Goal: Task Accomplishment & Management: Use online tool/utility

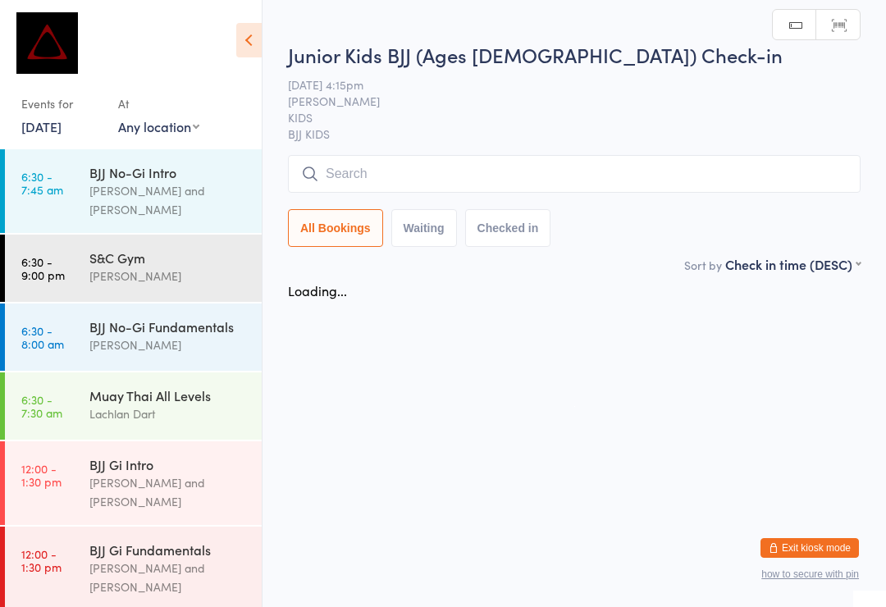
scroll to position [452, 0]
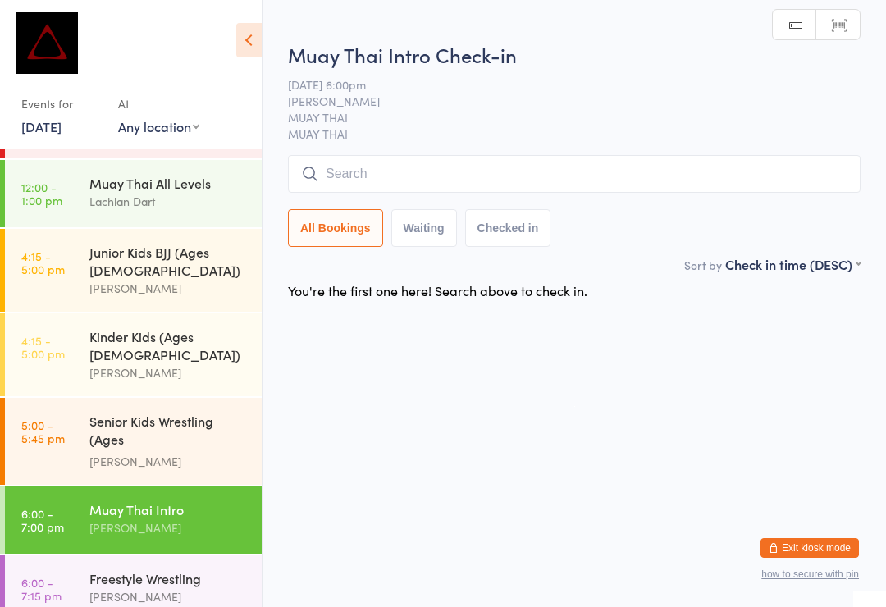
click at [52, 556] on link "6:00 - 7:15 pm Freestyle Wrestling David Hart" at bounding box center [133, 589] width 257 height 67
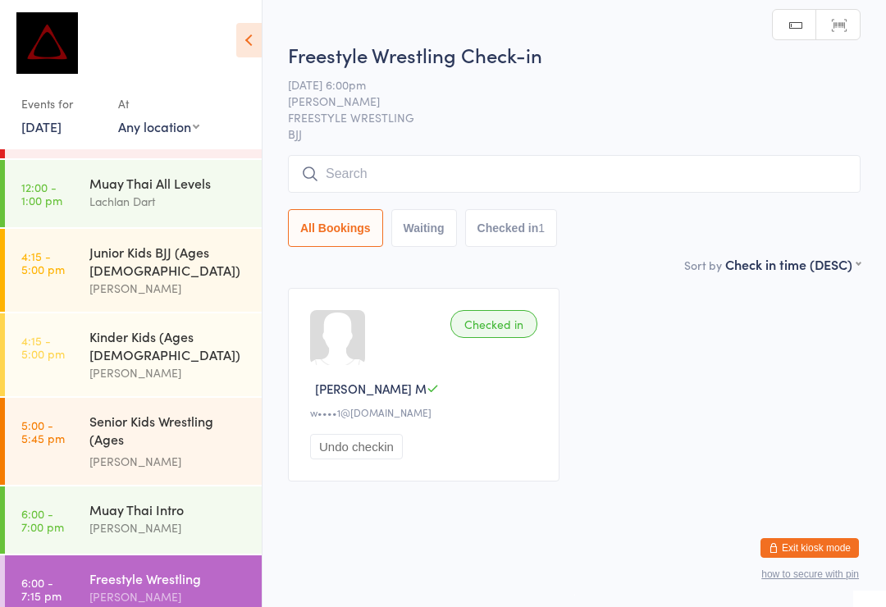
click at [652, 185] on input "search" at bounding box center [574, 174] width 573 height 38
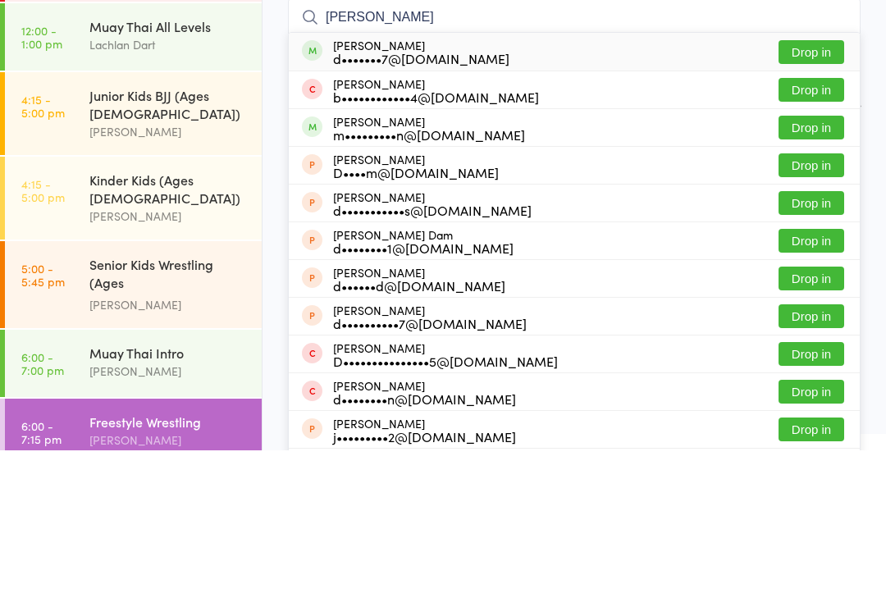
type input "Damon"
click at [826, 197] on button "Drop in" at bounding box center [812, 209] width 66 height 24
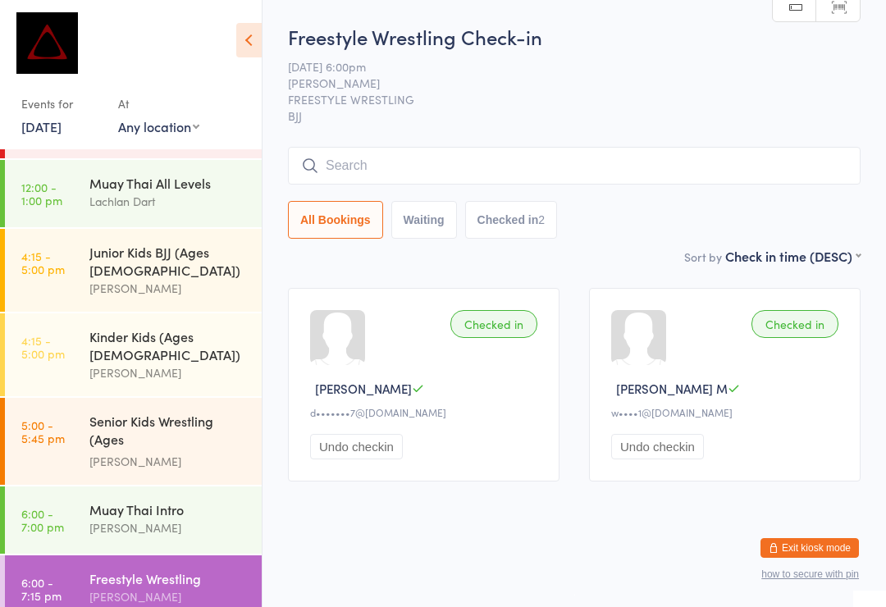
click at [835, 542] on button "Exit kiosk mode" at bounding box center [810, 548] width 98 height 20
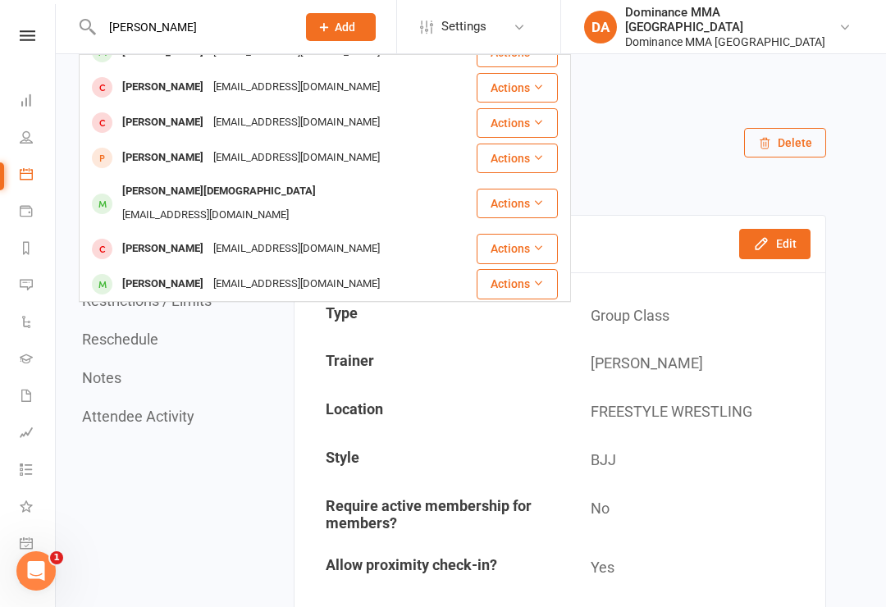
scroll to position [2, 0]
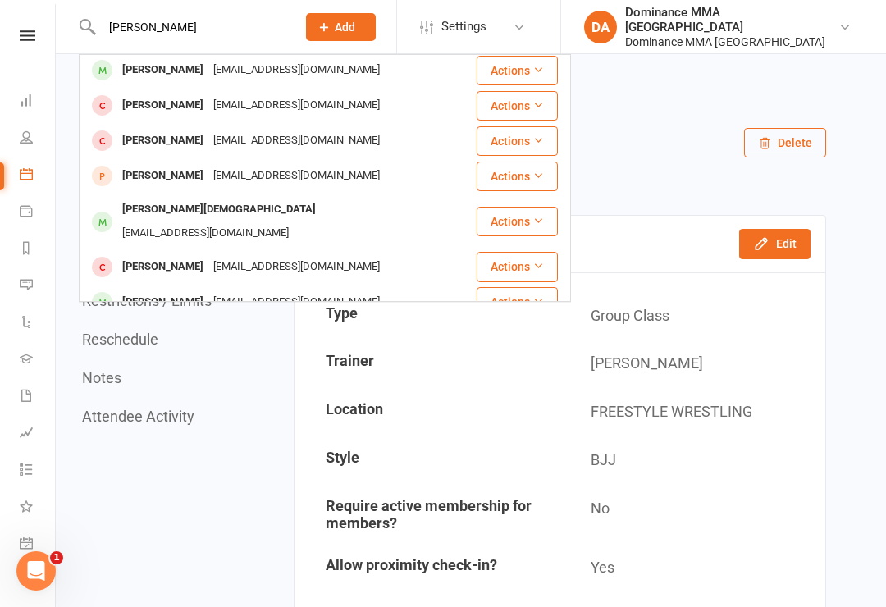
type input "[PERSON_NAME]"
click at [223, 66] on div "[EMAIL_ADDRESS][DOMAIN_NAME]" at bounding box center [296, 70] width 176 height 24
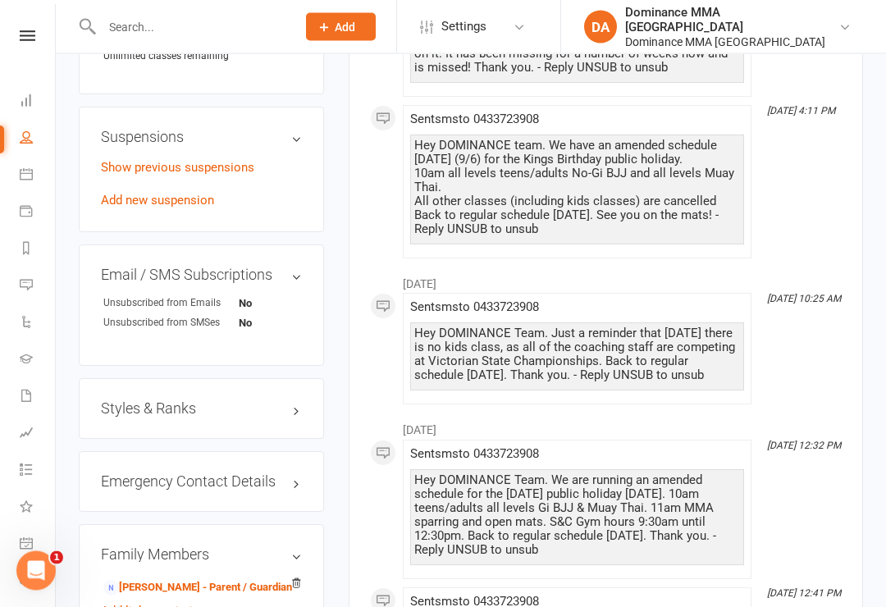
scroll to position [1018, 0]
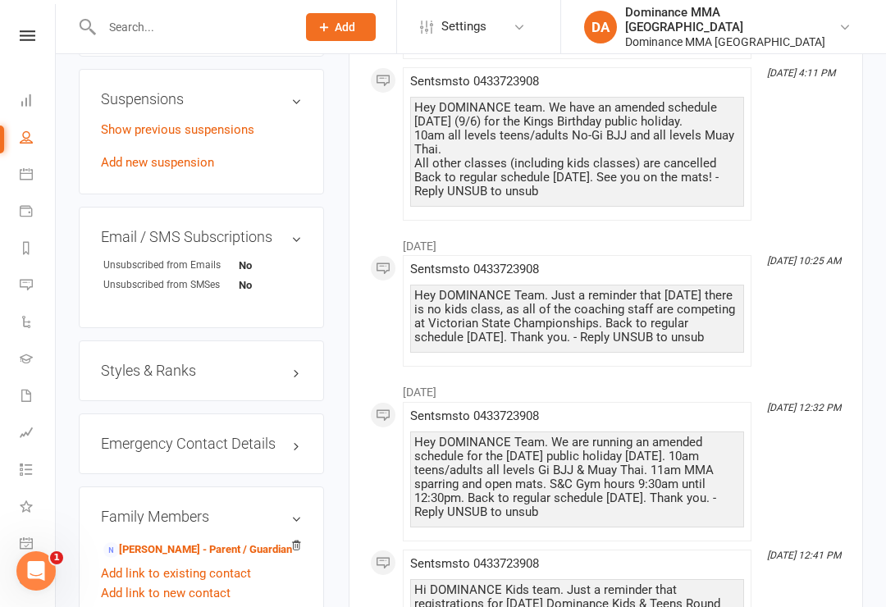
click at [153, 542] on link "[PERSON_NAME] - Parent / Guardian" at bounding box center [197, 550] width 189 height 17
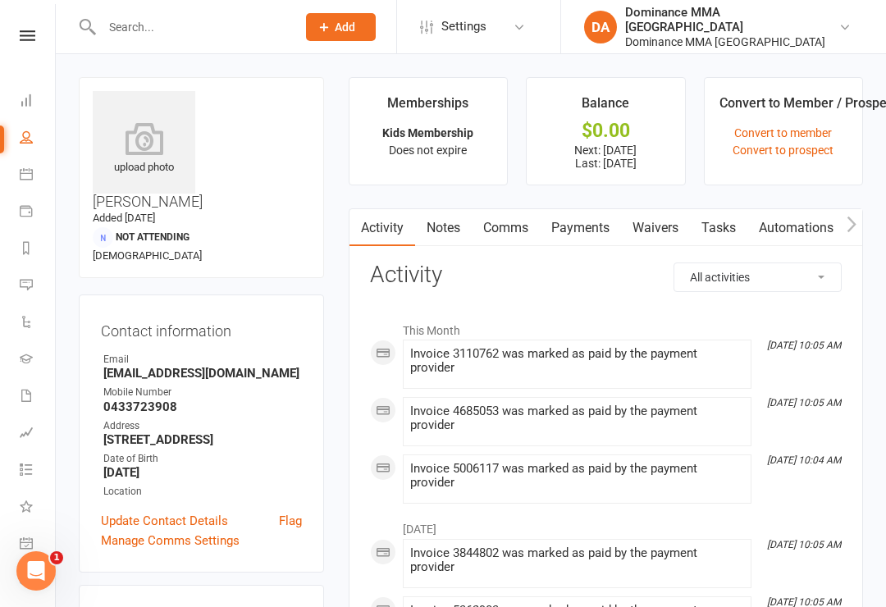
click at [658, 229] on link "Waivers" at bounding box center [655, 228] width 69 height 38
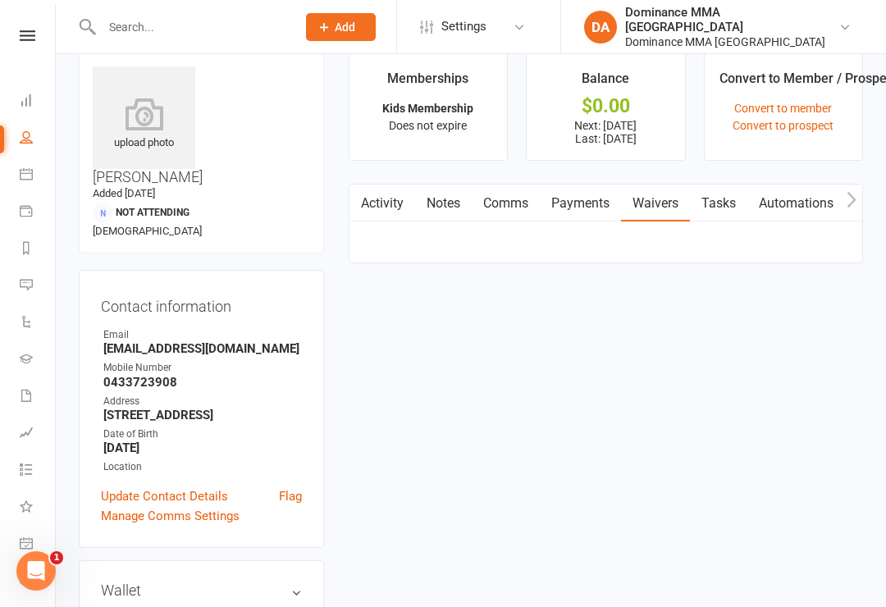
scroll to position [25, 0]
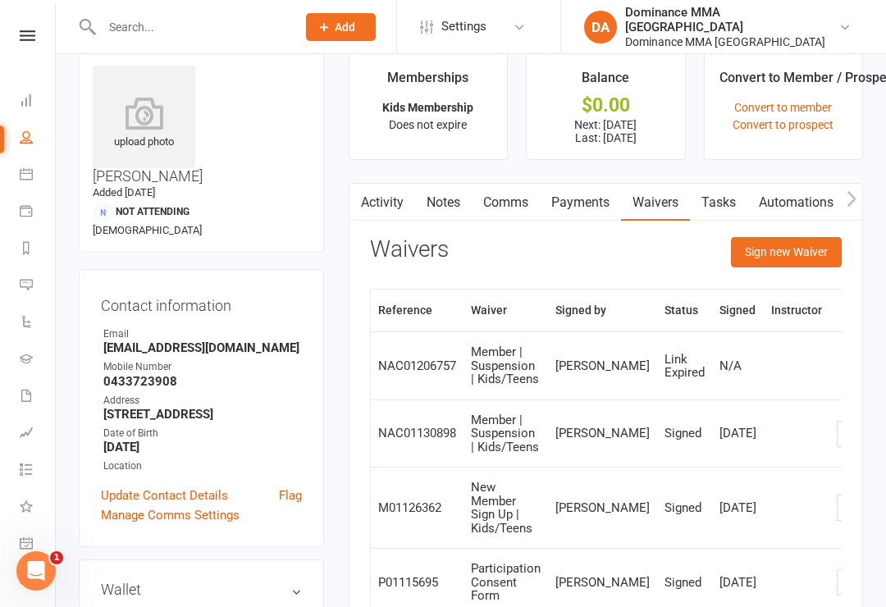
click at [785, 243] on button "Sign new Waiver" at bounding box center [786, 252] width 111 height 30
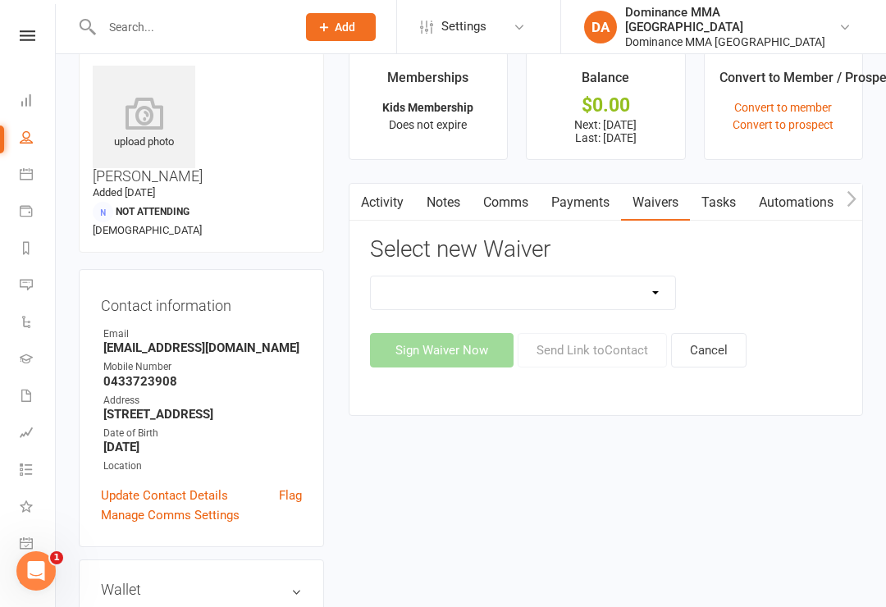
click at [641, 293] on select "Member | Cancellation | Adults Member | Cancellation | Kids/Teens Member | Inju…" at bounding box center [523, 293] width 305 height 33
select select "7290"
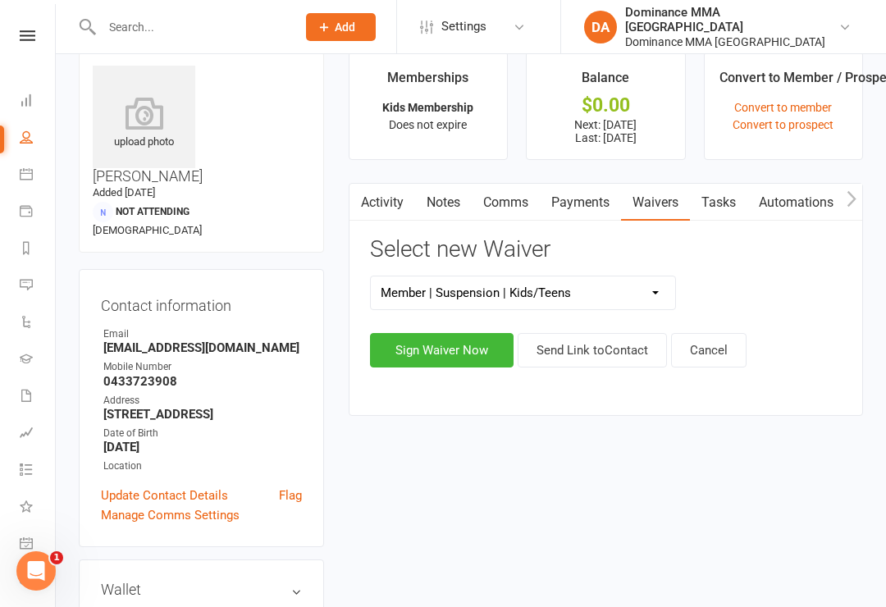
click at [424, 342] on button "Sign Waiver Now" at bounding box center [442, 350] width 144 height 34
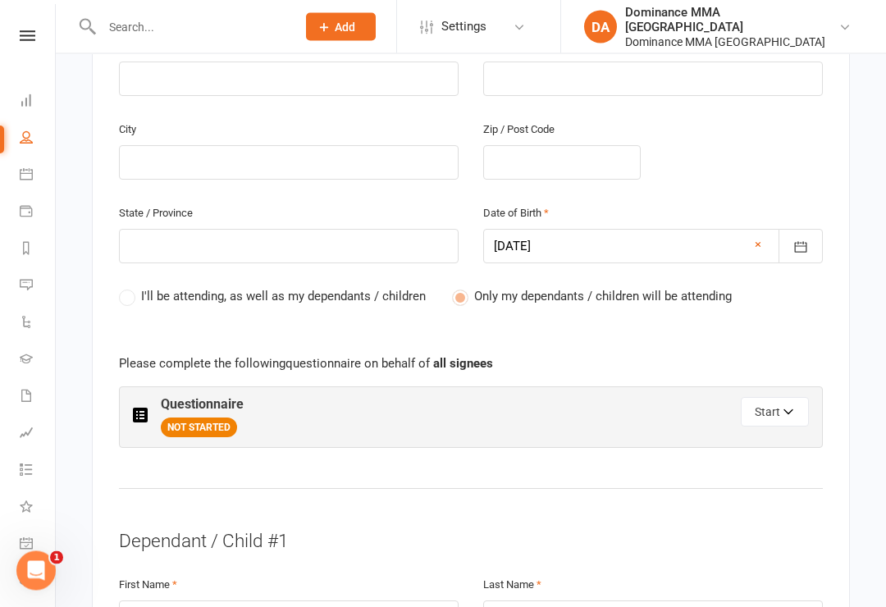
click at [784, 398] on button "Start" at bounding box center [775, 413] width 68 height 30
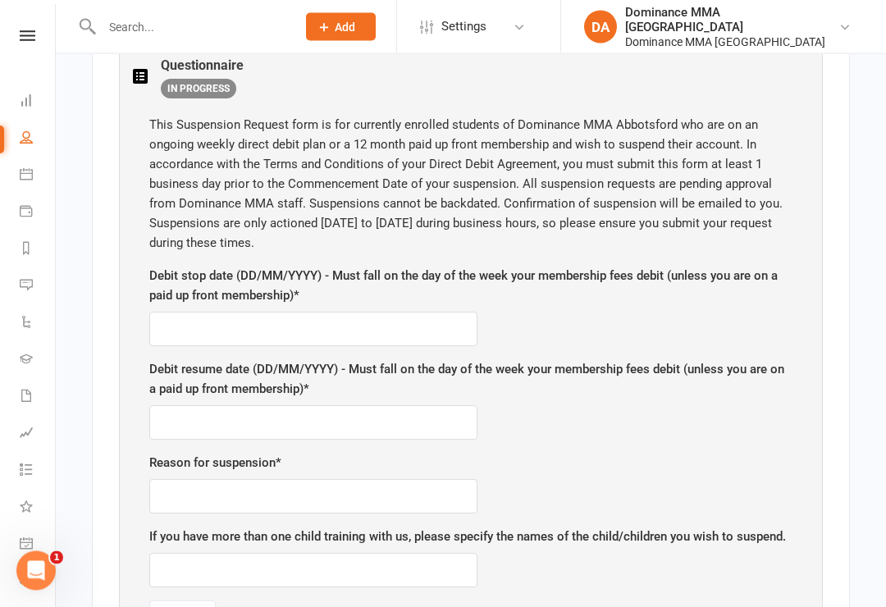
scroll to position [1000, 0]
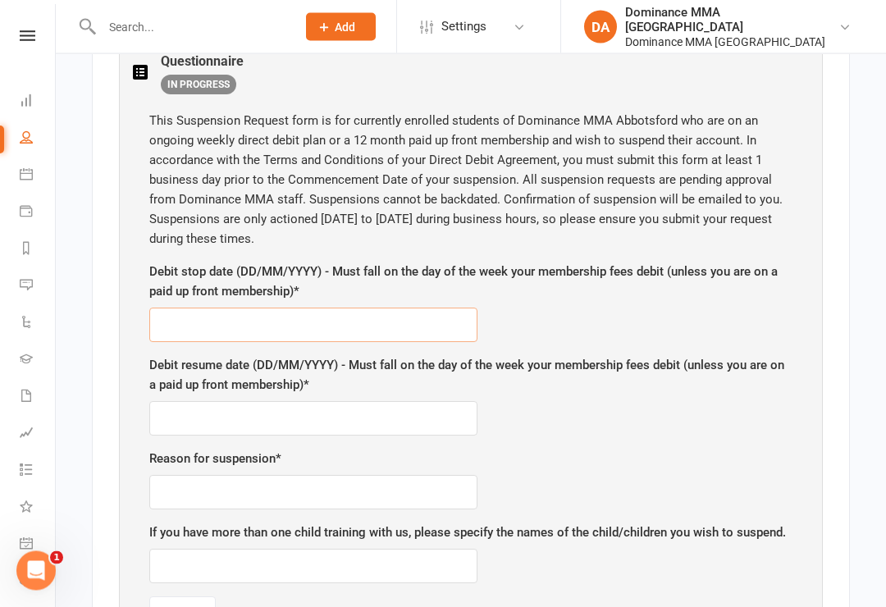
click at [256, 309] on input "text" at bounding box center [313, 326] width 328 height 34
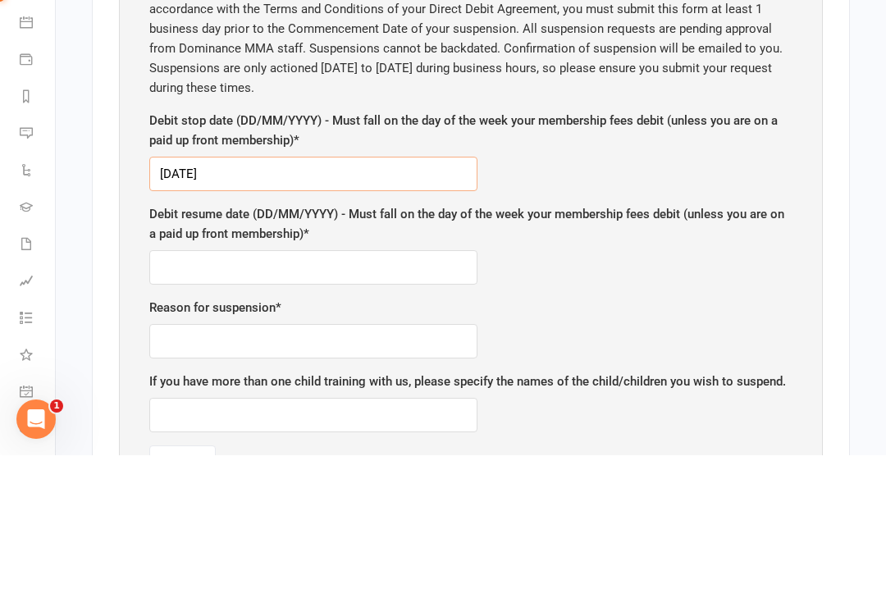
type input "[DATE]"
click at [356, 402] on input "text" at bounding box center [313, 419] width 328 height 34
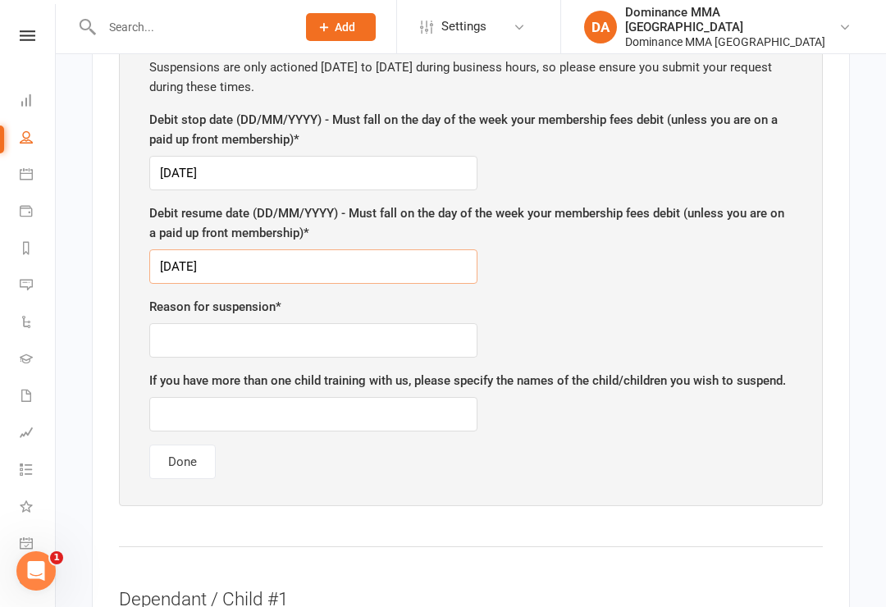
type input "[DATE]"
click at [309, 323] on input "text" at bounding box center [313, 340] width 328 height 34
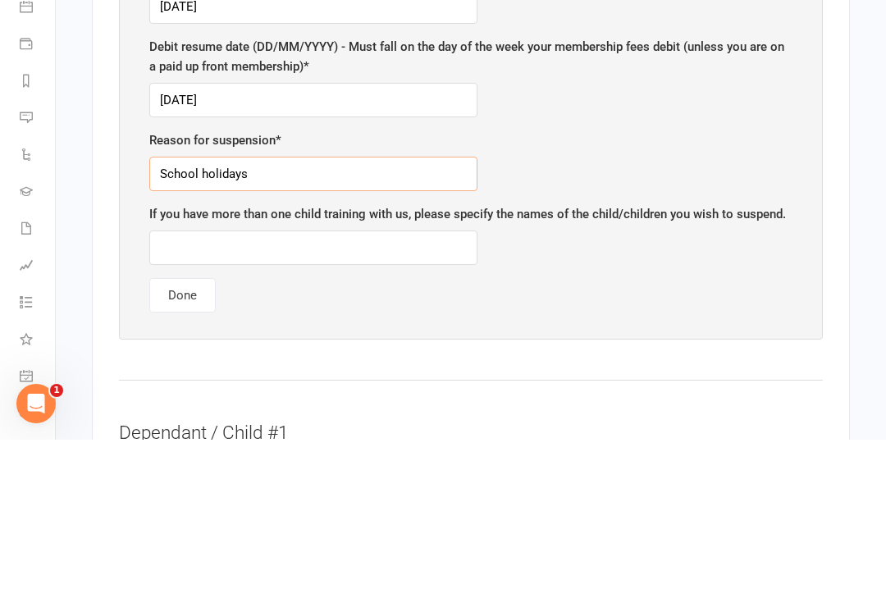
type input "School holidays"
click at [332, 275] on div "This Suspension Request form is for currently enrolled students of Dominance MM…" at bounding box center [471, 219] width 676 height 553
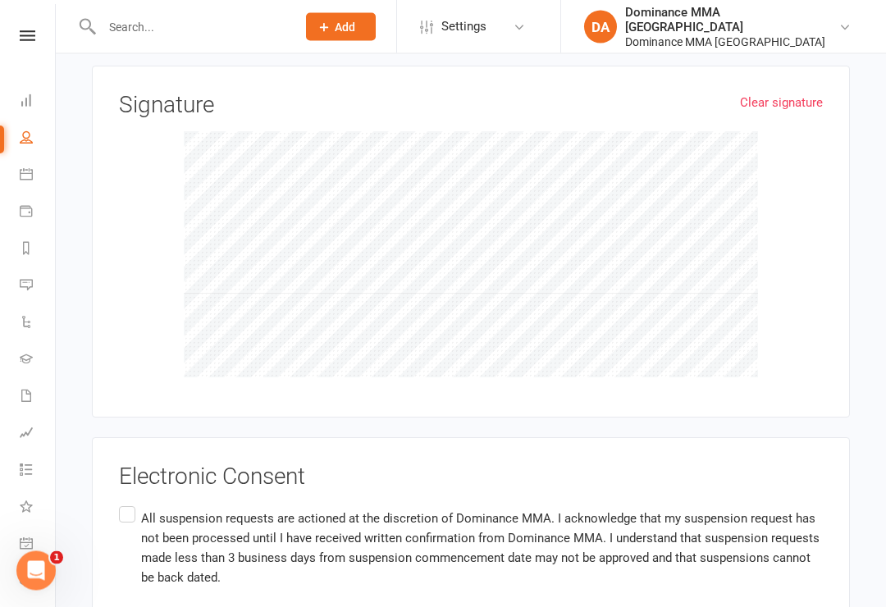
scroll to position [2313, 0]
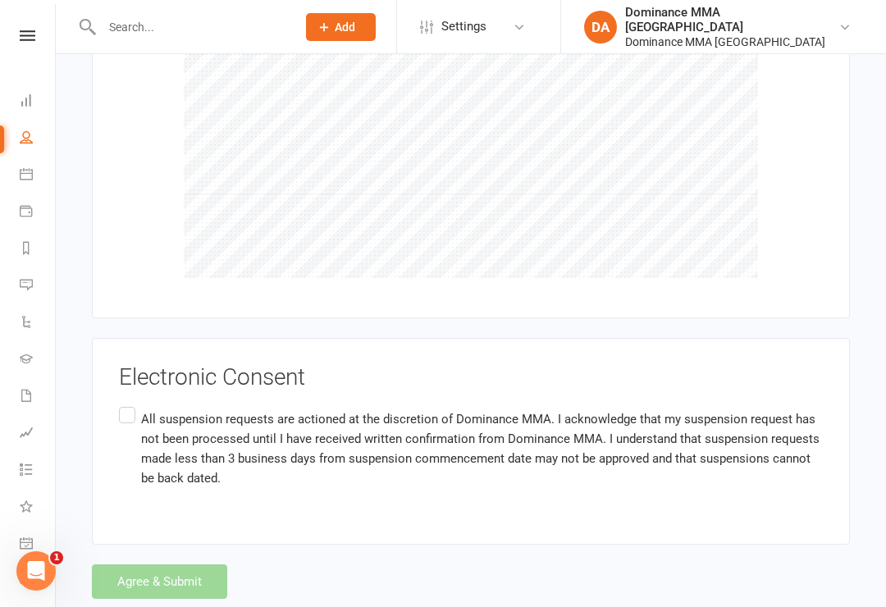
click at [126, 404] on label "All suspension requests are actioned at the discretion of Dominance MMA. I ackn…" at bounding box center [471, 449] width 704 height 91
click at [126, 404] on input "All suspension requests are actioned at the discretion of Dominance MMA. I ackn…" at bounding box center [124, 404] width 11 height 0
click at [156, 565] on button "Agree & Submit" at bounding box center [159, 582] width 135 height 34
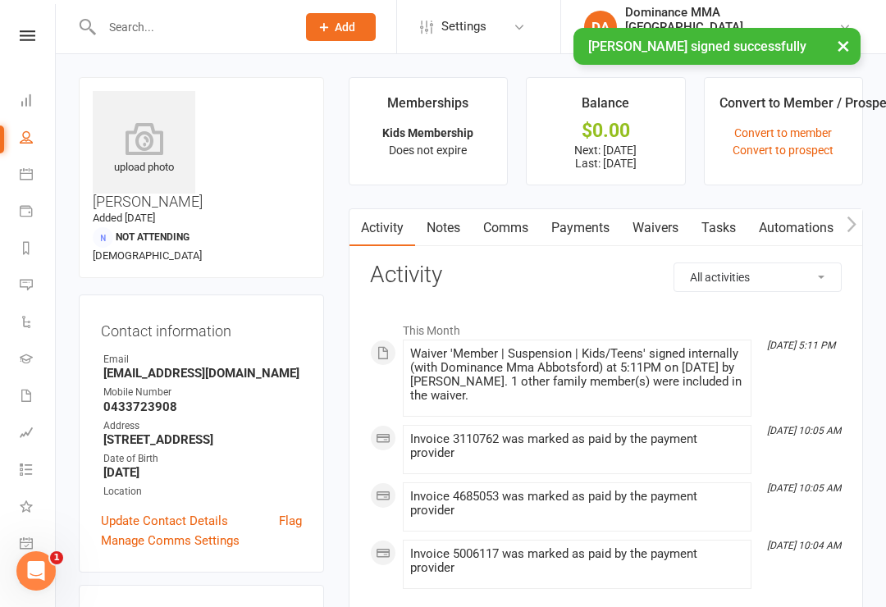
click at [34, 91] on link "Dashboard" at bounding box center [38, 102] width 37 height 37
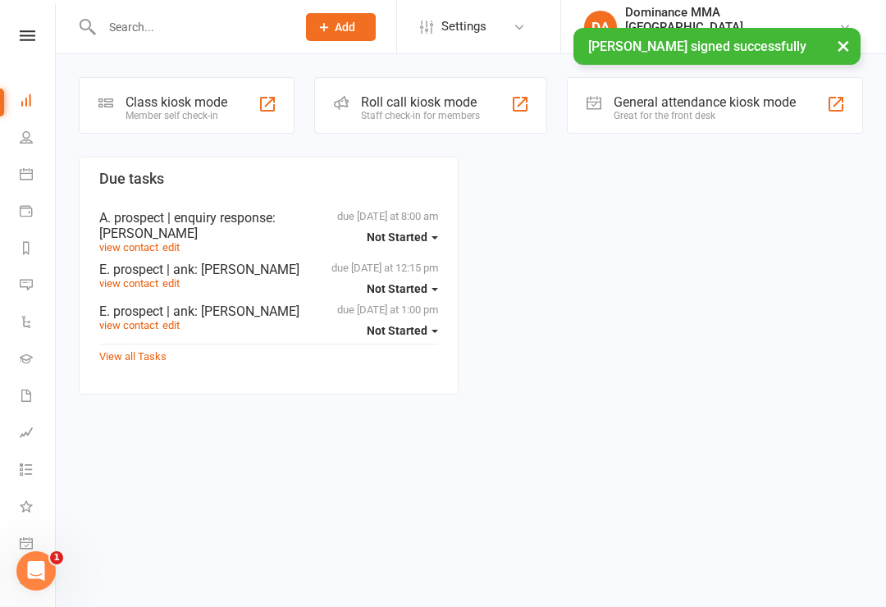
click at [183, 116] on div "Member self check-in" at bounding box center [177, 115] width 102 height 11
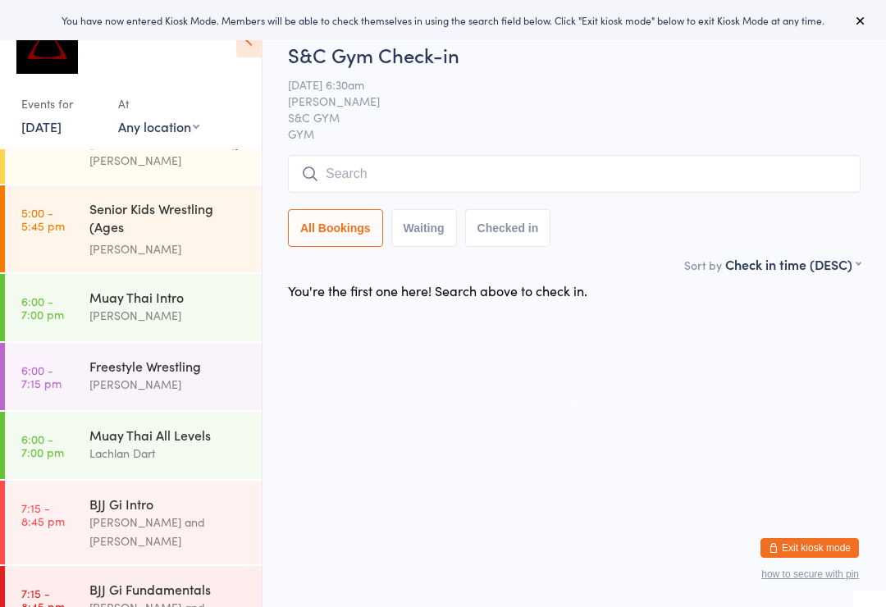
scroll to position [597, 0]
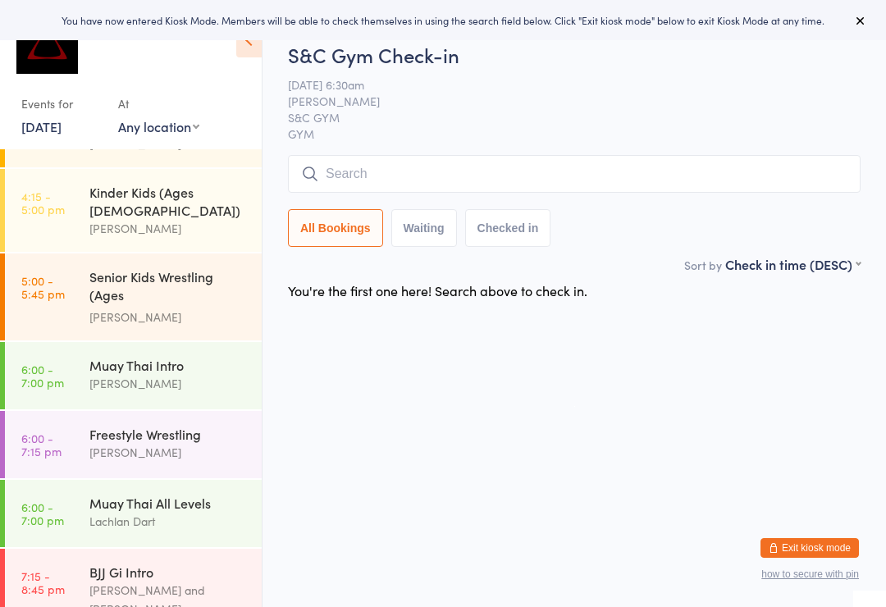
click at [123, 443] on div "[PERSON_NAME]" at bounding box center [168, 452] width 158 height 19
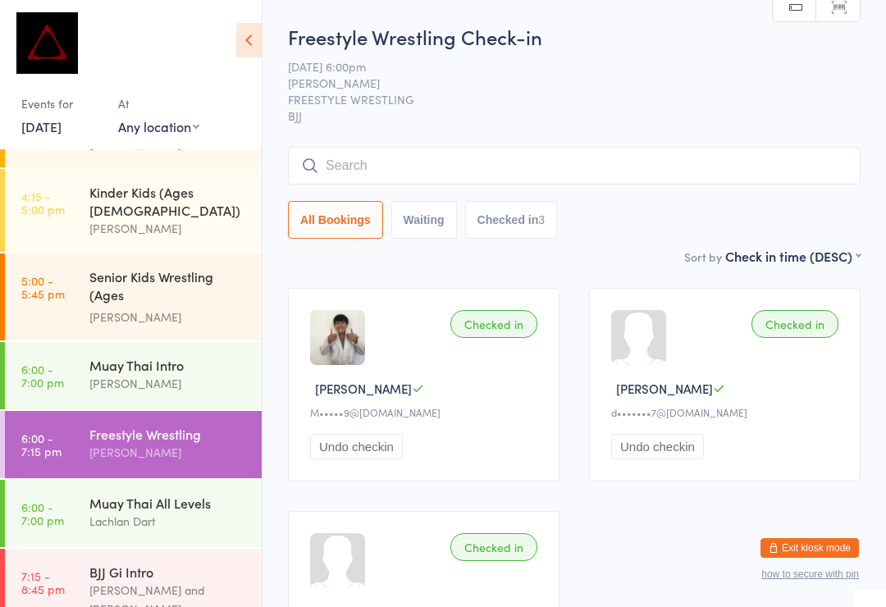
click at [119, 494] on div "Muay Thai All Levels" at bounding box center [168, 503] width 158 height 18
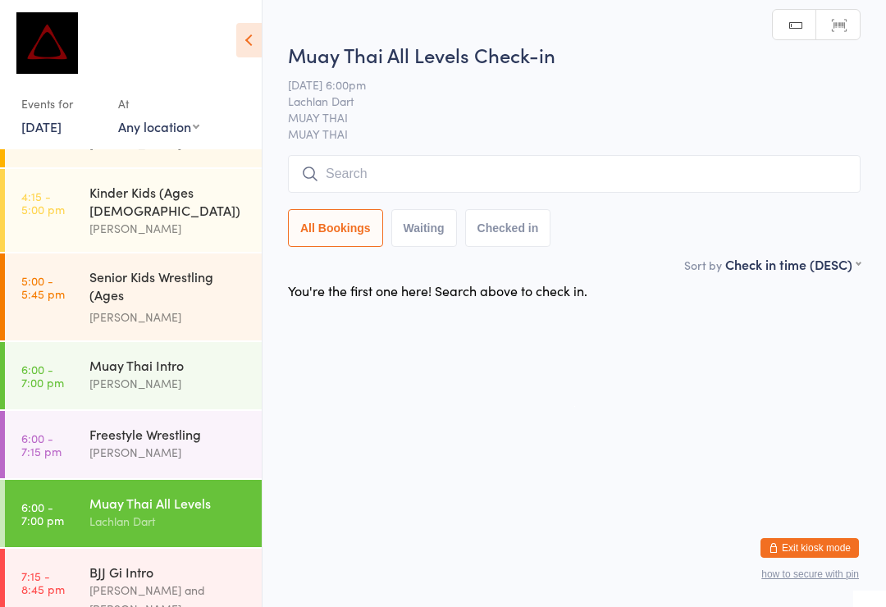
click at [428, 179] on input "search" at bounding box center [574, 174] width 573 height 38
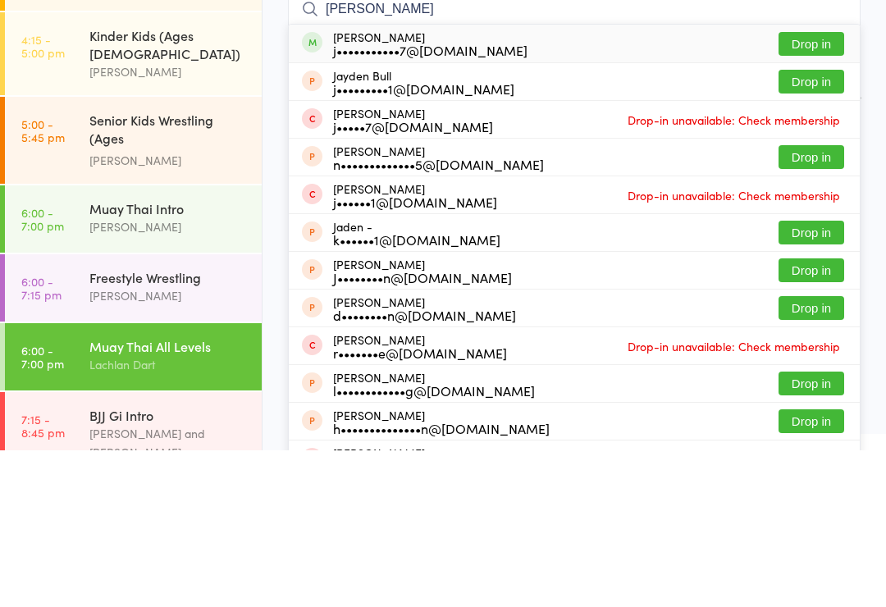
type input "[PERSON_NAME]"
click at [806, 189] on button "Drop in" at bounding box center [812, 201] width 66 height 24
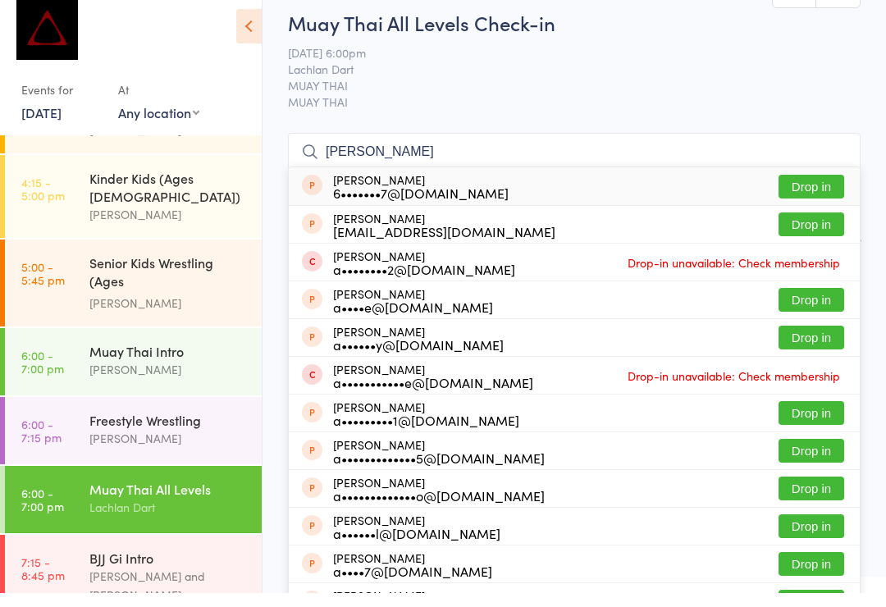
type input "Alex kam"
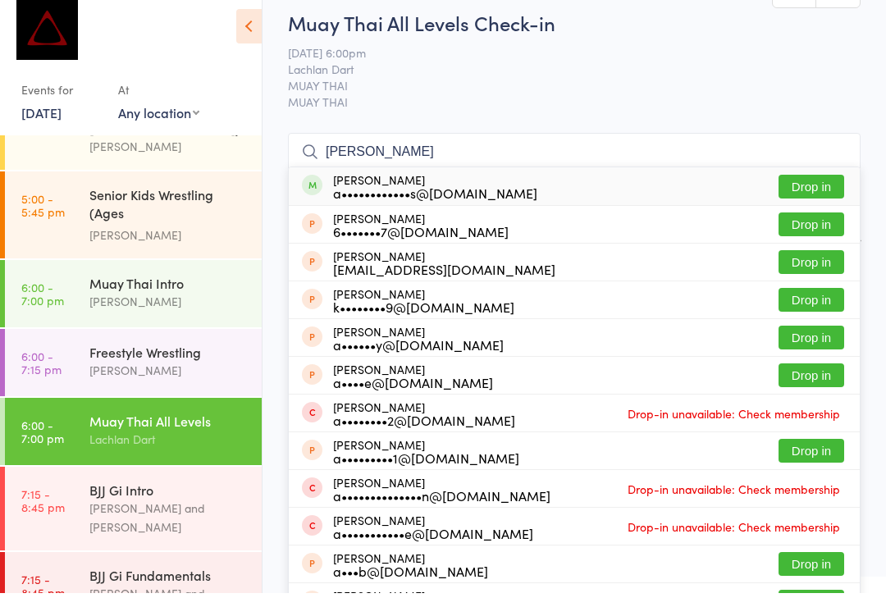
scroll to position [664, 0]
click at [148, 307] on div "[PERSON_NAME]" at bounding box center [168, 316] width 158 height 19
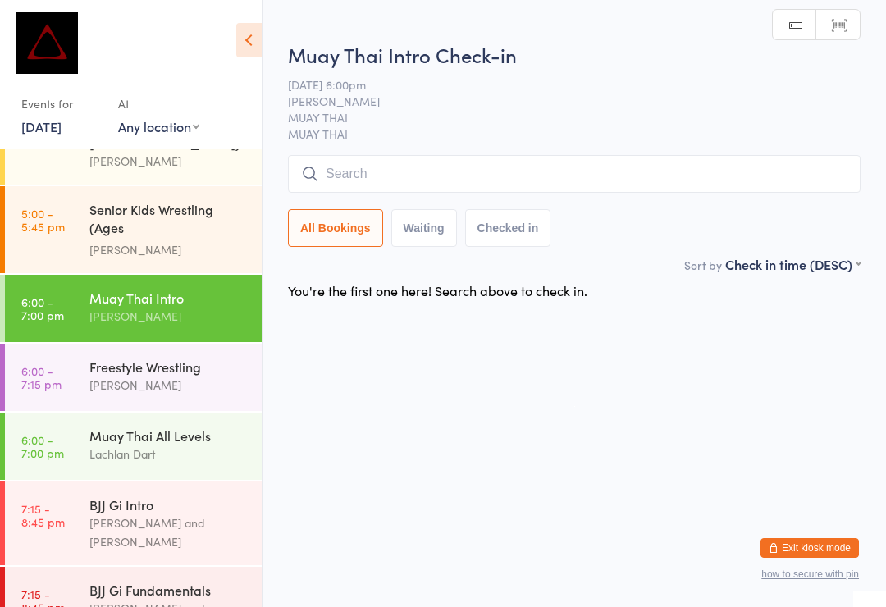
click at [461, 180] on input "search" at bounding box center [574, 174] width 573 height 38
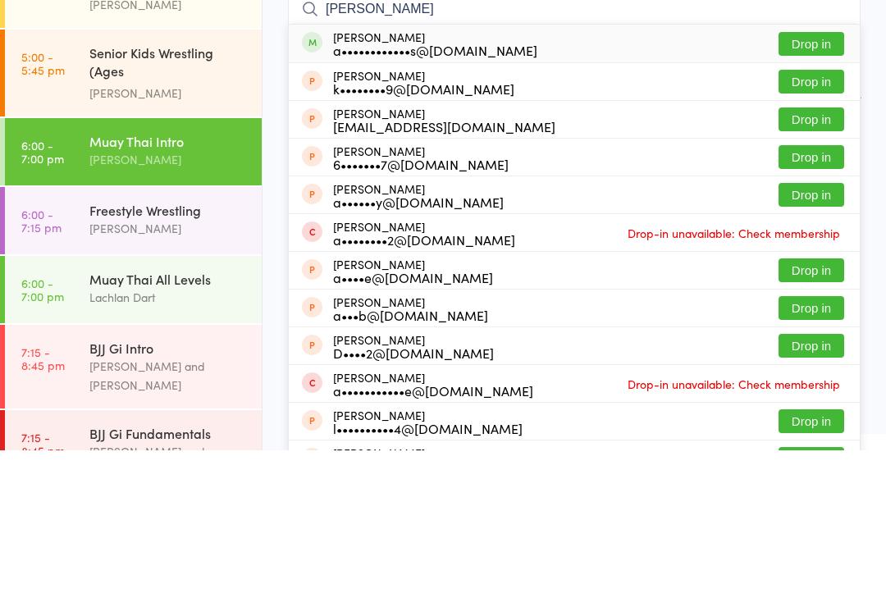
type input "Alex kaminar"
click at [808, 189] on button "Drop in" at bounding box center [812, 201] width 66 height 24
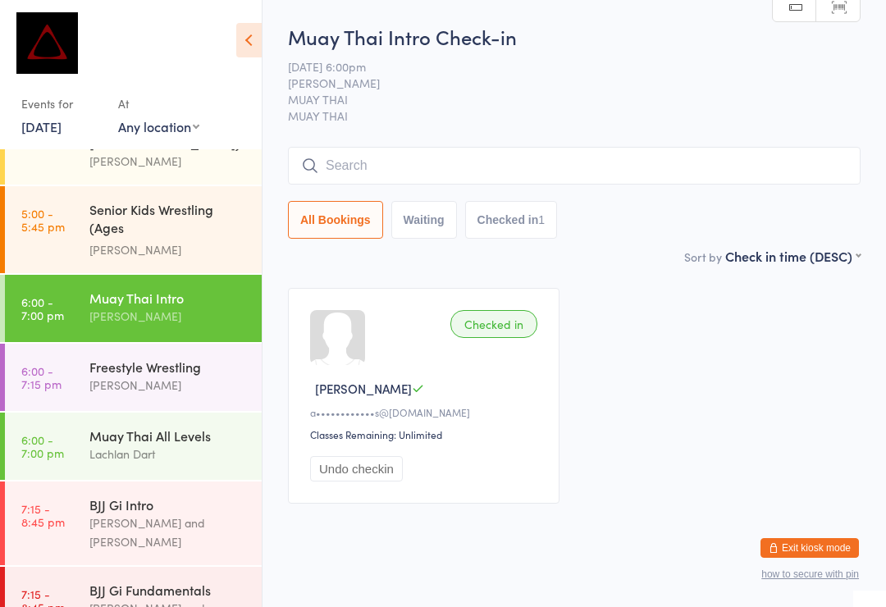
click at [557, 161] on input "search" at bounding box center [574, 166] width 573 height 38
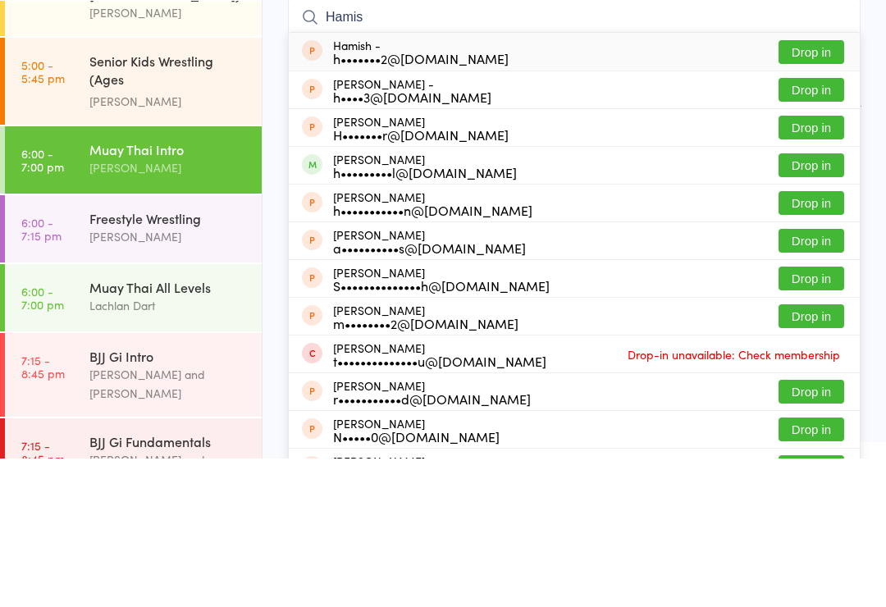
type input "Hamis"
click at [812, 302] on button "Drop in" at bounding box center [812, 314] width 66 height 24
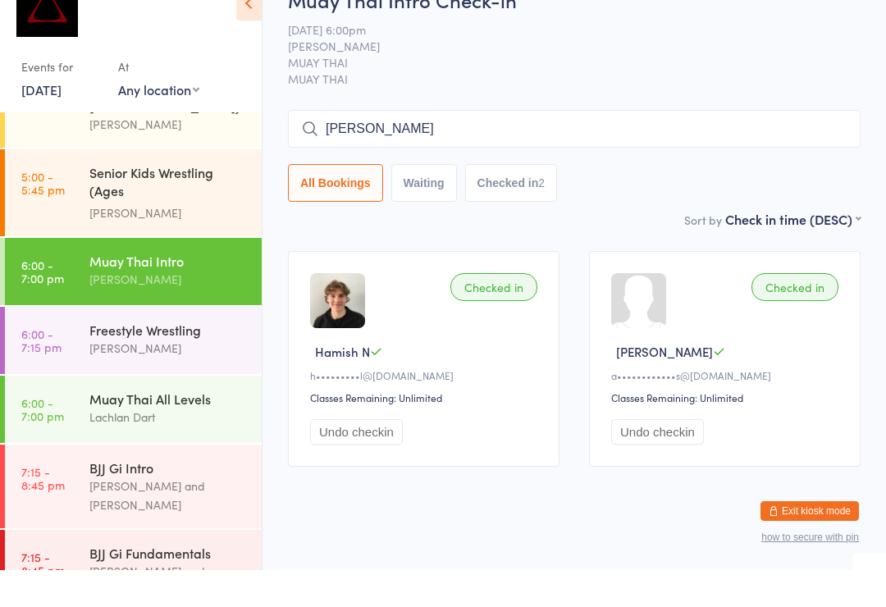
type input "Nick Evans"
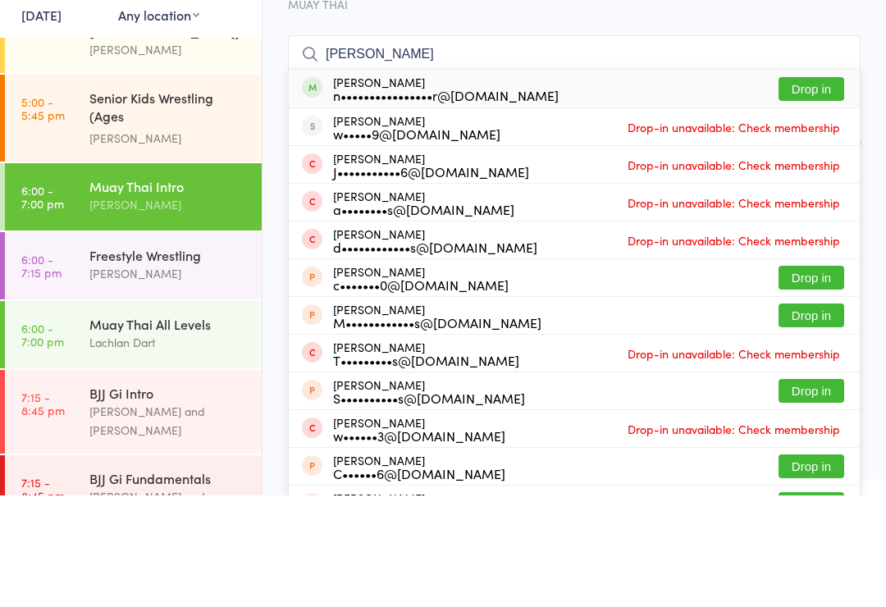
type input "Nick Evans"
click at [811, 189] on button "Drop in" at bounding box center [812, 201] width 66 height 24
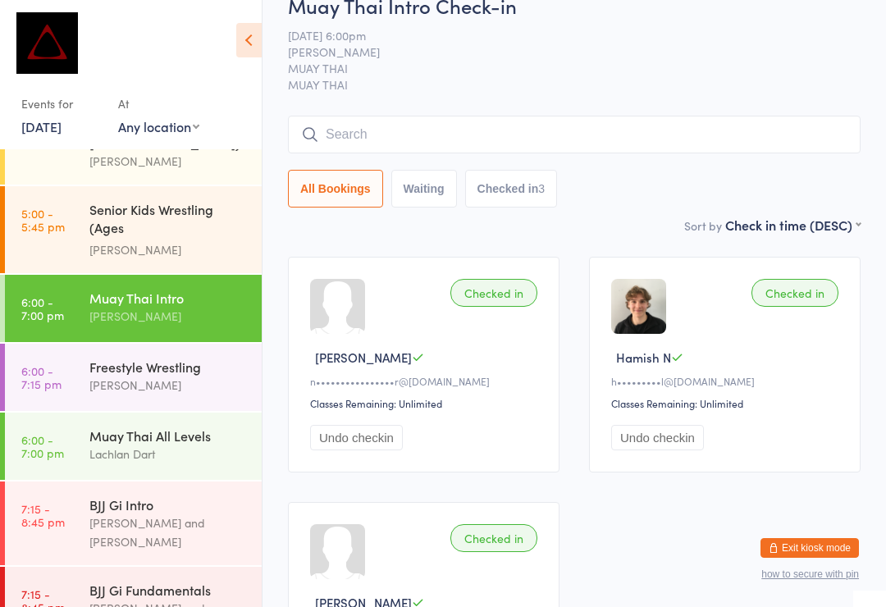
click at [126, 358] on div "Freestyle Wrestling" at bounding box center [168, 367] width 158 height 18
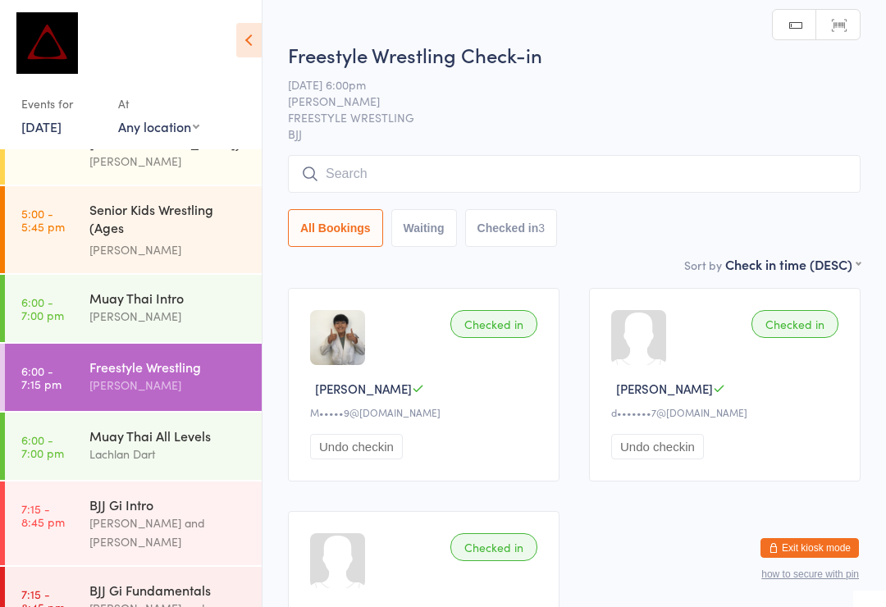
click at [448, 165] on input "search" at bounding box center [574, 174] width 573 height 38
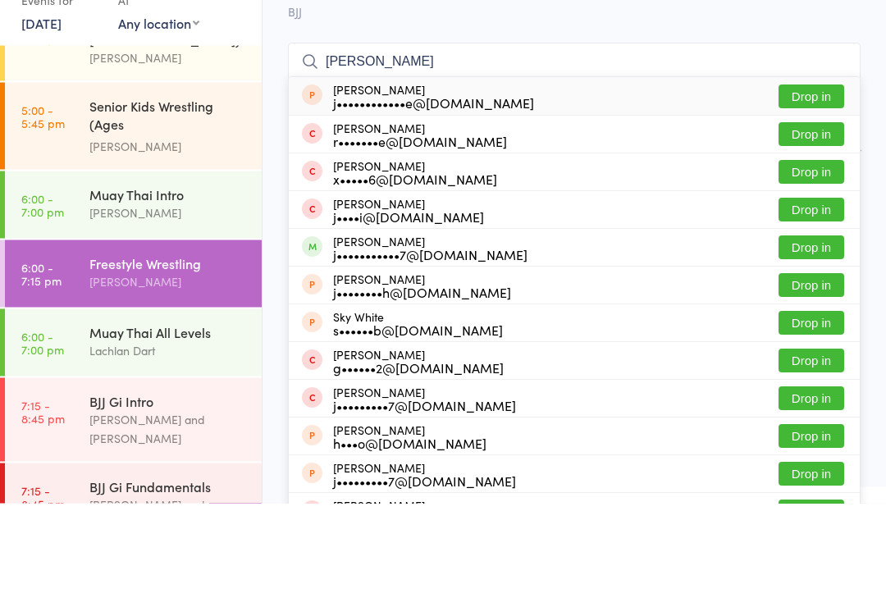
click at [423, 147] on input "Jesse white" at bounding box center [574, 166] width 573 height 38
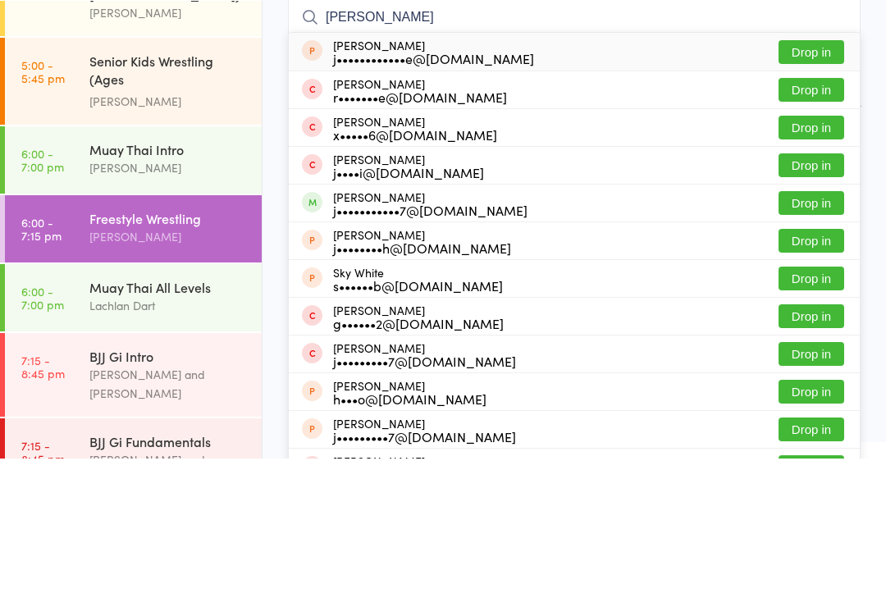
click at [427, 147] on input "Jesse white" at bounding box center [574, 166] width 573 height 38
type input "J"
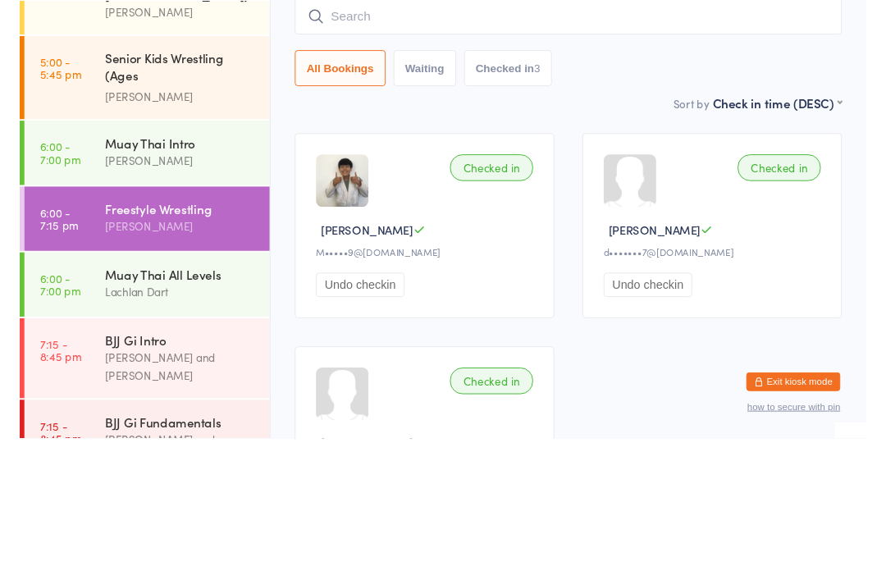
scroll to position [149, 0]
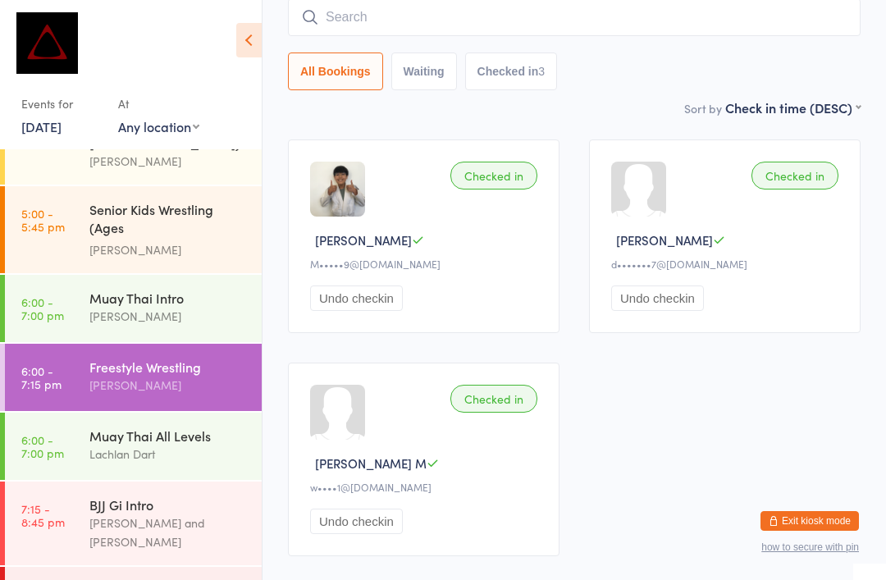
click at [675, 21] on input "search" at bounding box center [574, 17] width 573 height 38
type input "Brandon"
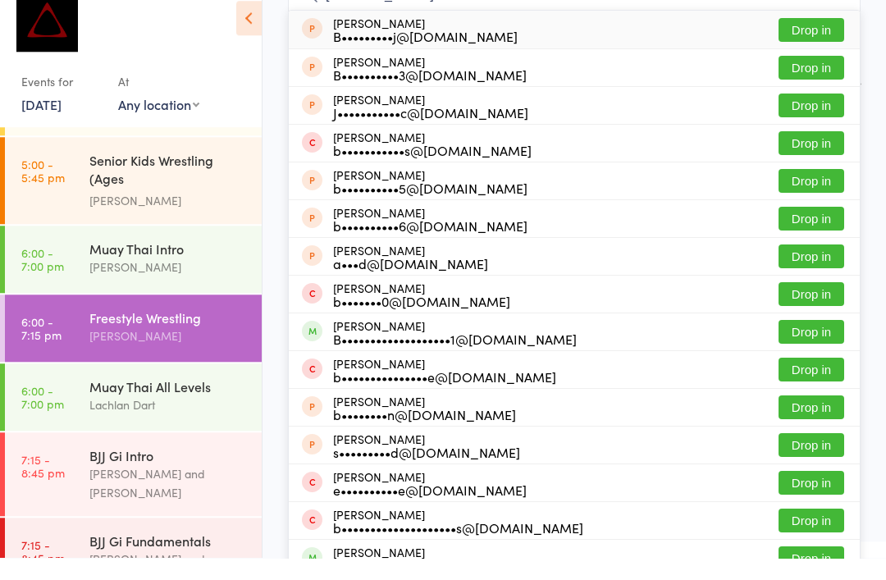
scroll to position [638, 0]
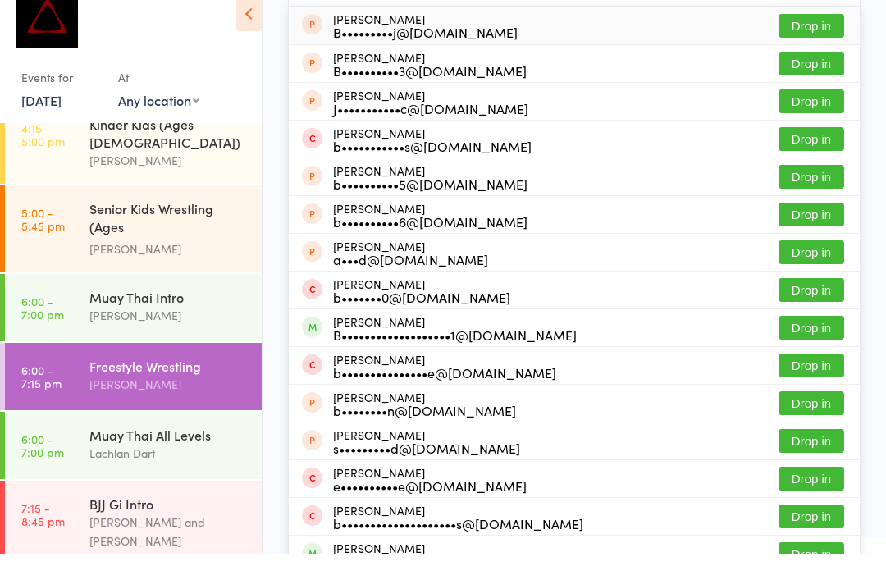
click at [198, 383] on div "Freestyle Wrestling" at bounding box center [168, 392] width 158 height 18
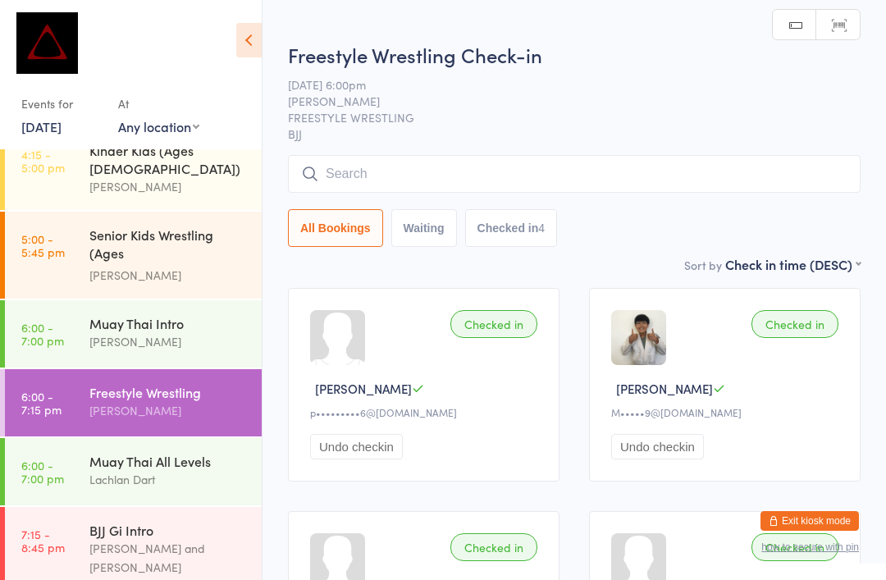
click at [542, 193] on input "search" at bounding box center [574, 174] width 573 height 38
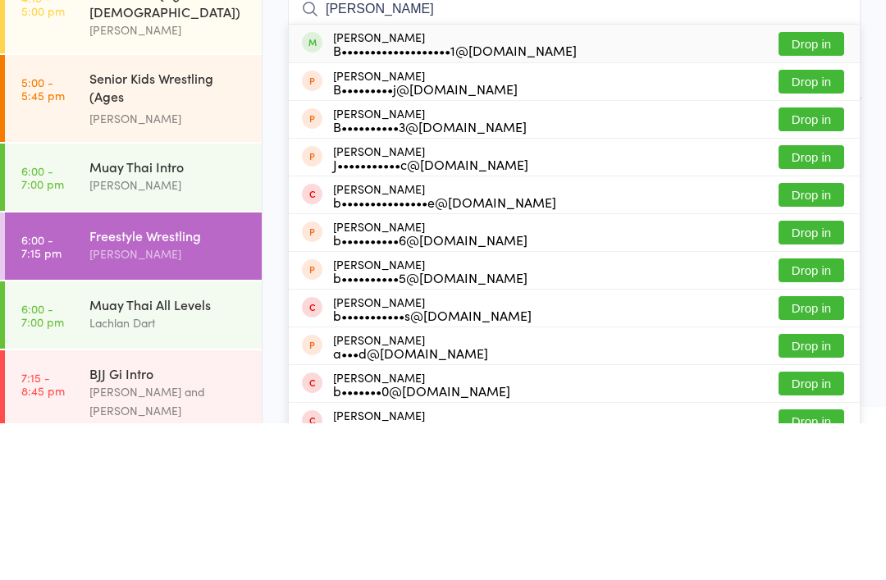
type input "Brandon vilches"
click at [816, 189] on button "Drop in" at bounding box center [812, 201] width 66 height 24
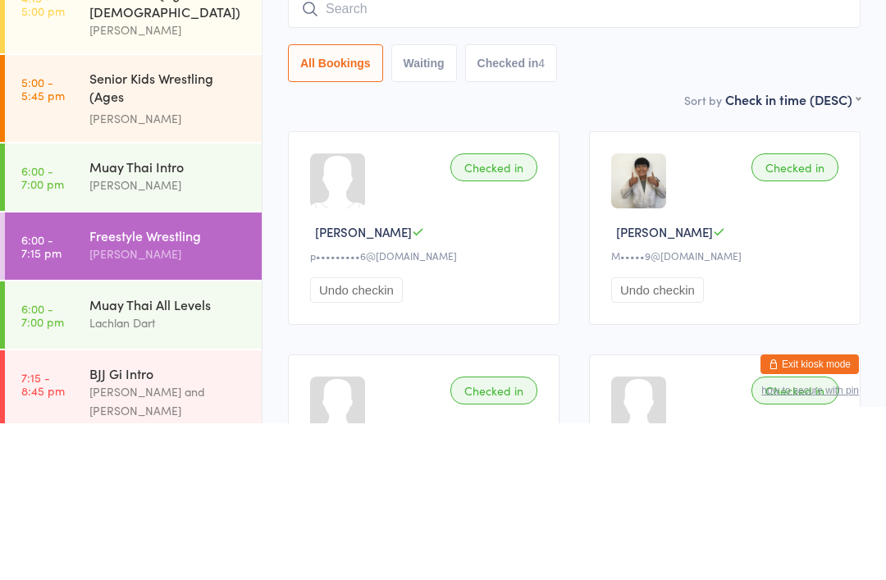
scroll to position [157, 0]
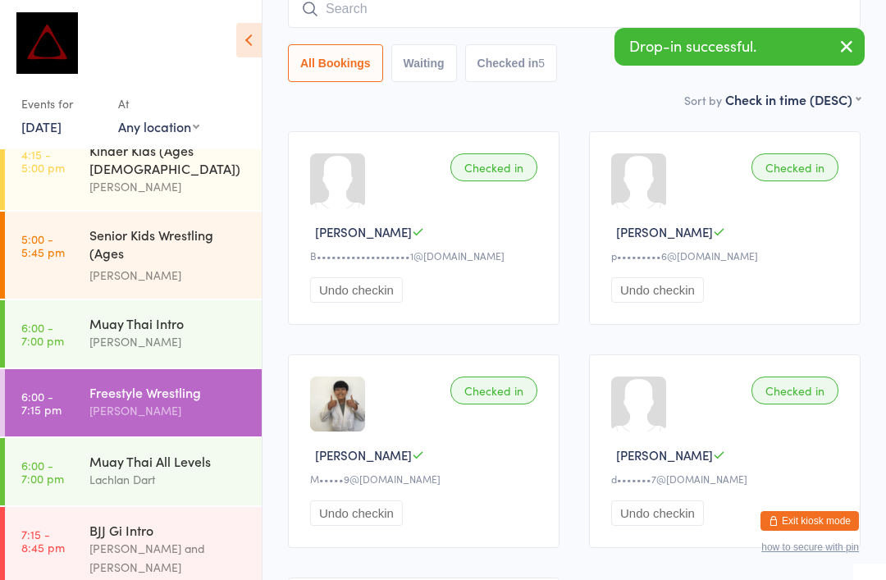
click at [194, 539] on div "Max Viney and David Hart" at bounding box center [168, 558] width 158 height 38
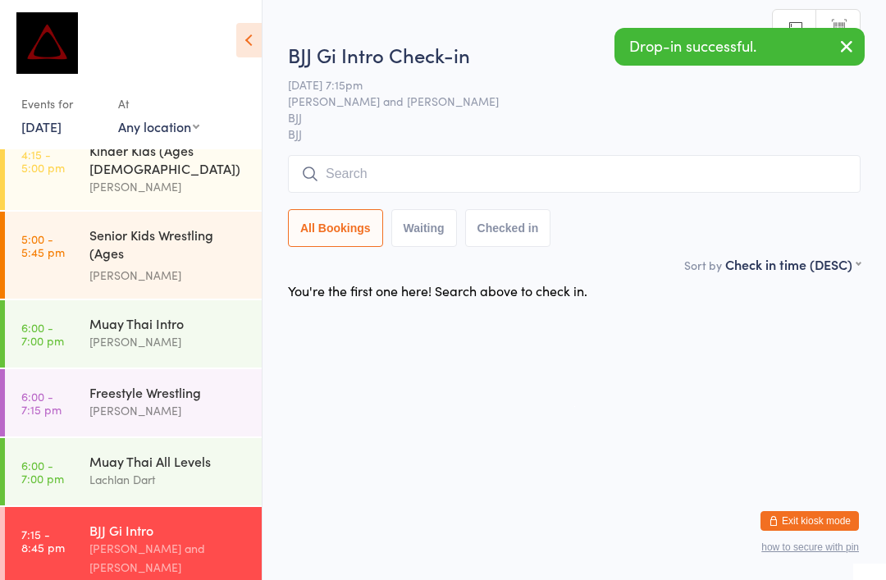
click at [521, 186] on input "search" at bounding box center [574, 174] width 573 height 38
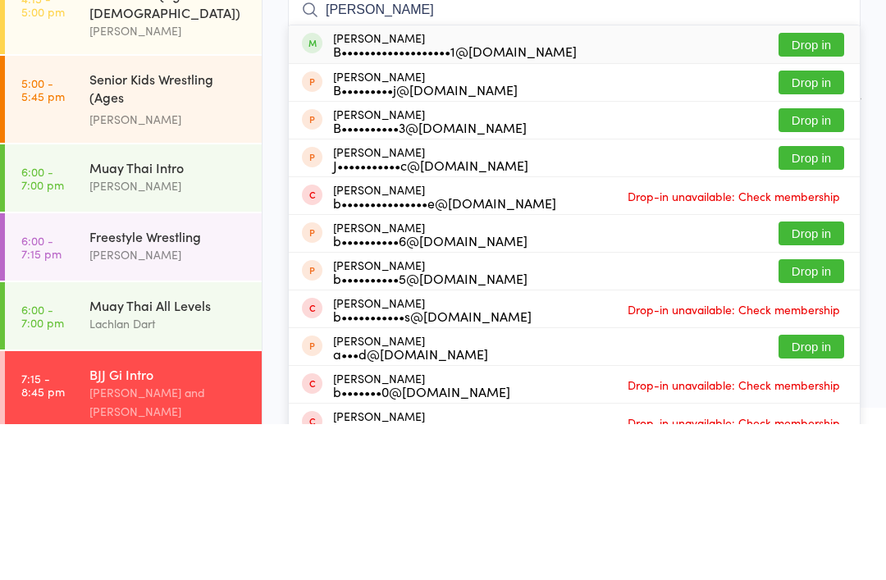
type input "Brandon vilches"
click at [824, 189] on button "Drop in" at bounding box center [812, 201] width 66 height 24
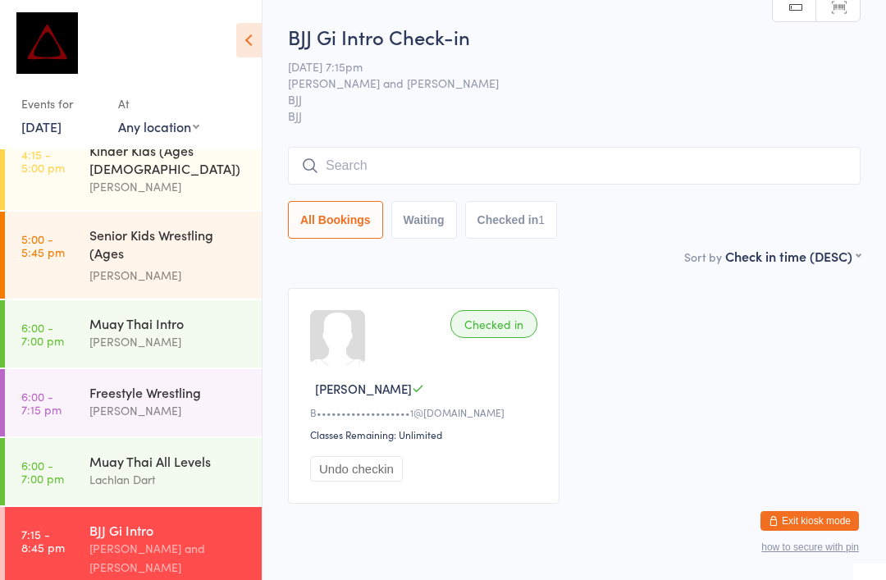
click at [226, 452] on div "Muay Thai All Levels" at bounding box center [168, 461] width 158 height 18
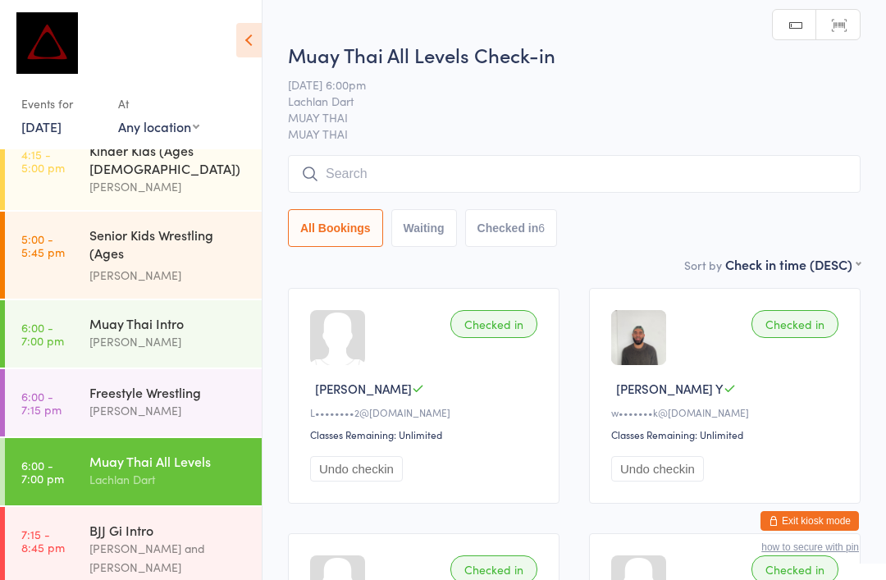
click at [534, 192] on input "search" at bounding box center [574, 174] width 573 height 38
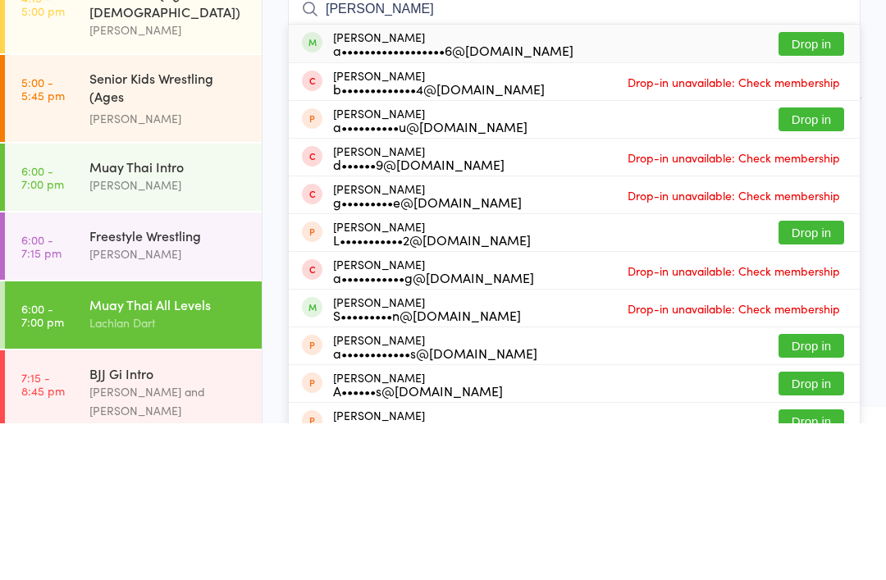
type input "Archie braith"
click at [833, 189] on button "Drop in" at bounding box center [812, 201] width 66 height 24
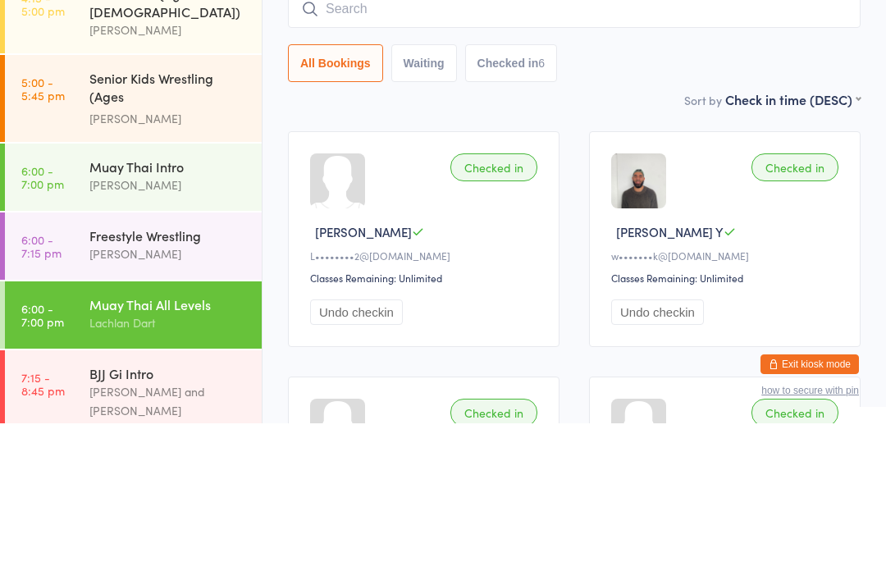
scroll to position [157, 0]
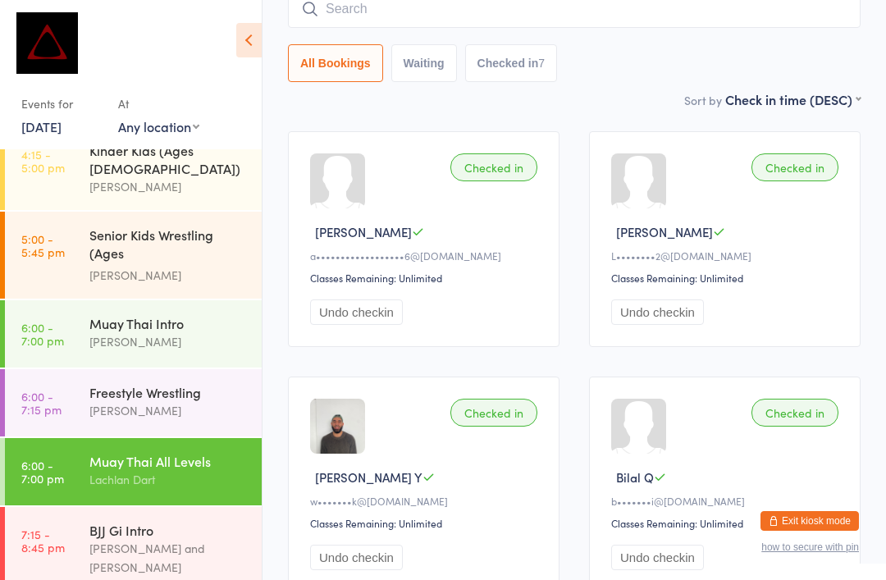
click at [636, 27] on input "search" at bounding box center [574, 9] width 573 height 38
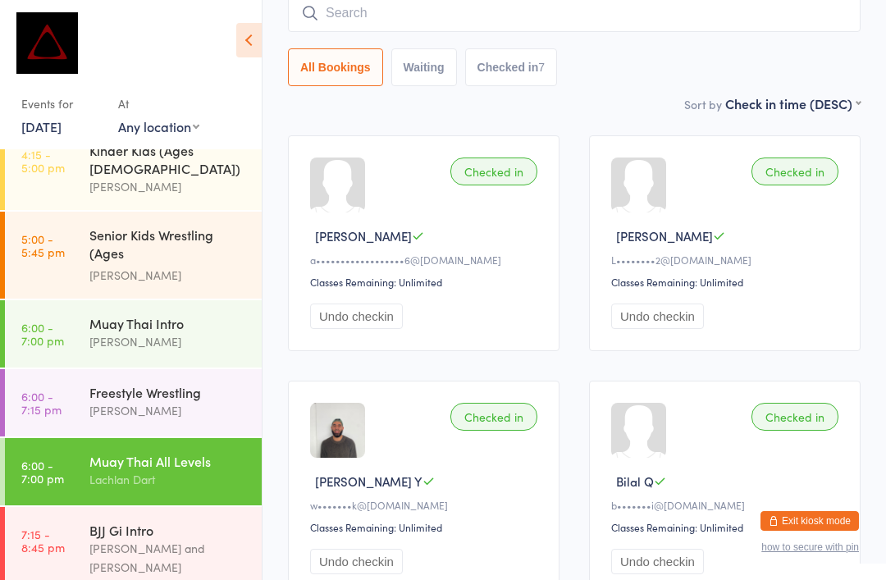
scroll to position [149, 0]
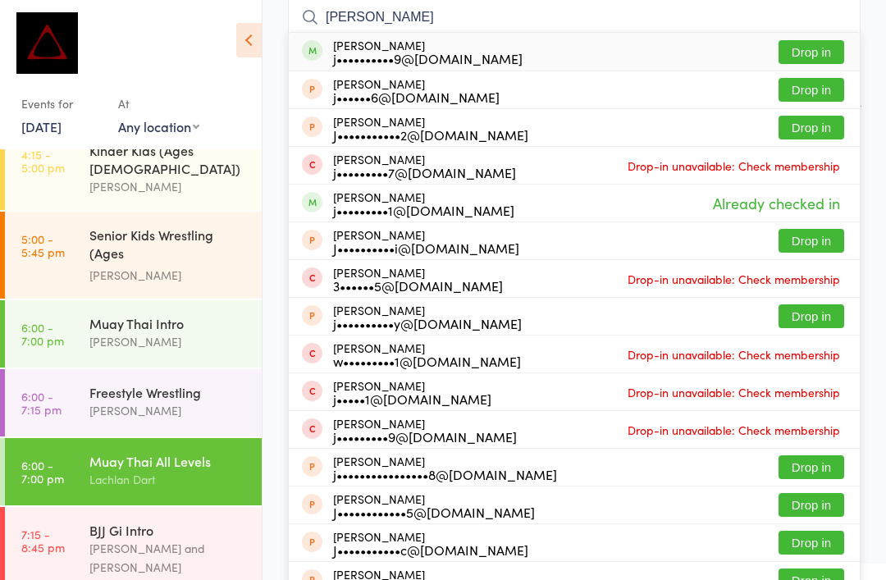
type input "Jason Chua"
click at [821, 55] on button "Drop in" at bounding box center [812, 52] width 66 height 24
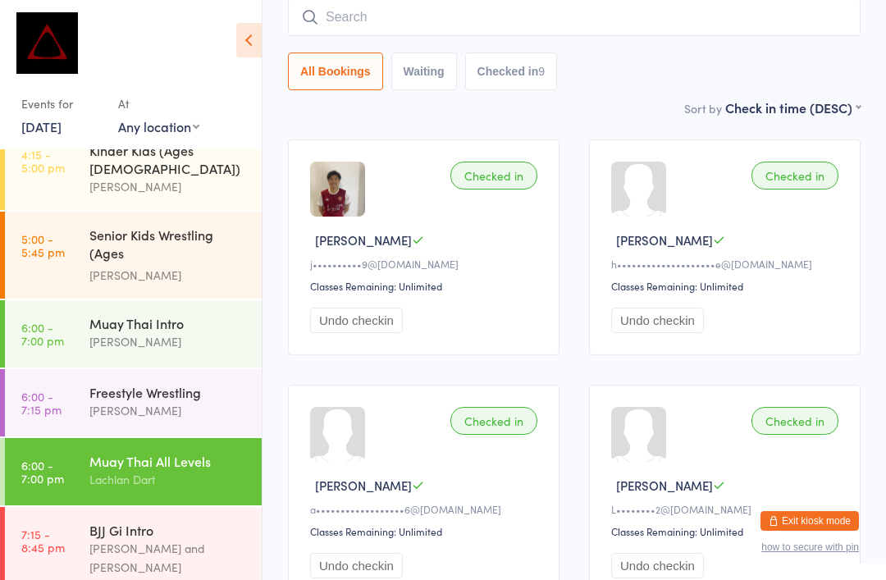
click at [176, 401] on div "[PERSON_NAME]" at bounding box center [168, 410] width 158 height 19
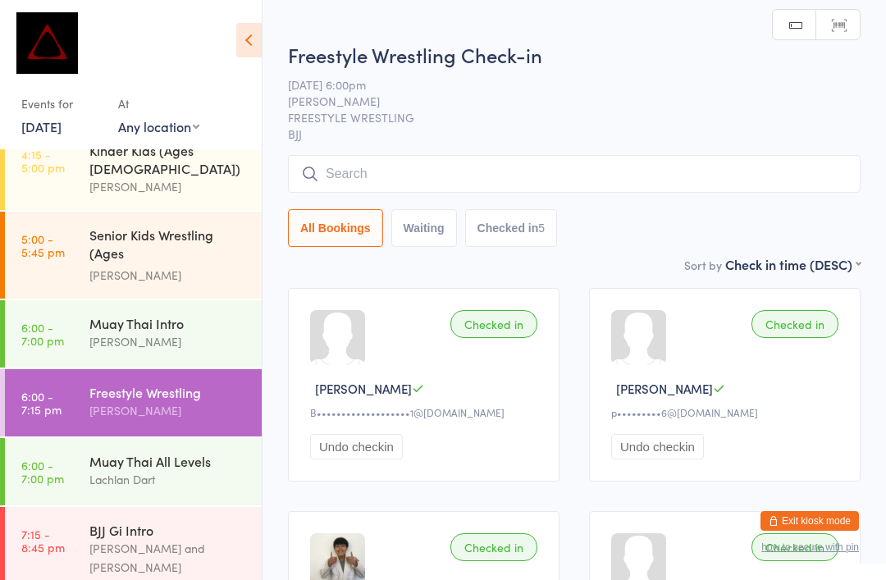
click at [438, 180] on input "search" at bounding box center [574, 174] width 573 height 38
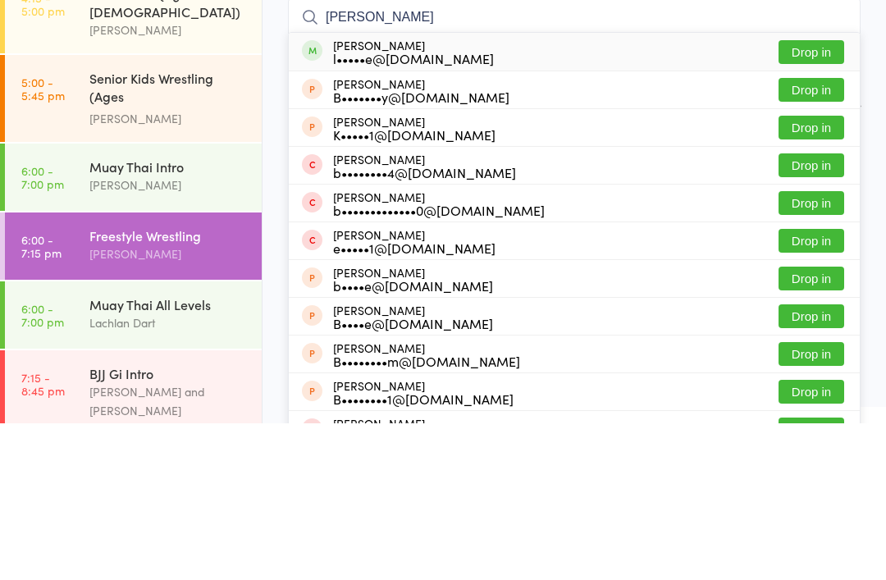
type input "Benke"
click at [522, 190] on div "Lachlan Benke l•••••e@gmail.com Drop in" at bounding box center [574, 209] width 571 height 38
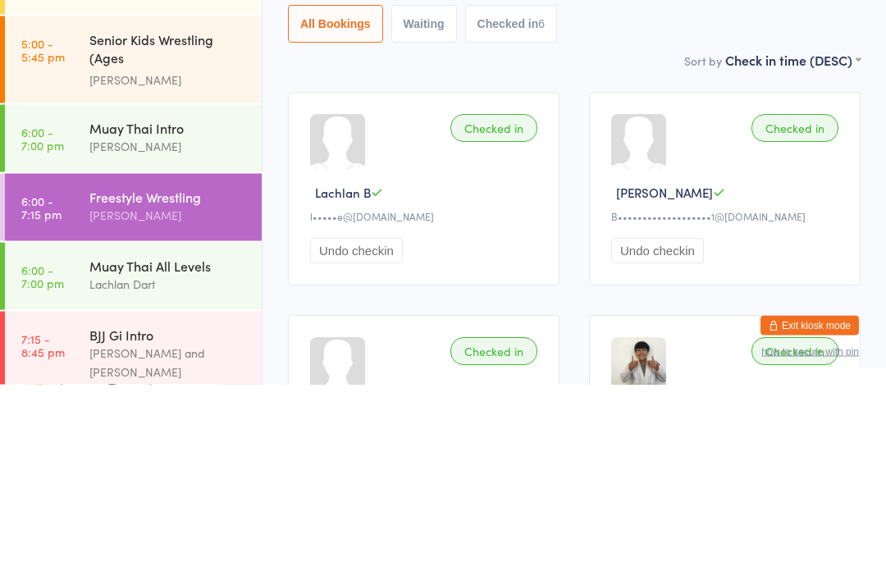
click at [73, 438] on link "6:00 - 7:00 pm Muay Thai All Levels Lachlan Dart" at bounding box center [133, 471] width 257 height 67
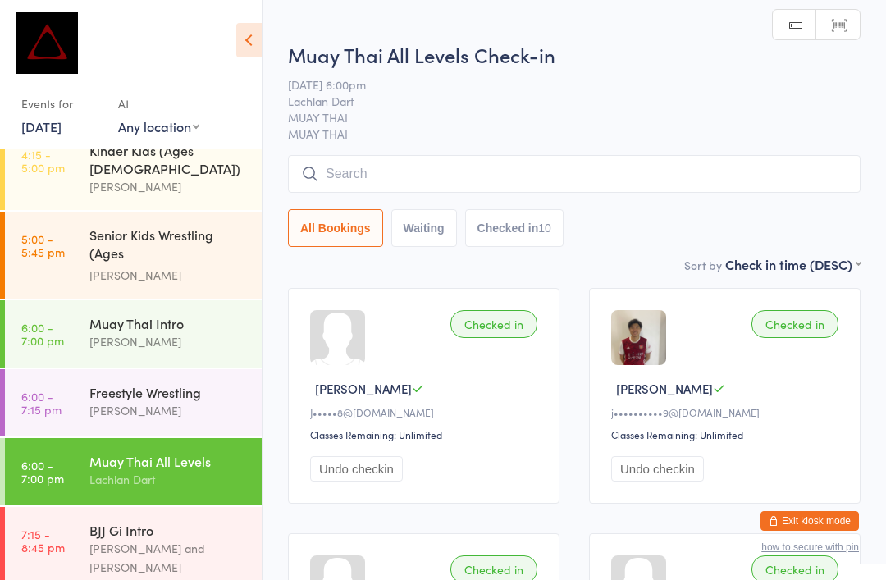
click at [653, 183] on input "search" at bounding box center [574, 174] width 573 height 38
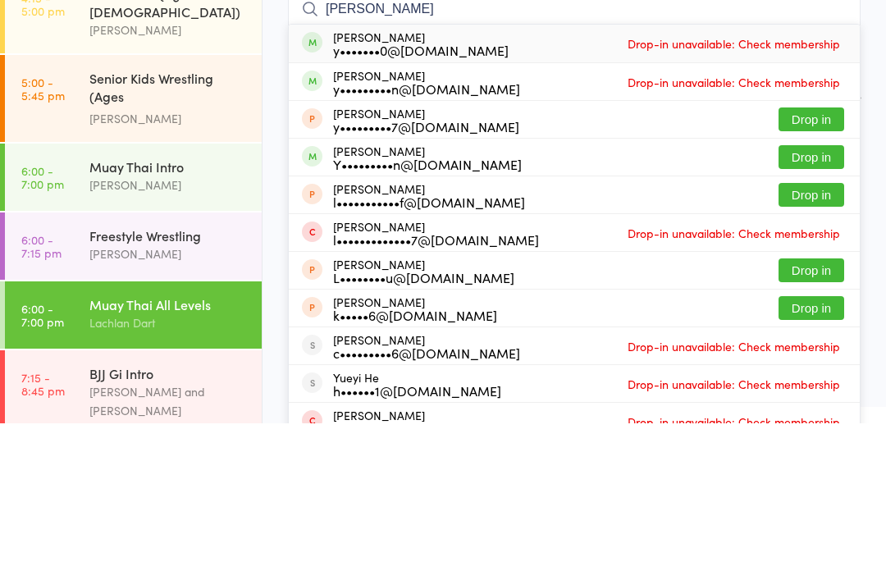
type input "Yusuf"
click at [821, 302] on button "Drop in" at bounding box center [812, 314] width 66 height 24
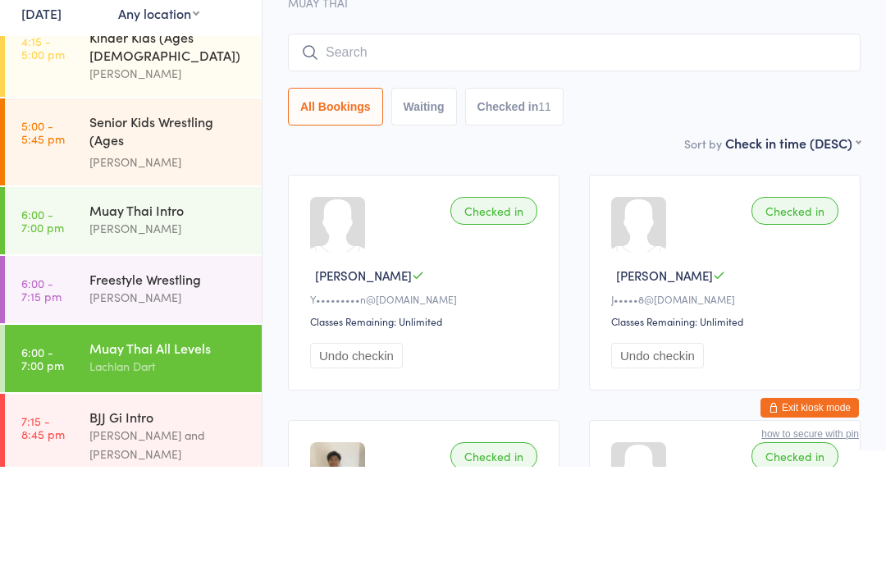
click at [477, 147] on input "search" at bounding box center [574, 166] width 573 height 38
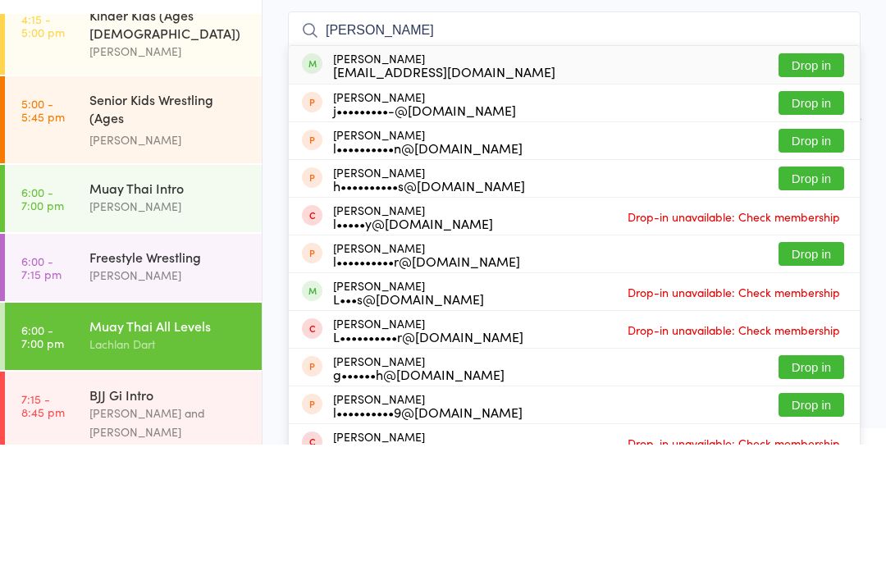
type input "Lukas bartsch"
click at [805, 189] on button "Drop in" at bounding box center [812, 201] width 66 height 24
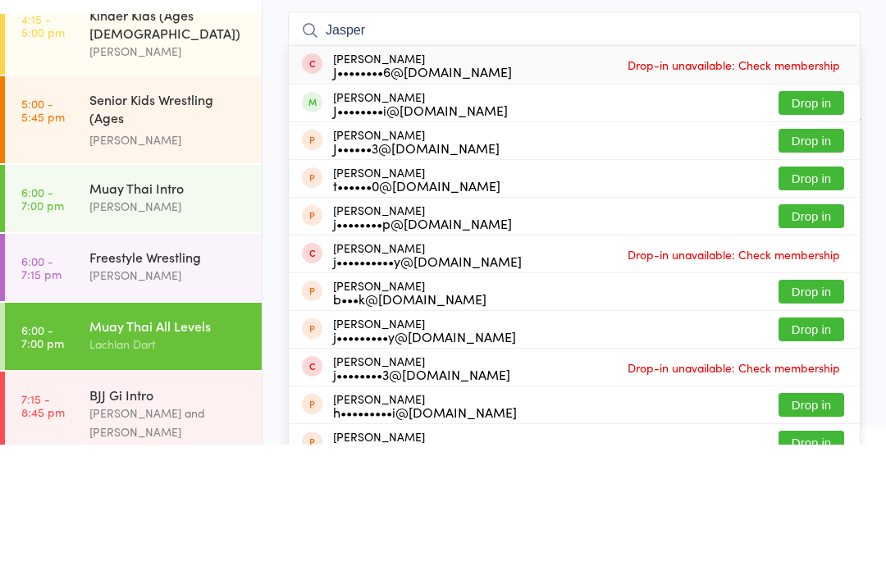
type input "Jasper"
click at [815, 227] on button "Drop in" at bounding box center [812, 239] width 66 height 24
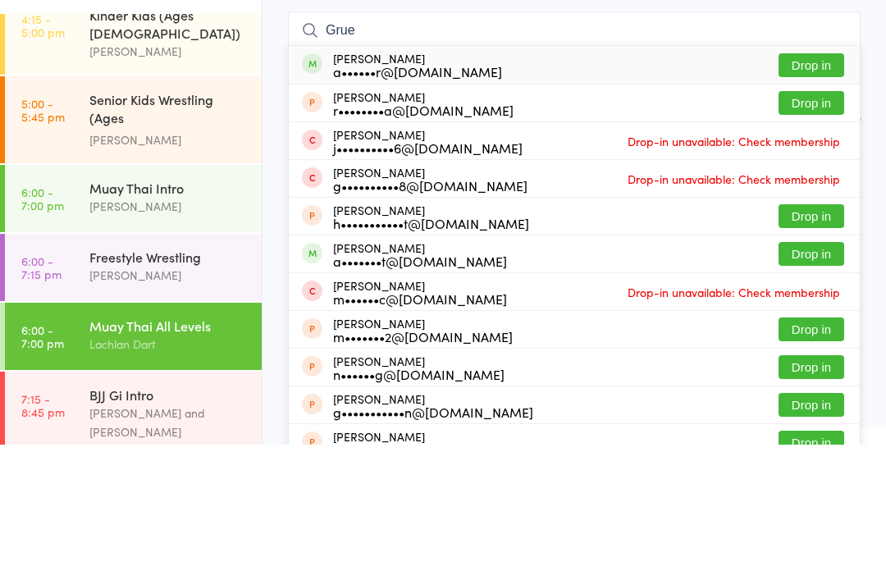
type input "Grue"
click at [808, 189] on button "Drop in" at bounding box center [812, 201] width 66 height 24
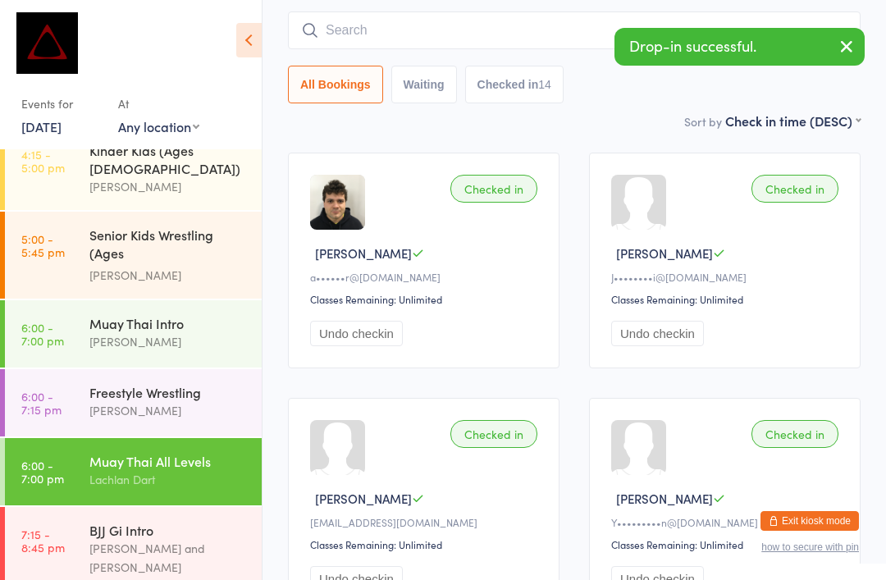
click at [525, 38] on input "search" at bounding box center [574, 30] width 573 height 38
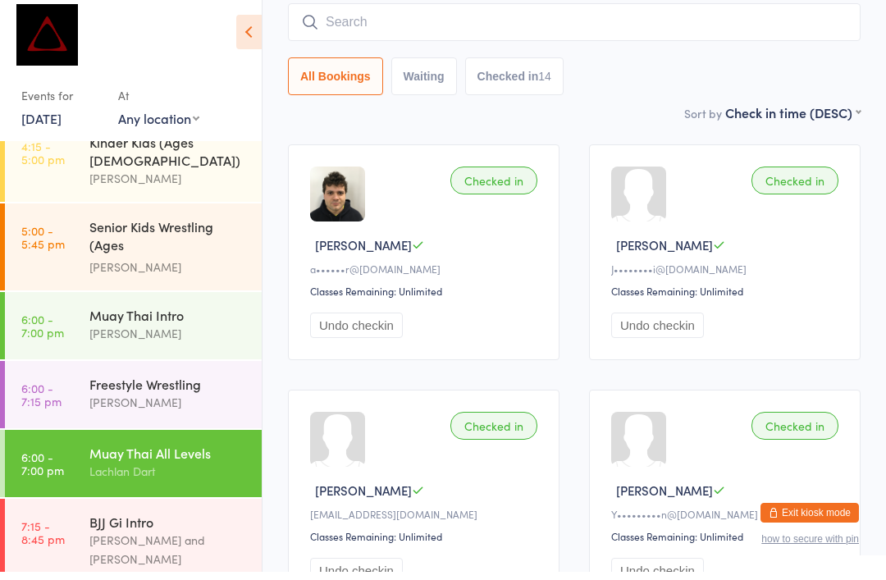
click at [496, 14] on input "search" at bounding box center [574, 30] width 573 height 38
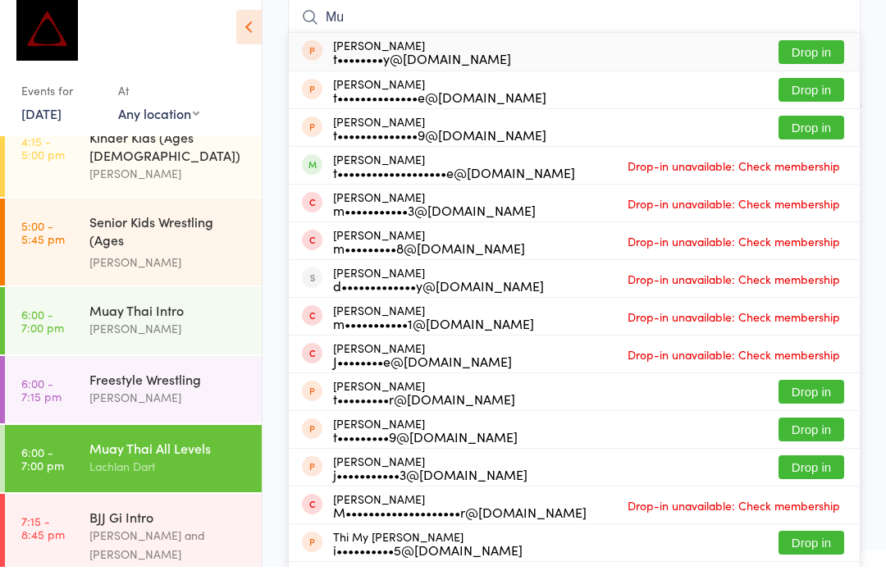
type input "M"
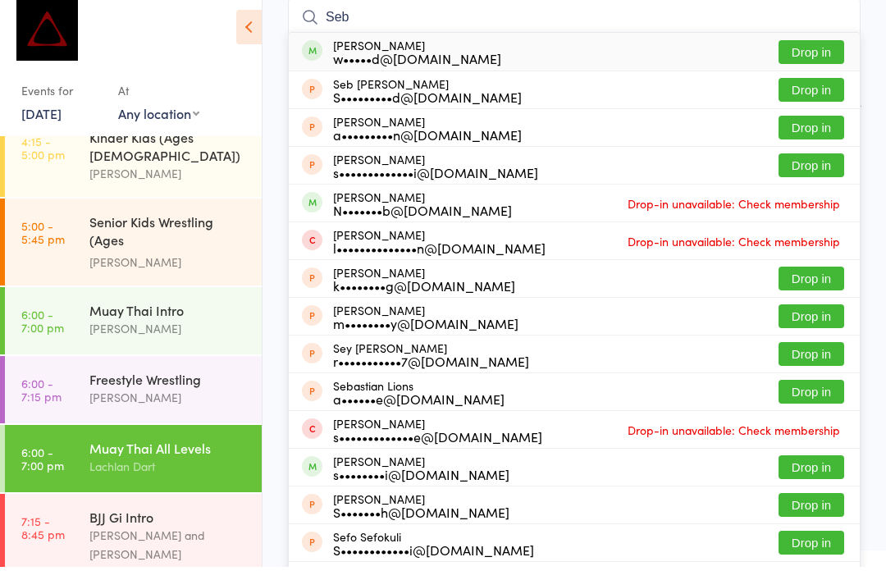
type input "Seb"
click at [803, 53] on button "Drop in" at bounding box center [812, 65] width 66 height 24
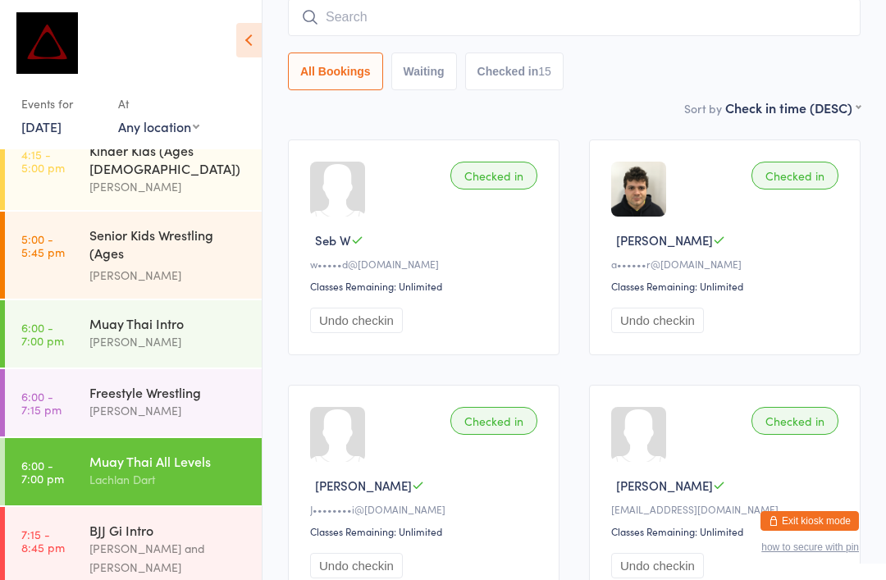
click at [547, 24] on input "search" at bounding box center [574, 17] width 573 height 38
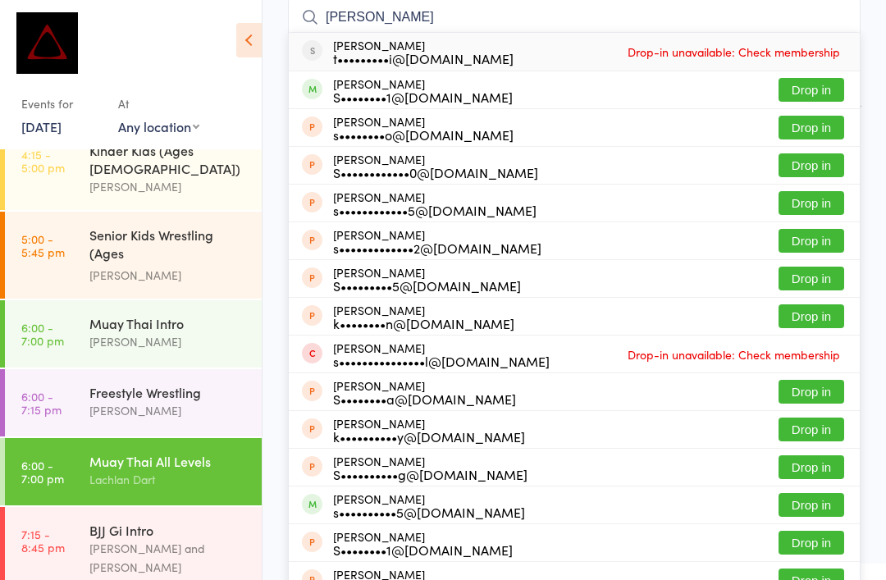
type input "Sartori"
click at [808, 85] on button "Drop in" at bounding box center [812, 90] width 66 height 24
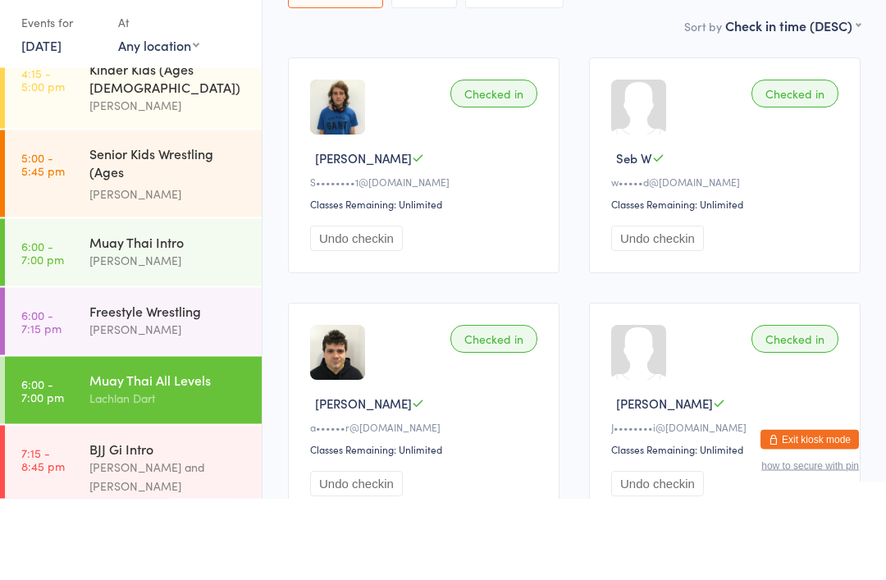
click at [194, 383] on div "Freestyle Wrestling" at bounding box center [168, 392] width 158 height 18
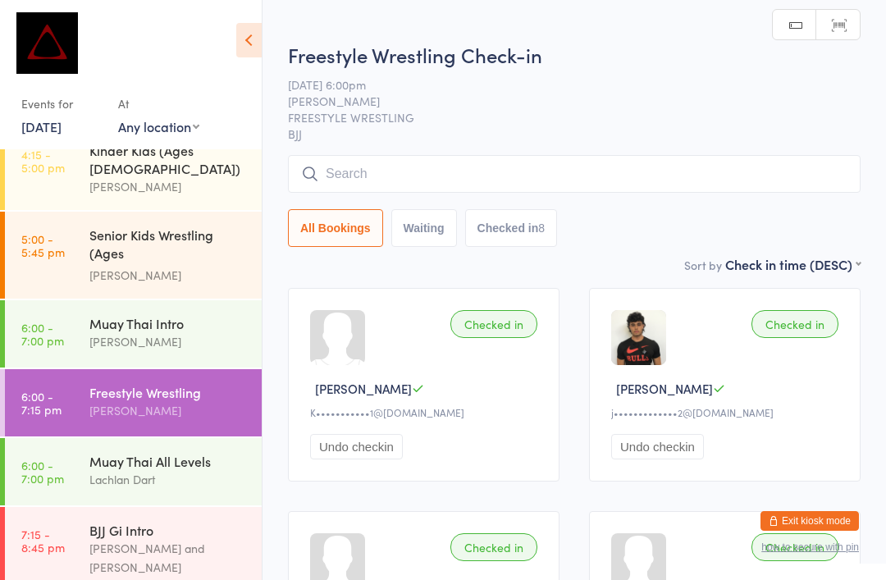
click at [602, 176] on input "search" at bounding box center [574, 174] width 573 height 38
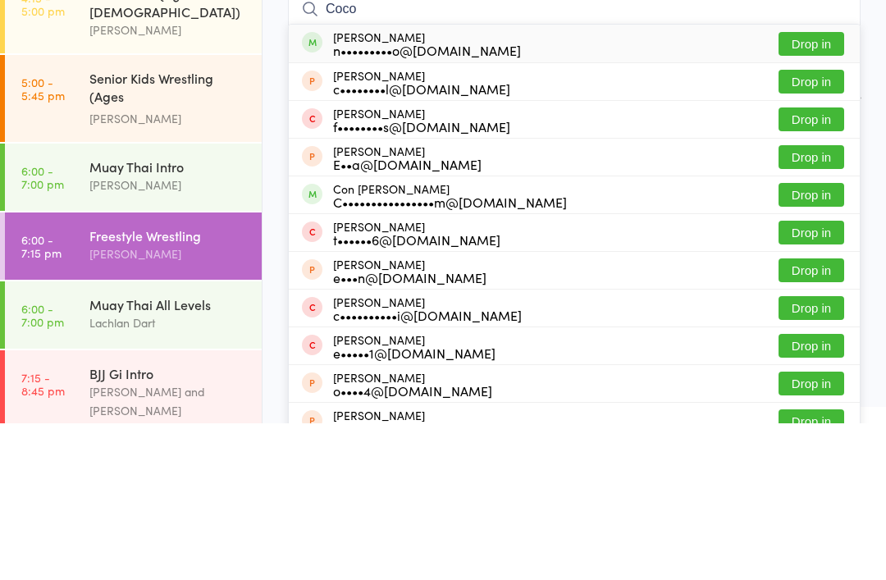
type input "Coco"
click at [808, 189] on button "Drop in" at bounding box center [812, 201] width 66 height 24
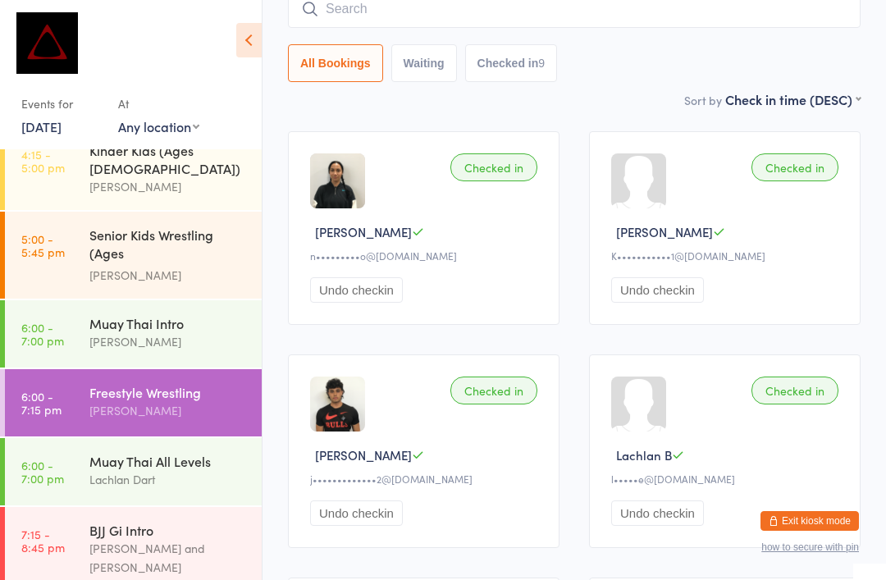
click at [199, 470] on div "Lachlan Dart" at bounding box center [168, 479] width 158 height 19
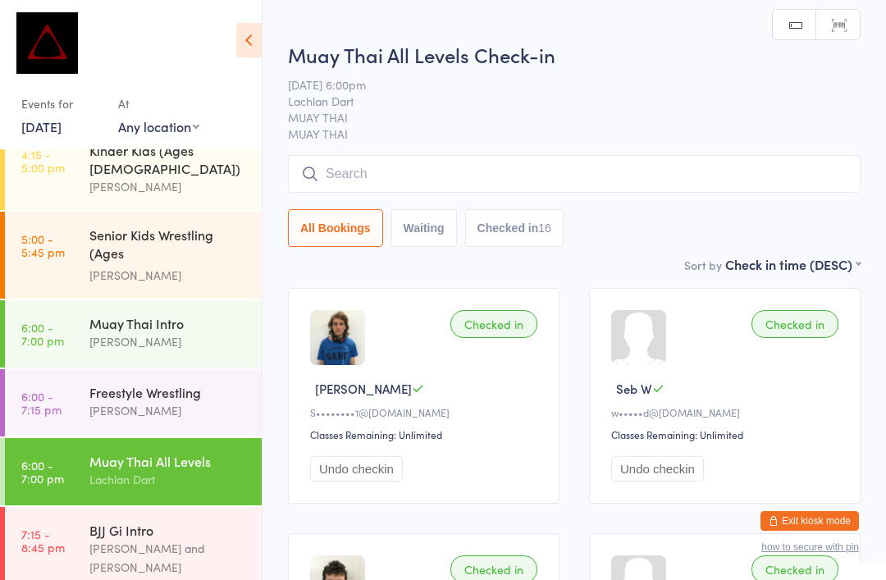
click at [455, 169] on input "search" at bounding box center [574, 174] width 573 height 38
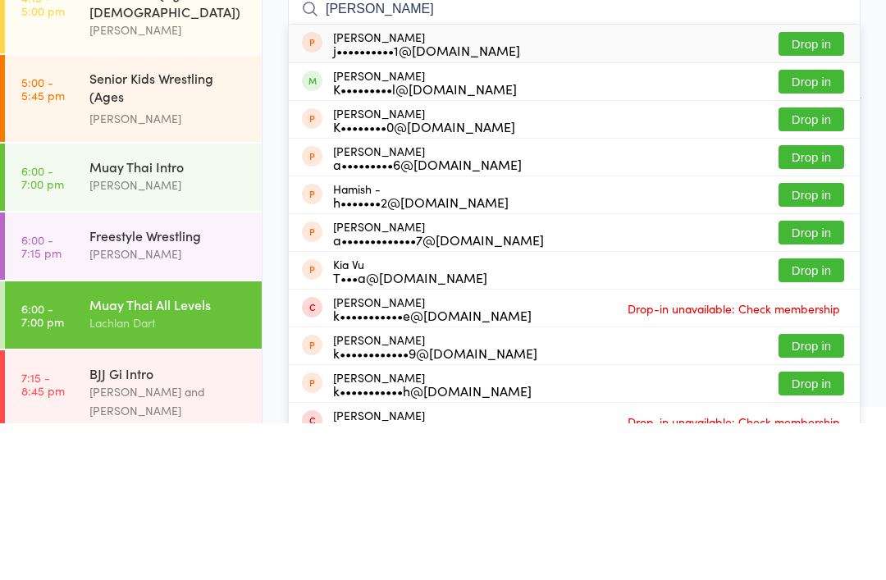
type input "Kish"
click at [828, 227] on button "Drop in" at bounding box center [812, 239] width 66 height 24
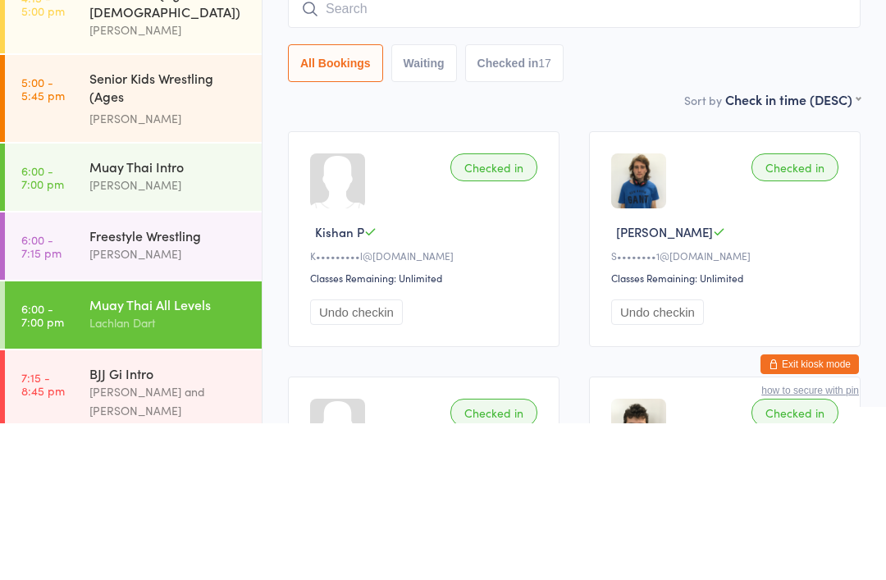
click at [611, 247] on div "Sort by Check in time (DESC) First name (ASC) First name (DESC) Last name (ASC)…" at bounding box center [574, 256] width 573 height 18
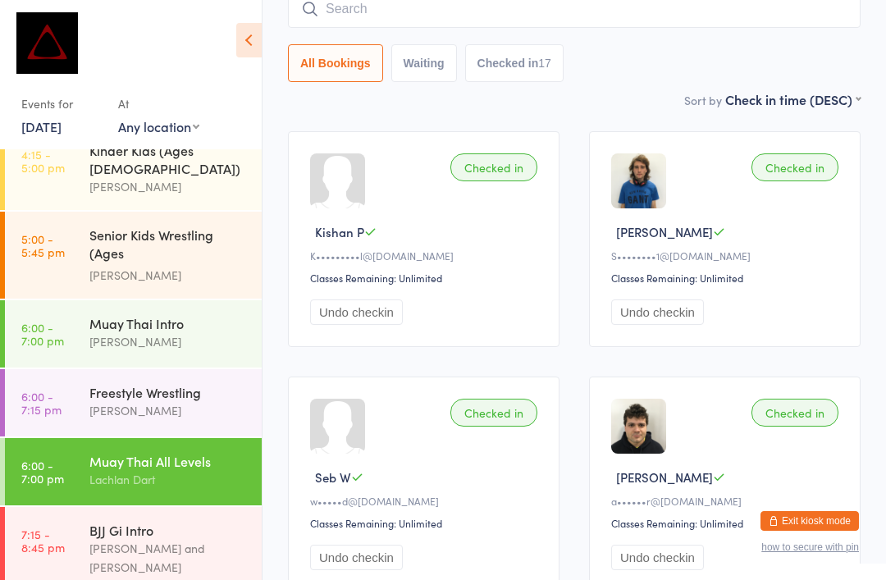
click at [198, 470] on div "Lachlan Dart" at bounding box center [168, 479] width 158 height 19
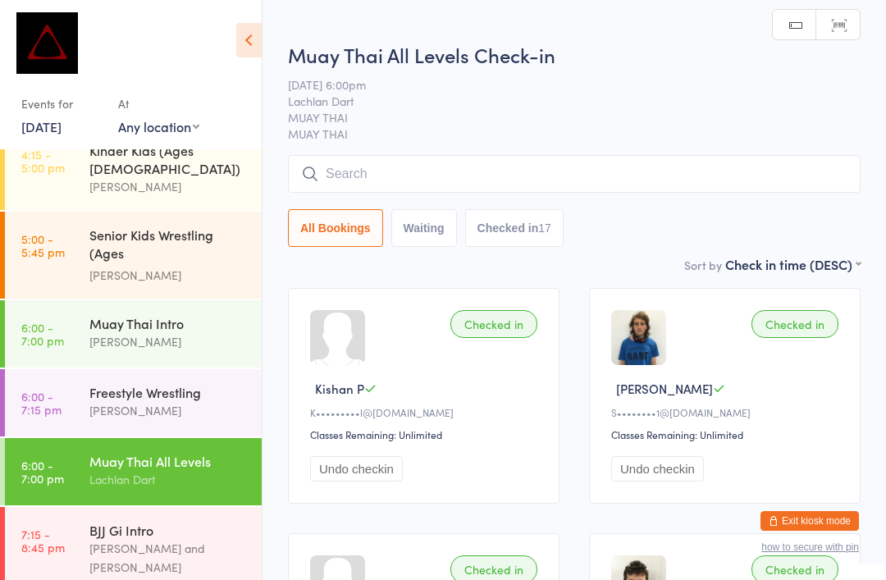
click at [456, 187] on input "search" at bounding box center [574, 174] width 573 height 38
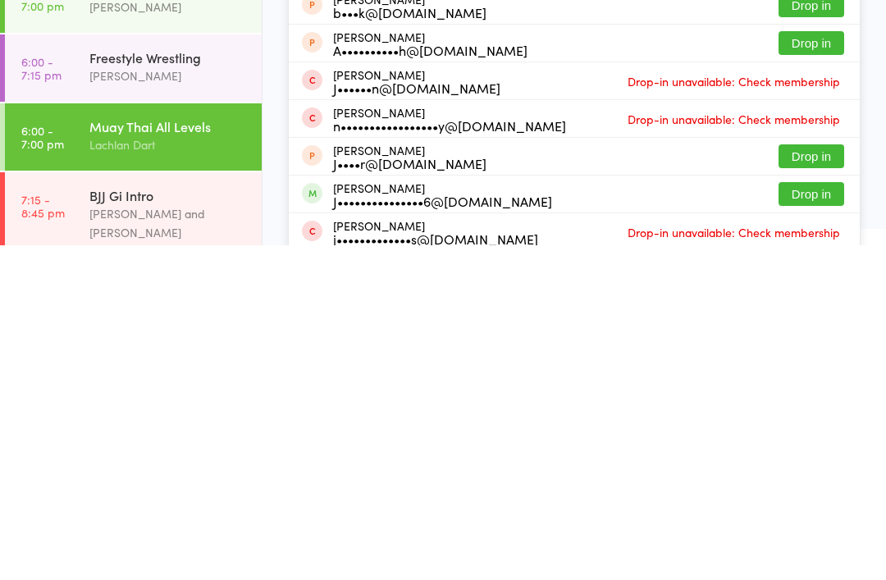
type input "Jonathan"
click at [818, 517] on button "Drop in" at bounding box center [812, 529] width 66 height 24
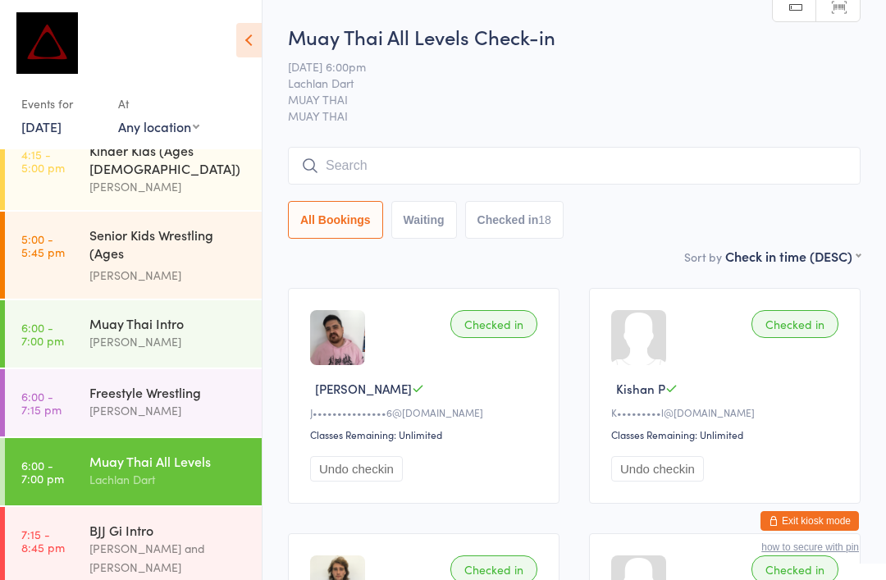
click at [643, 139] on div "Muay Thai All Levels Check-in 16 Sep 6:00pm Lachlan Dart MUAY THAI MUAY THAI Ma…" at bounding box center [574, 135] width 573 height 224
click at [662, 168] on input "search" at bounding box center [574, 166] width 573 height 38
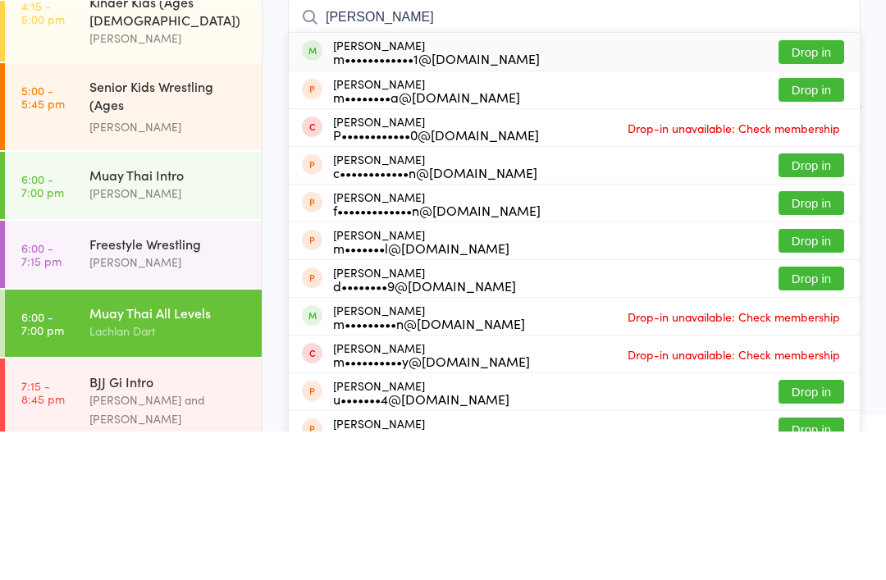
type input "Mitch cassidy"
click at [806, 189] on button "Drop in" at bounding box center [812, 201] width 66 height 24
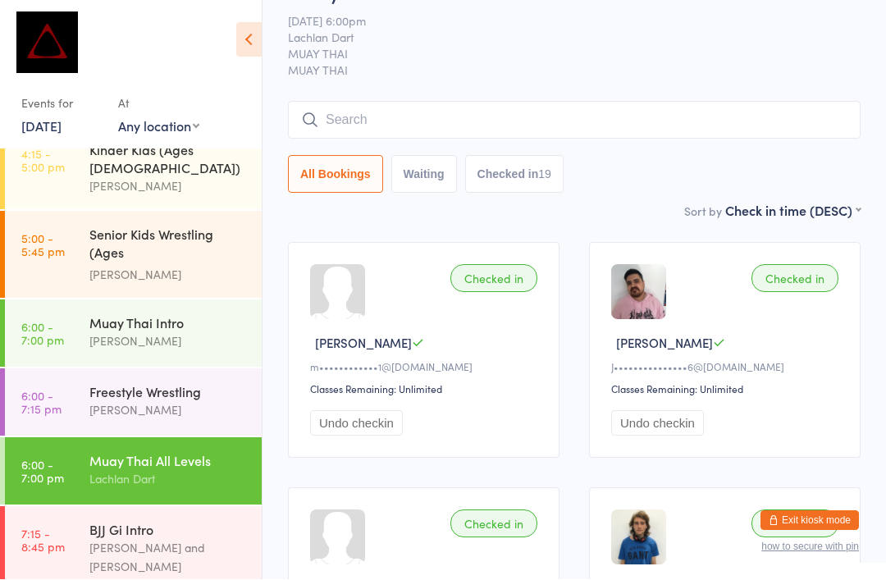
click at [453, 131] on input "search" at bounding box center [574, 121] width 573 height 38
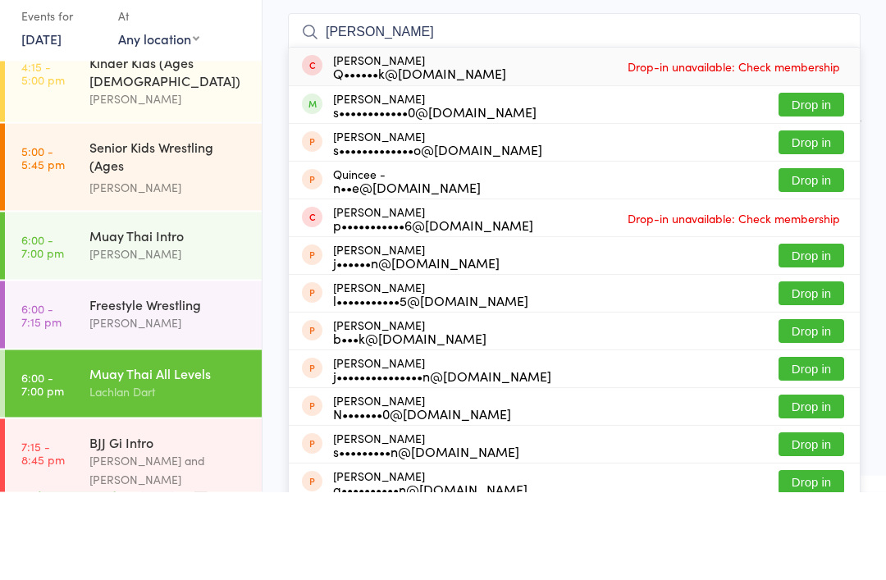
type input "Quinton"
click at [821, 181] on button "Drop in" at bounding box center [812, 193] width 66 height 24
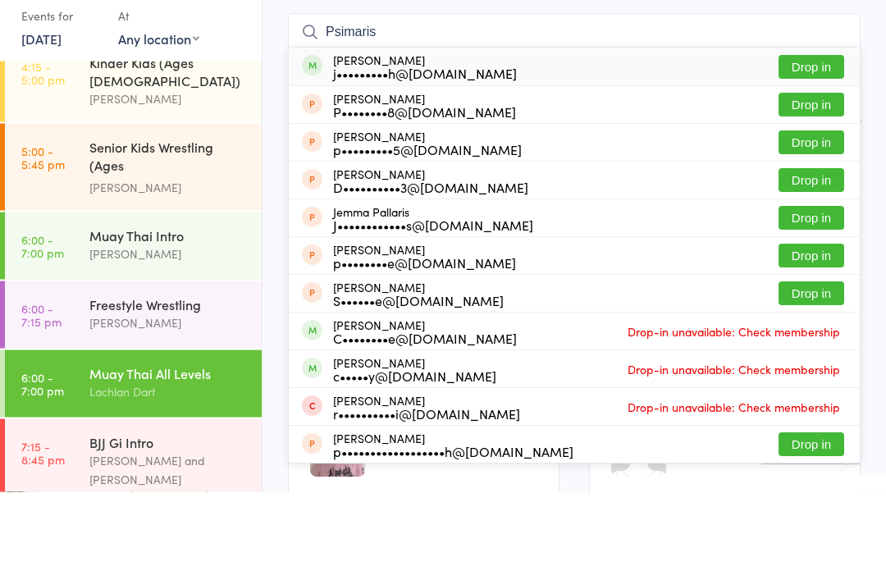
type input "Psimaris"
click at [807, 144] on button "Drop in" at bounding box center [812, 156] width 66 height 24
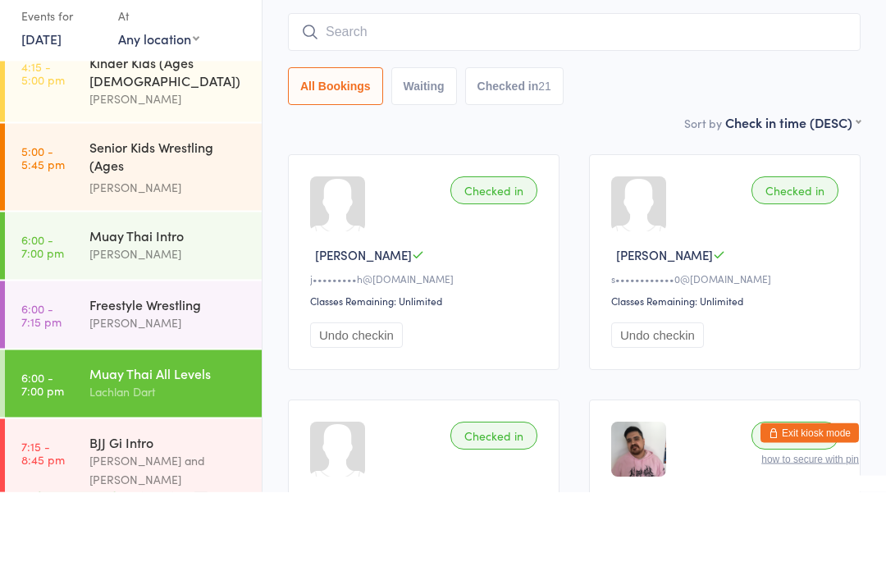
click at [152, 314] on div "Muay Thai Intro" at bounding box center [168, 323] width 158 height 18
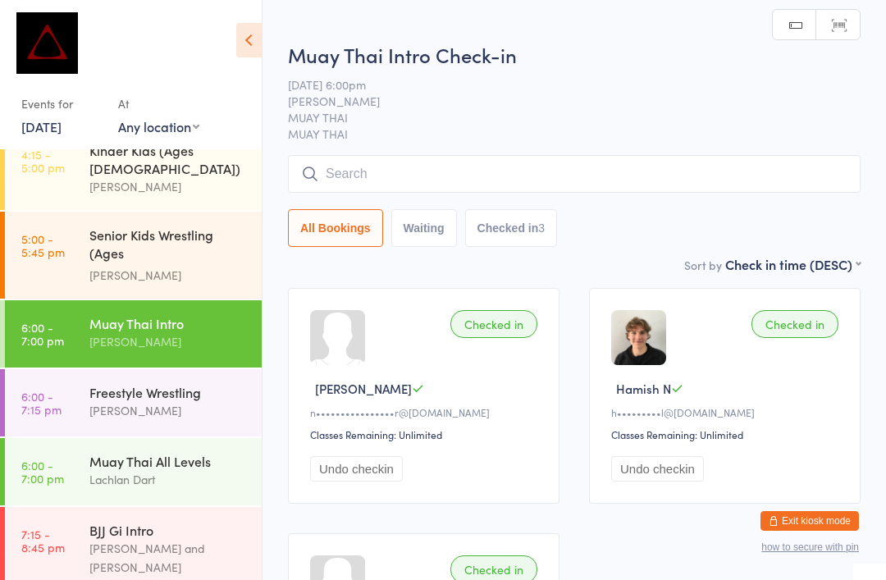
click at [393, 204] on div "All Bookings Waiting Checked in 3" at bounding box center [574, 201] width 573 height 92
click at [400, 181] on input "search" at bounding box center [574, 174] width 573 height 38
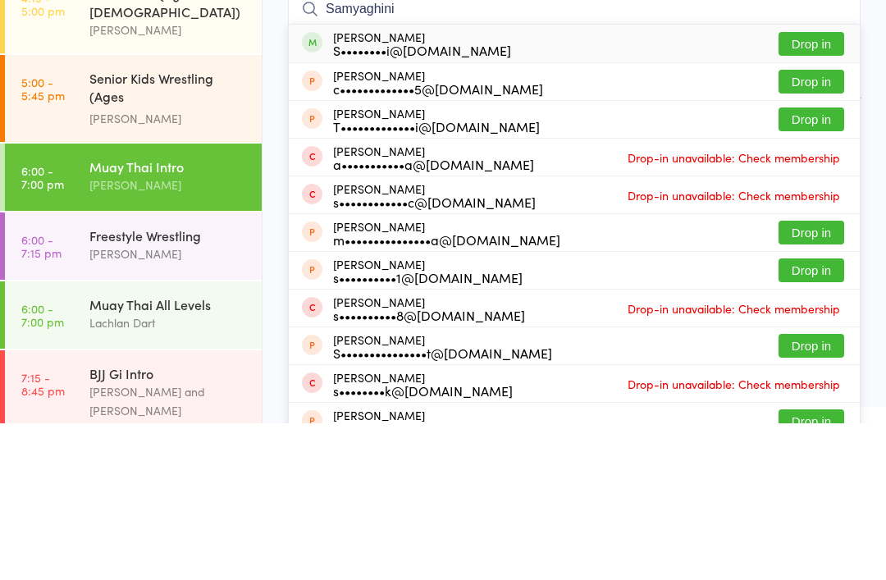
type input "Samyaghini"
click at [812, 189] on button "Drop in" at bounding box center [812, 201] width 66 height 24
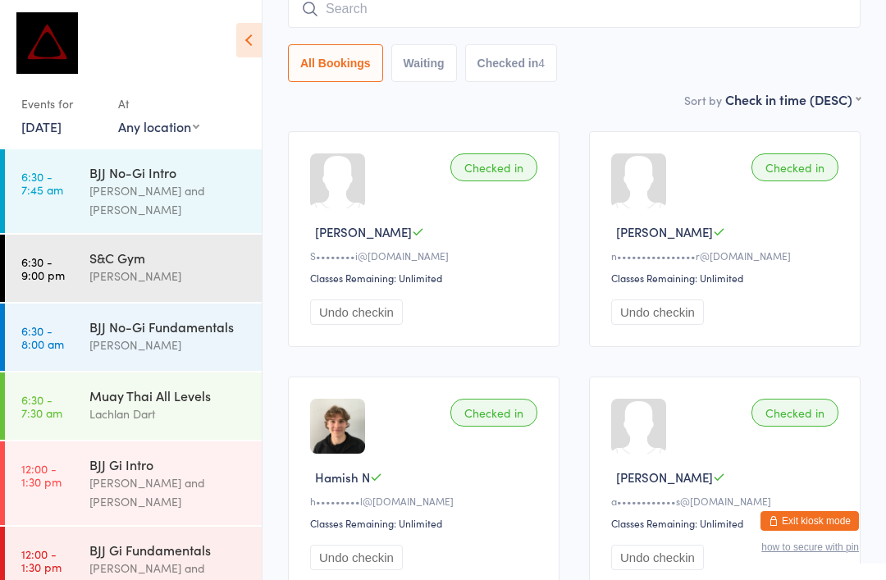
click at [154, 250] on div "S&C Gym" at bounding box center [168, 258] width 158 height 18
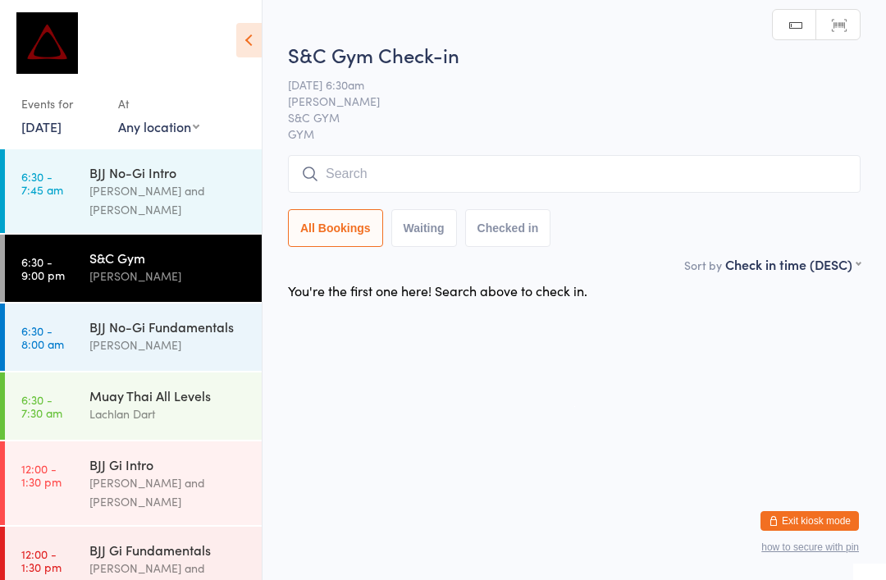
click at [453, 182] on input "search" at bounding box center [574, 174] width 573 height 38
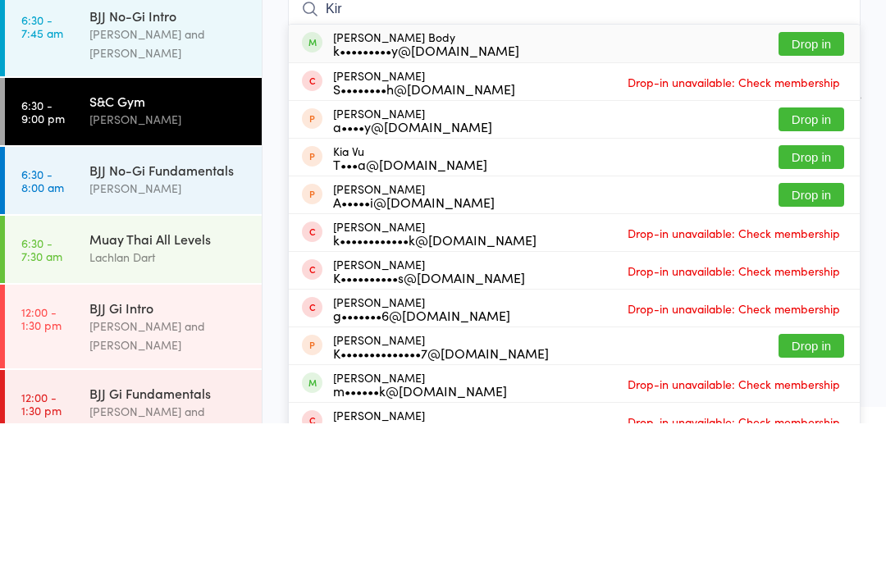
type input "Kir"
click at [817, 189] on button "Drop in" at bounding box center [812, 201] width 66 height 24
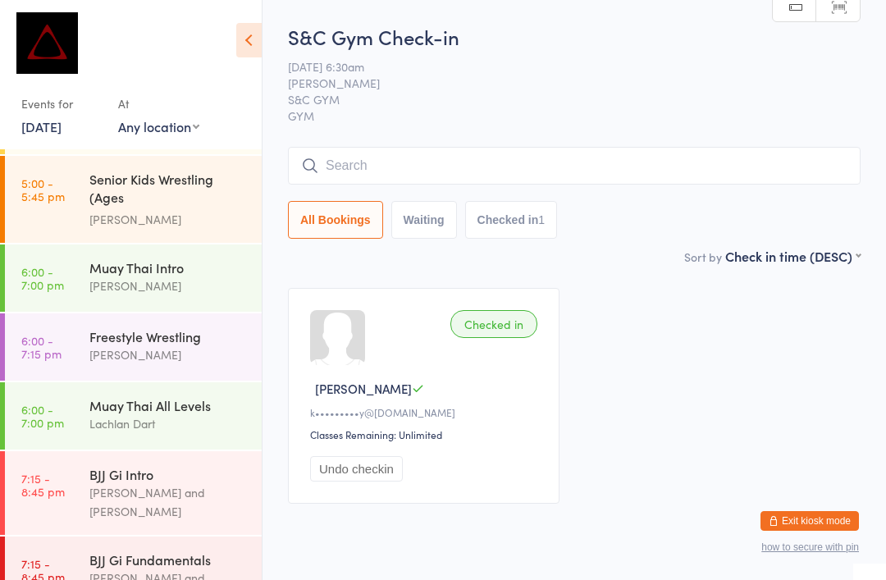
scroll to position [691, 0]
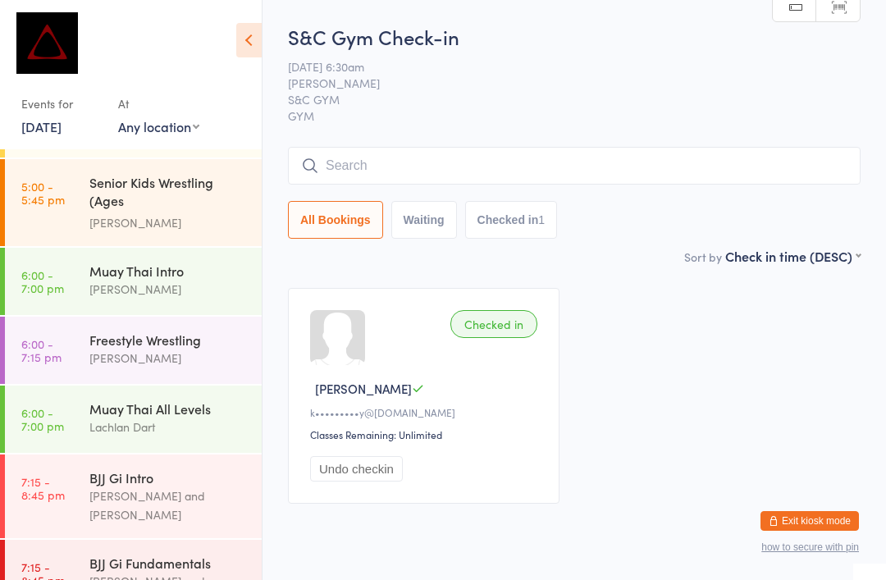
click at [157, 331] on div "Freestyle Wrestling" at bounding box center [168, 340] width 158 height 18
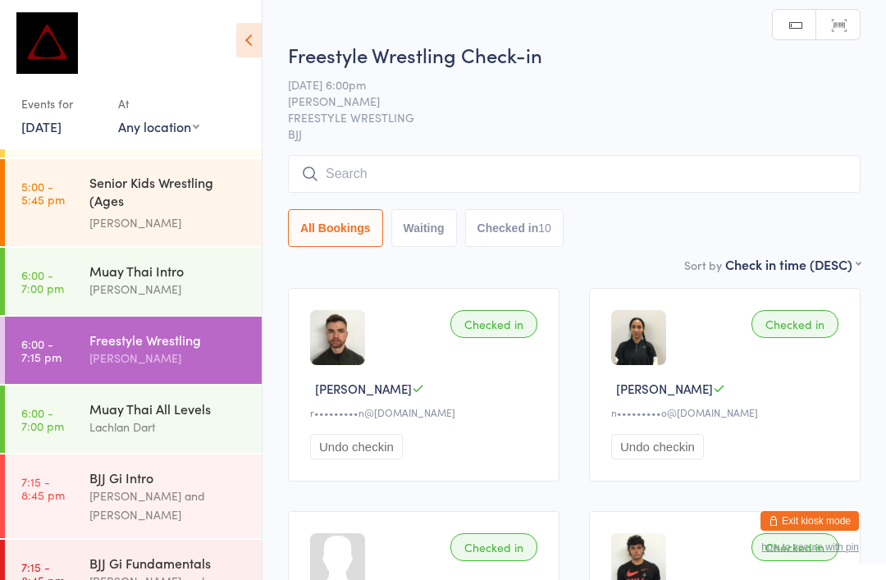
click at [401, 169] on input "search" at bounding box center [574, 174] width 573 height 38
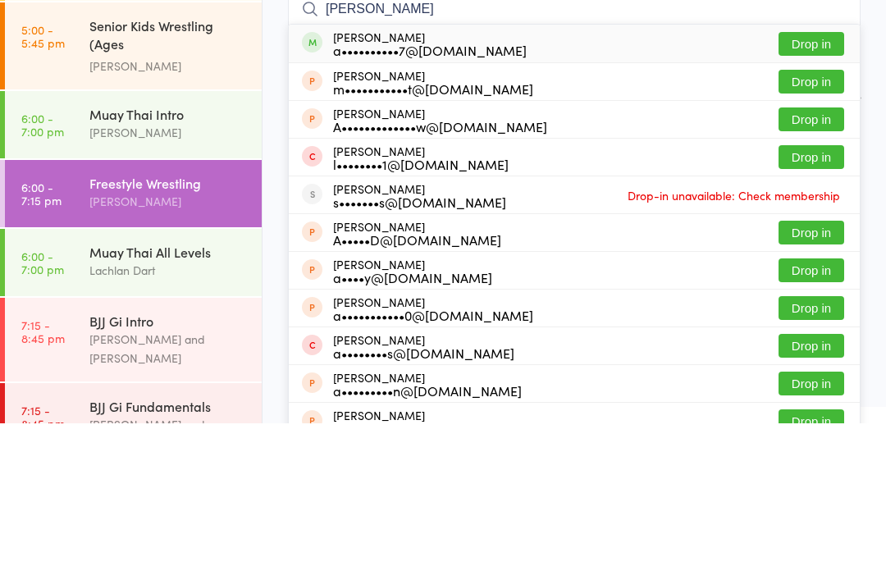
type input "Angus ashcroft"
click at [814, 189] on button "Drop in" at bounding box center [812, 201] width 66 height 24
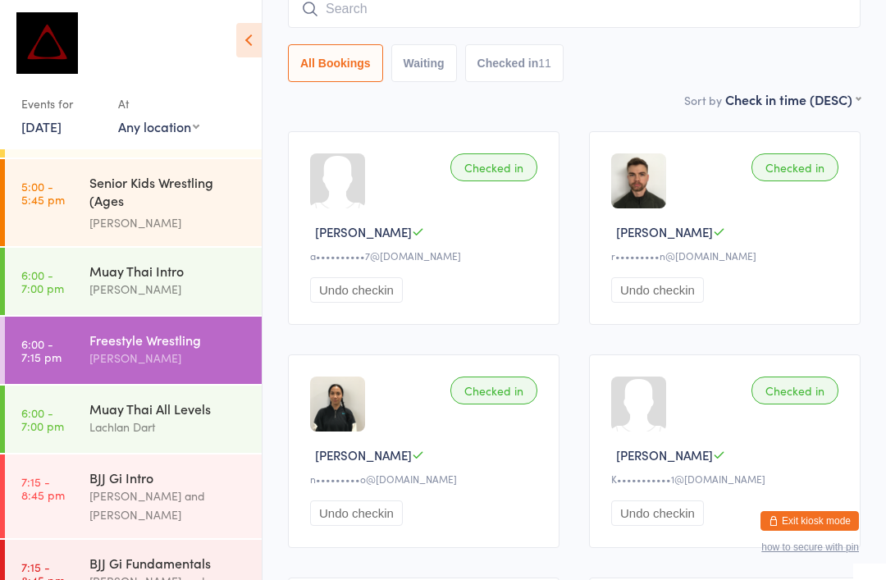
click at [164, 487] on div "Max Viney and David Hart" at bounding box center [168, 506] width 158 height 38
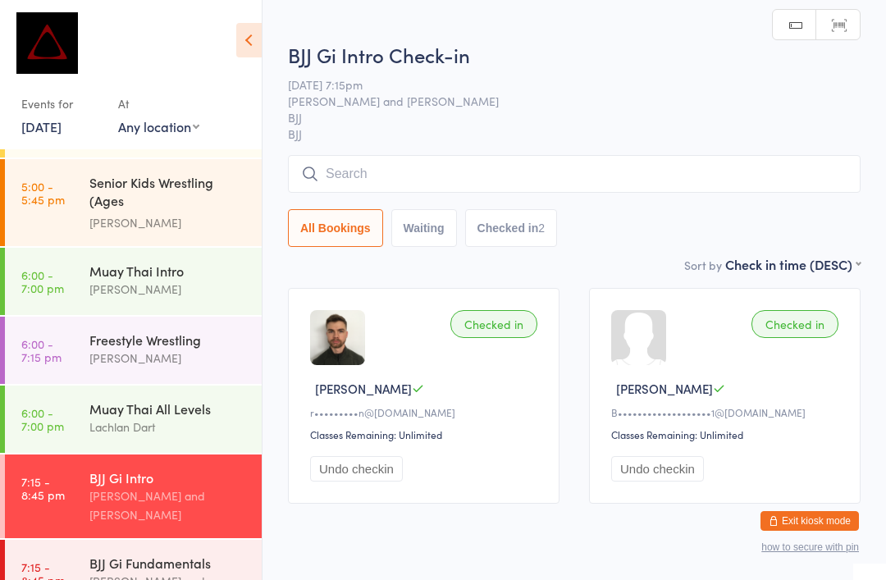
click at [389, 173] on input "search" at bounding box center [574, 174] width 573 height 38
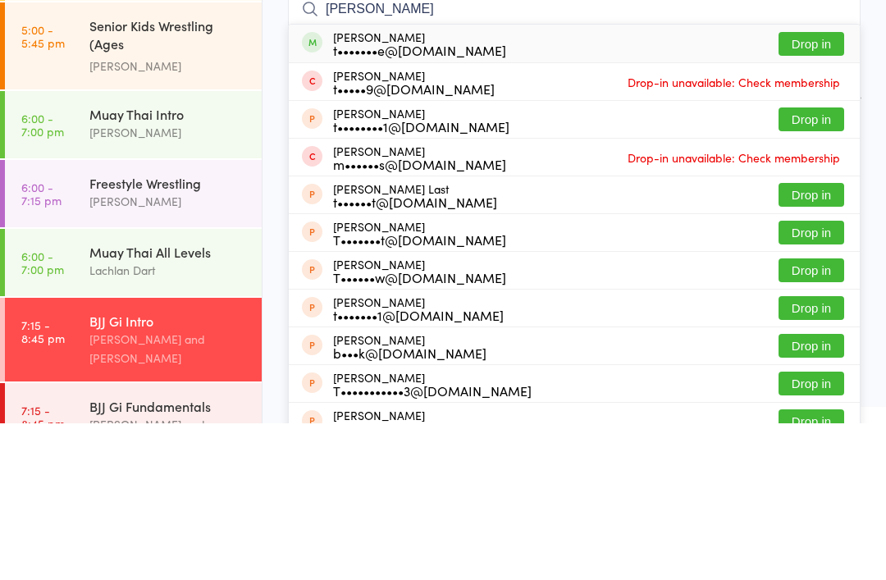
type input "Tim funge"
click at [817, 189] on button "Drop in" at bounding box center [812, 201] width 66 height 24
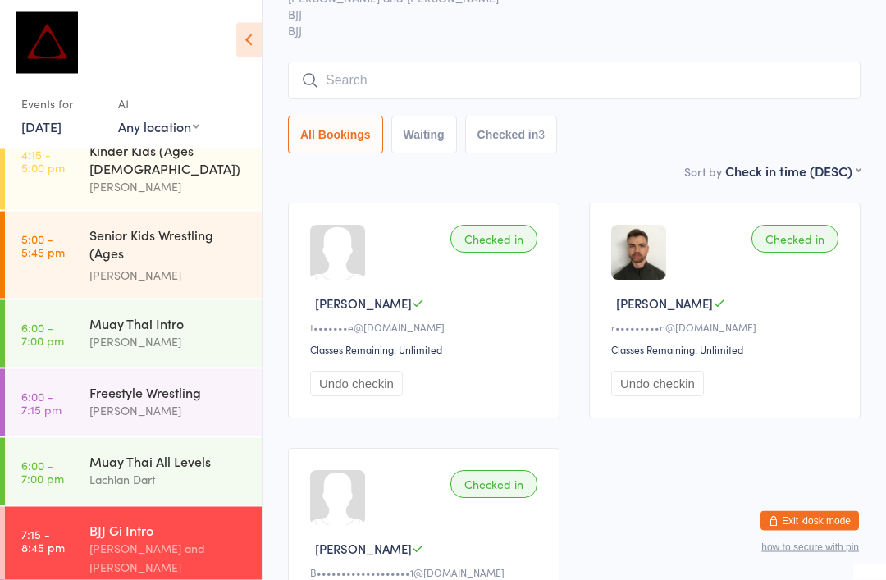
scroll to position [84, 0]
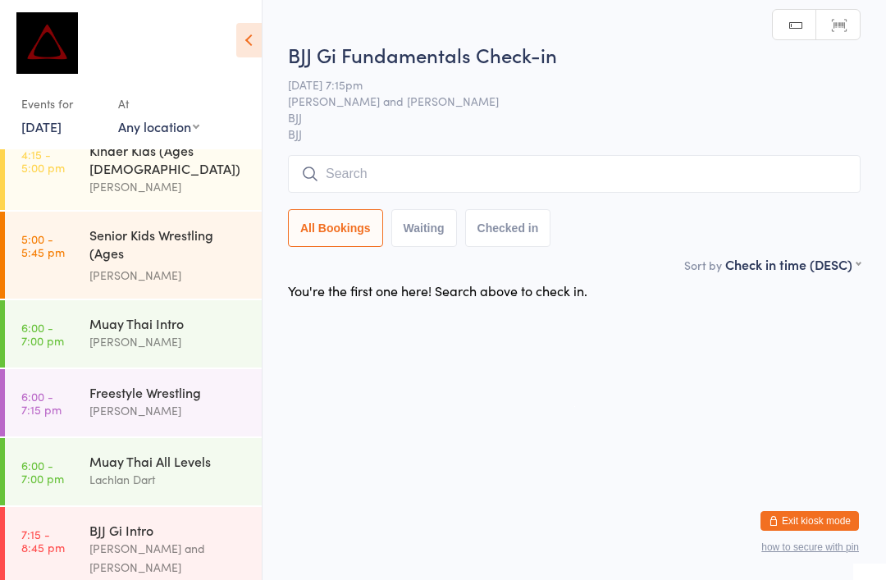
click at [364, 185] on input "search" at bounding box center [574, 174] width 573 height 38
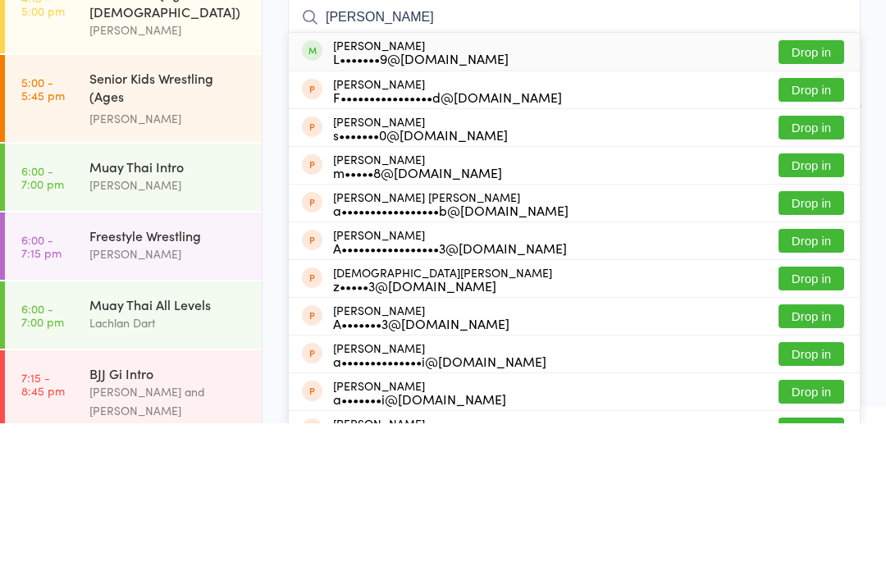
type input "Abdul"
click at [794, 197] on button "Drop in" at bounding box center [812, 209] width 66 height 24
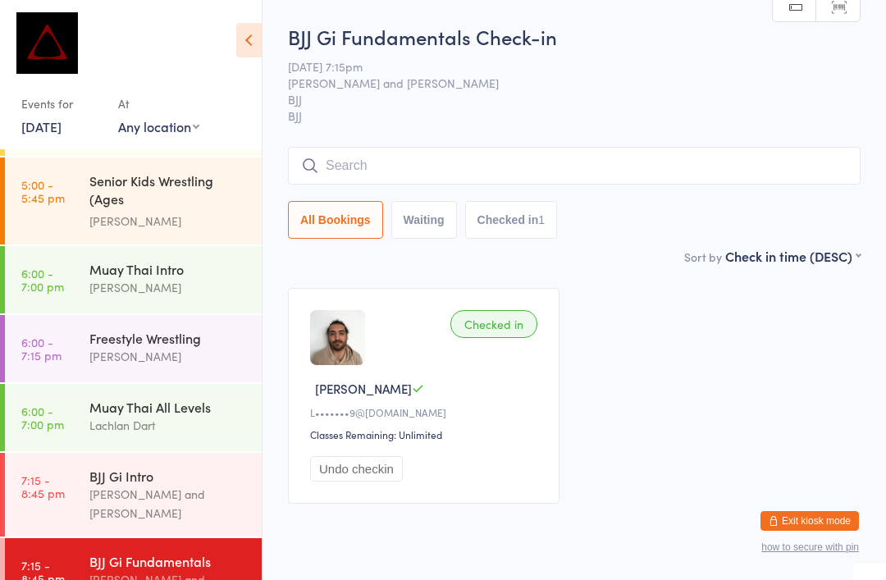
scroll to position [691, 0]
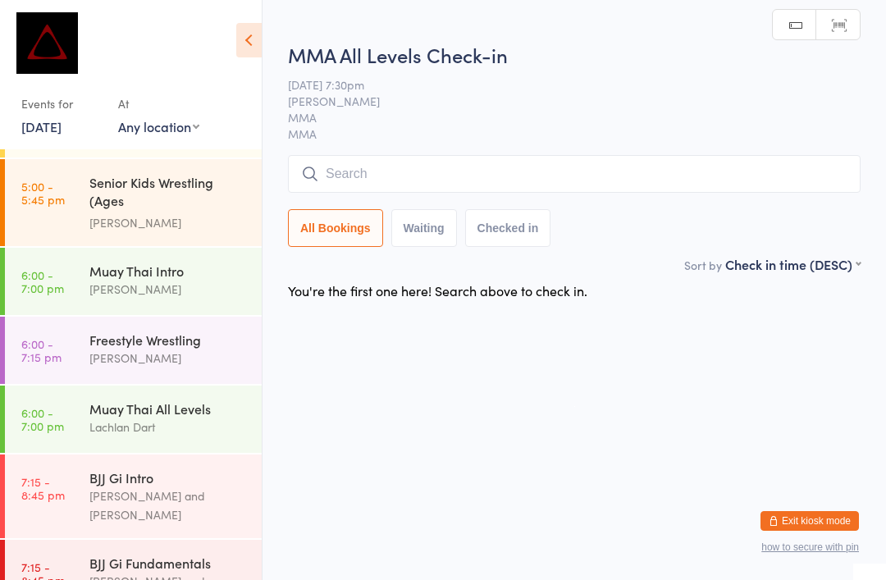
click at [331, 168] on input "search" at bounding box center [574, 174] width 573 height 38
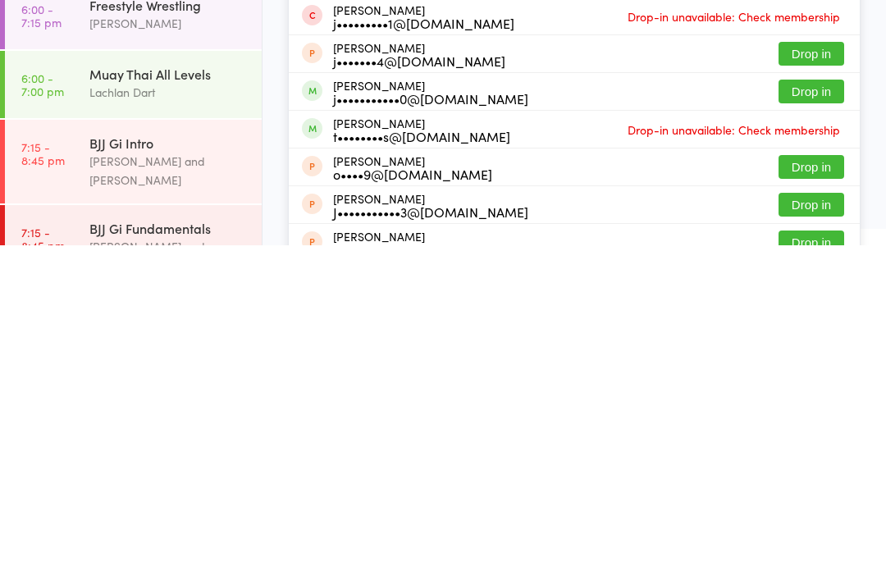
scroll to position [131, 0]
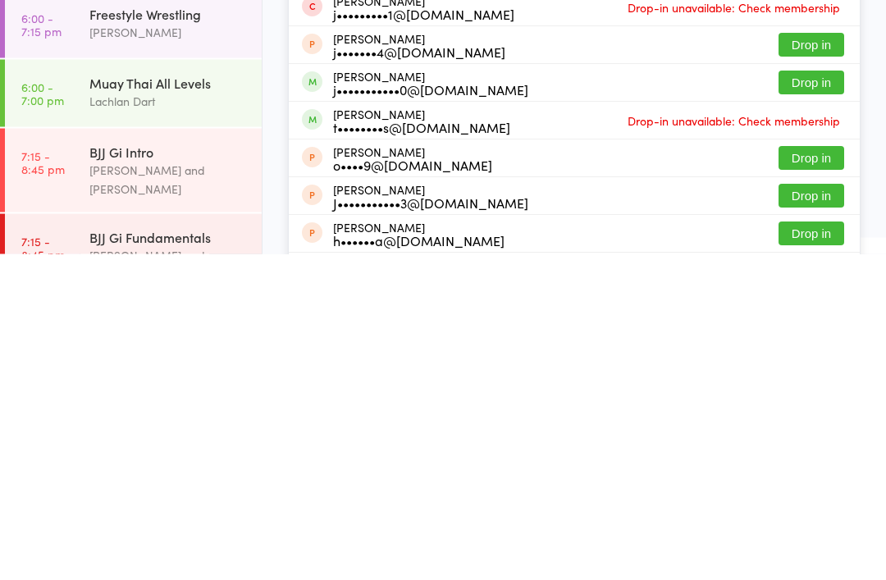
type input "Joe"
click at [802, 397] on button "Drop in" at bounding box center [812, 409] width 66 height 24
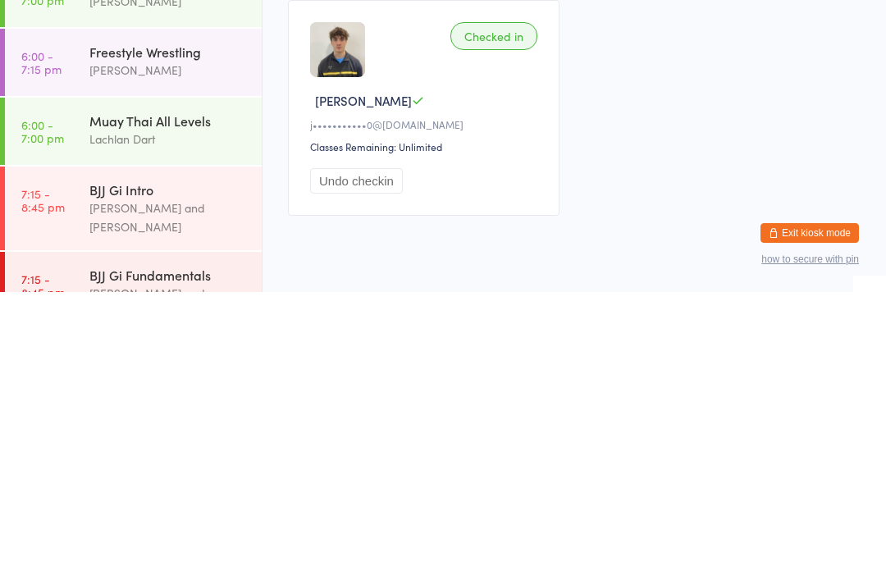
scroll to position [58, 0]
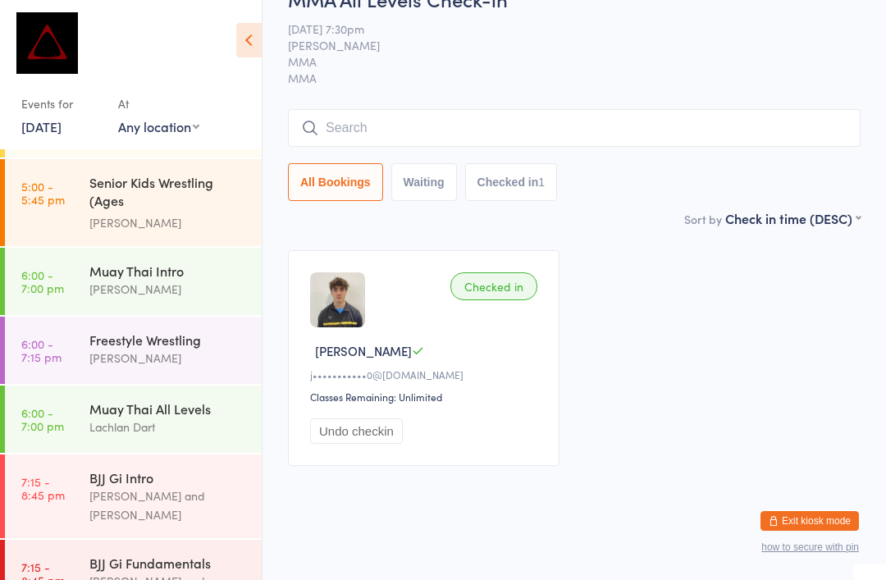
click at [187, 572] on div "Max Viney and David Hart" at bounding box center [168, 591] width 158 height 38
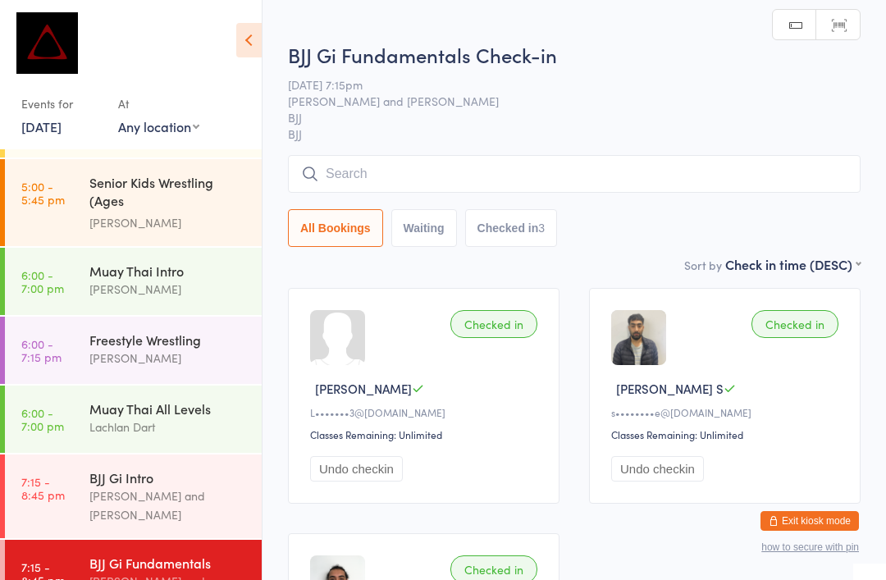
click at [687, 171] on input "search" at bounding box center [574, 174] width 573 height 38
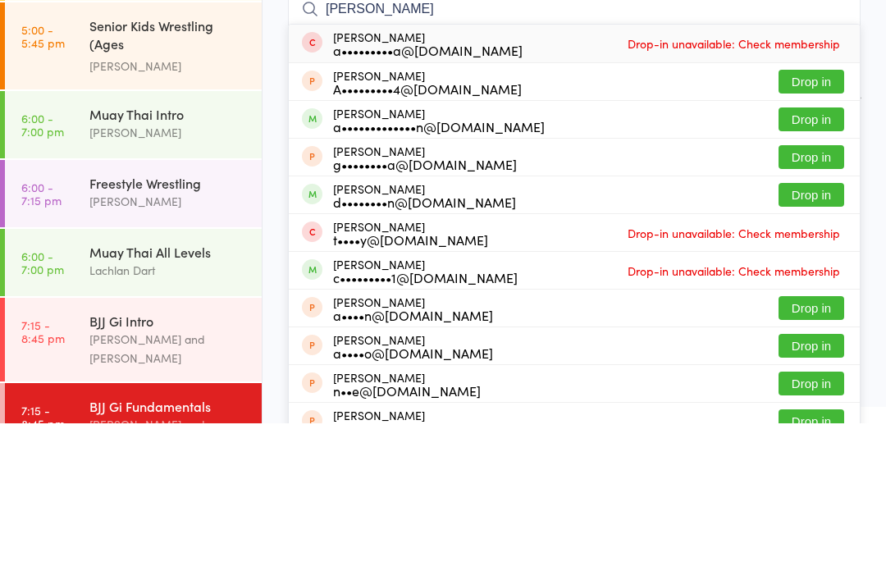
type input "Adriana"
click at [826, 264] on button "Drop in" at bounding box center [812, 276] width 66 height 24
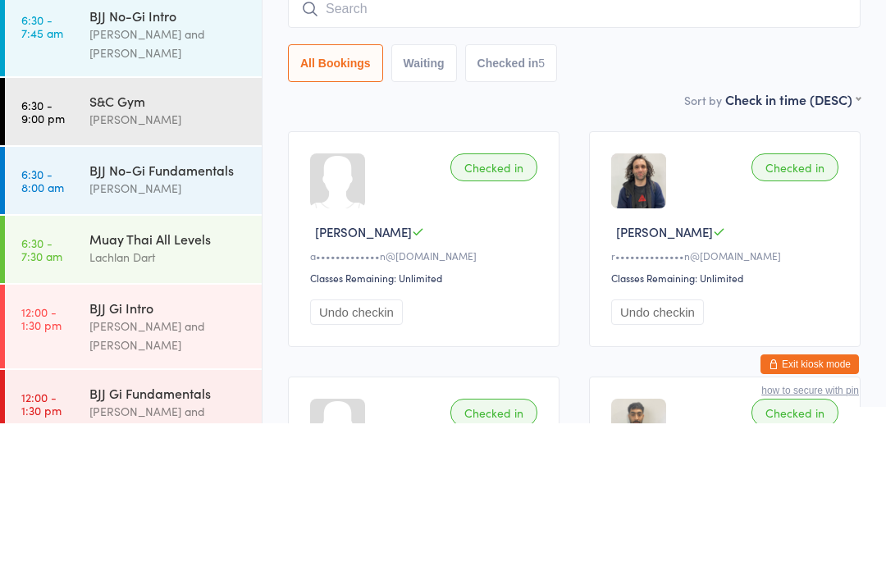
click at [122, 267] on div "[PERSON_NAME]" at bounding box center [168, 276] width 158 height 19
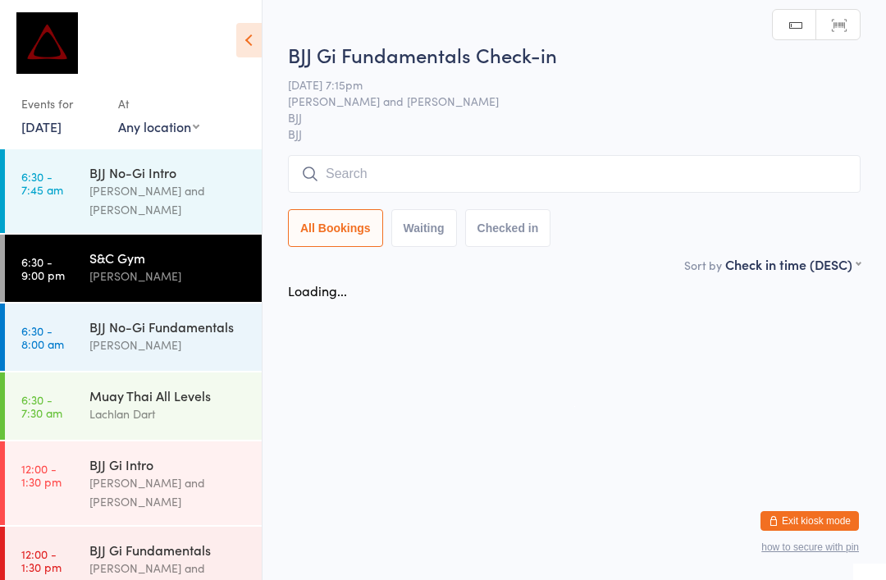
click at [361, 185] on input "search" at bounding box center [574, 174] width 573 height 38
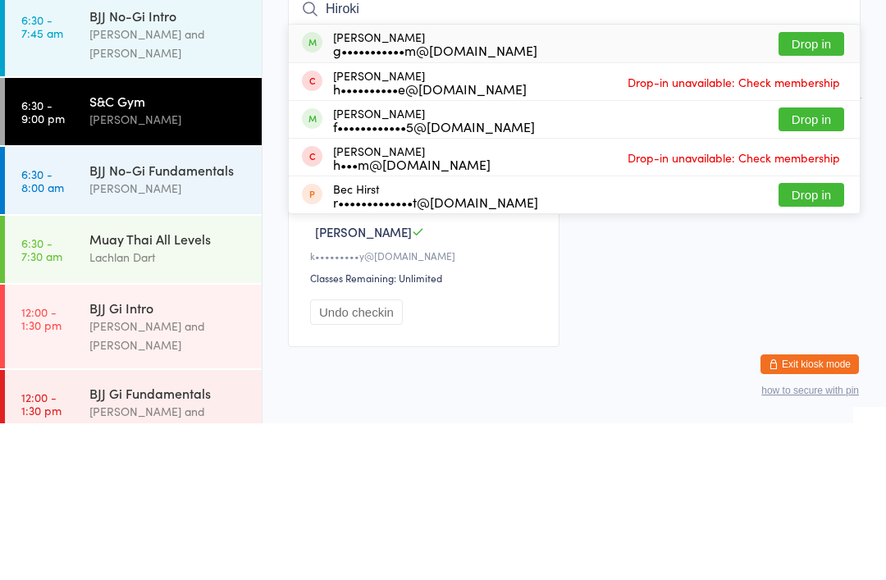
type input "Hiroki"
click at [428, 200] on div "g•••••••••••m@yahoo.co.jp" at bounding box center [435, 206] width 204 height 13
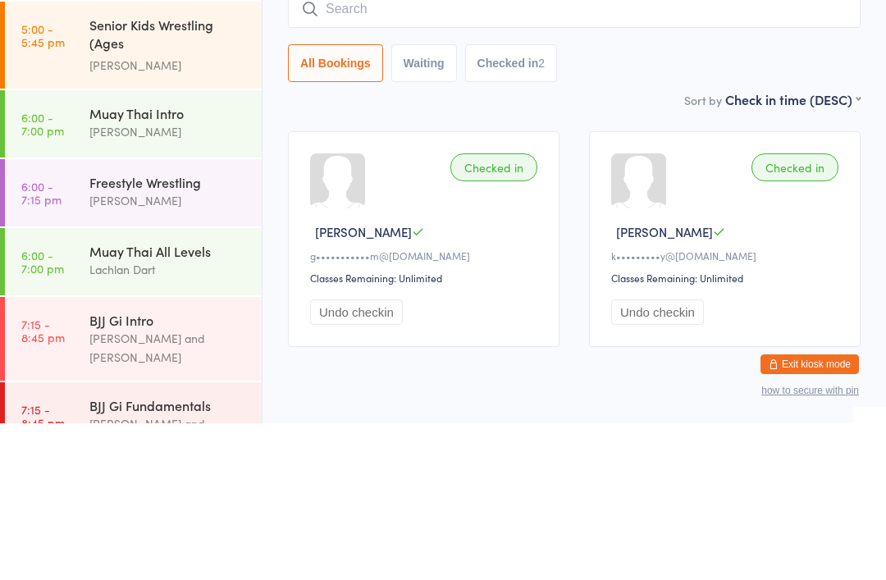
scroll to position [691, 0]
click at [44, 406] on time "6:00 - 7:00 pm" at bounding box center [42, 419] width 43 height 26
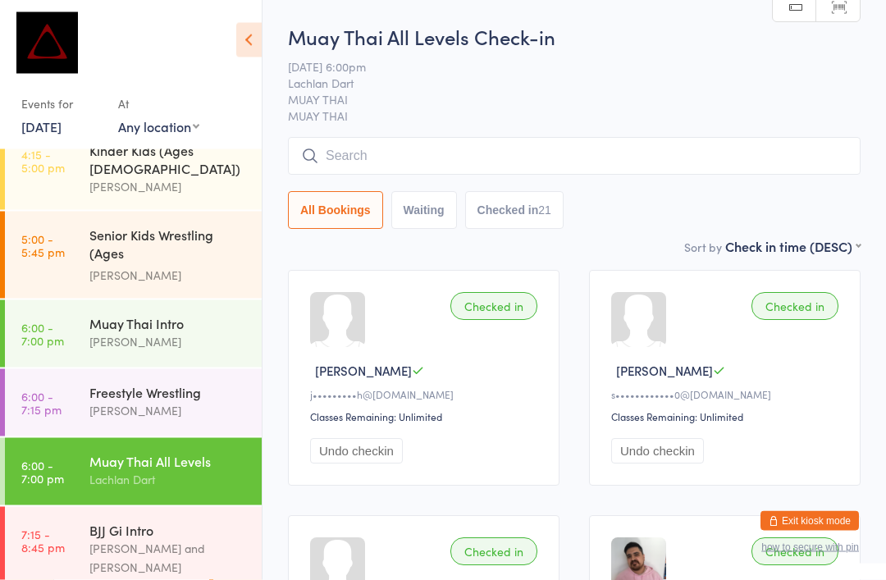
scroll to position [18, 0]
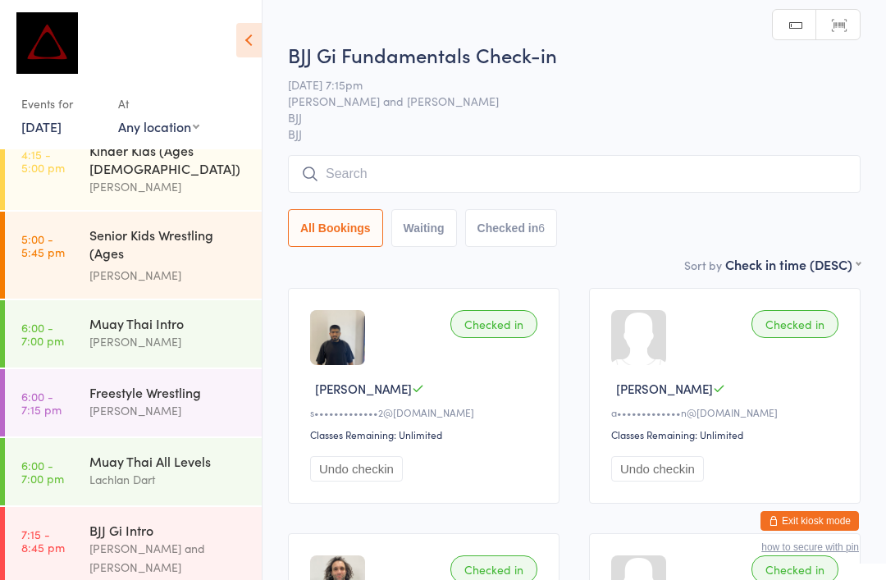
click at [624, 210] on div "All Bookings Waiting Checked in 6" at bounding box center [574, 201] width 573 height 92
click at [627, 191] on input "search" at bounding box center [574, 174] width 573 height 38
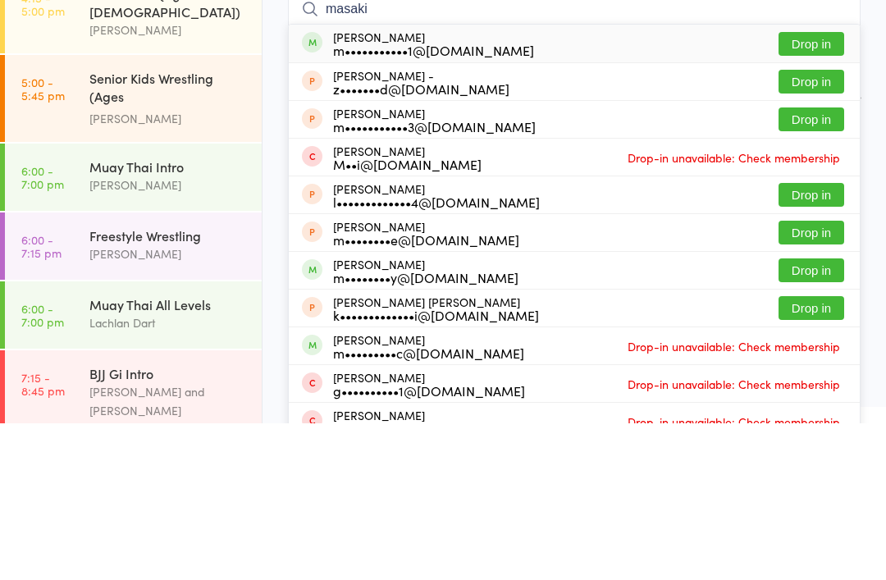
type input "masaki"
click at [809, 189] on button "Drop in" at bounding box center [812, 201] width 66 height 24
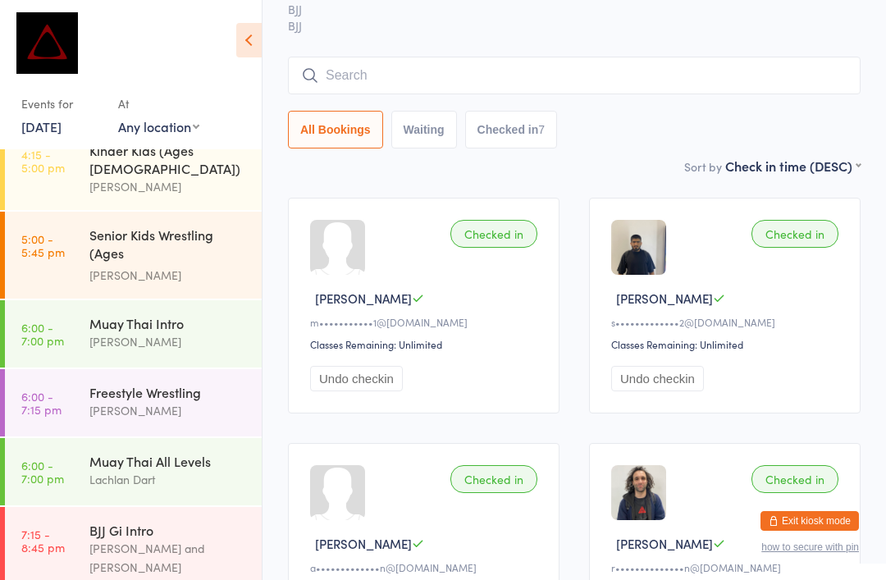
scroll to position [88, 0]
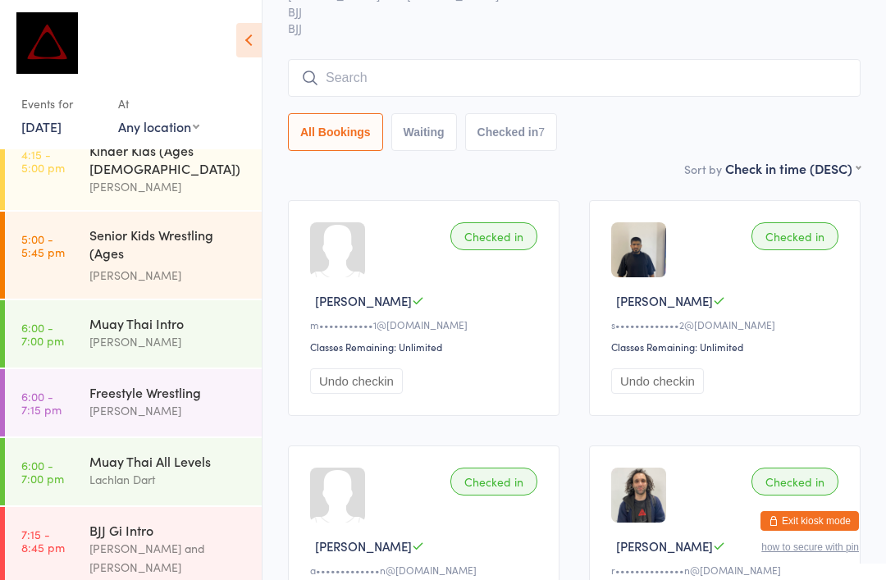
click at [338, 69] on input "search" at bounding box center [574, 78] width 573 height 38
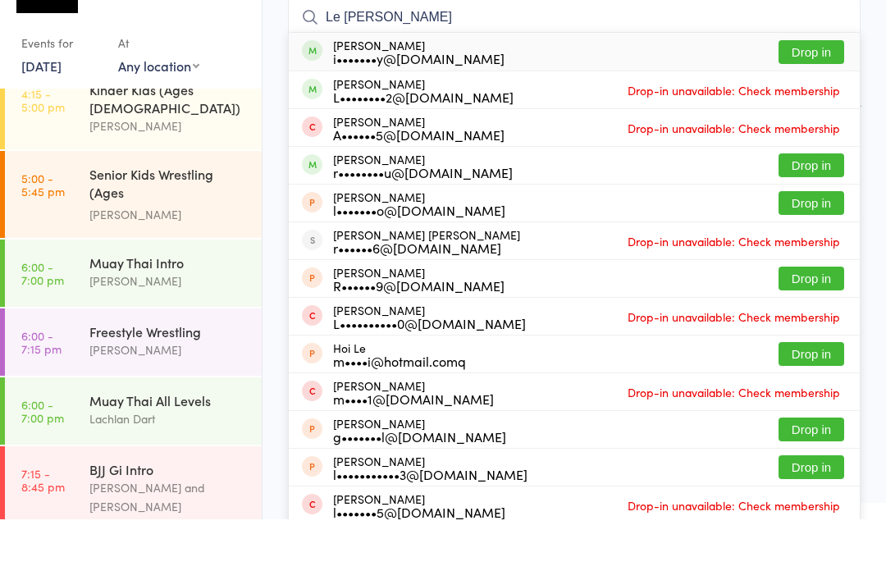
type input "Le roy"
click at [824, 101] on button "Drop in" at bounding box center [812, 113] width 66 height 24
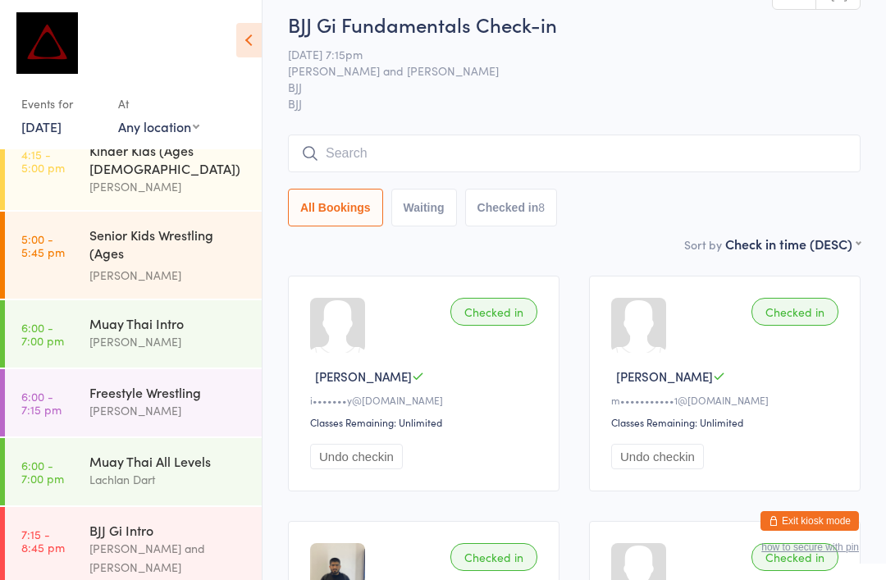
scroll to position [0, 0]
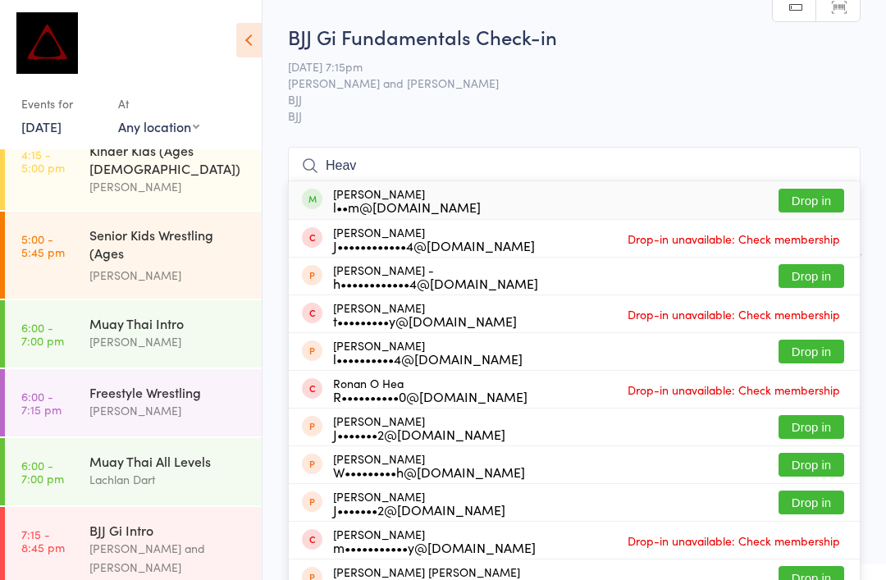
type input "Heav"
click at [817, 201] on button "Drop in" at bounding box center [812, 201] width 66 height 24
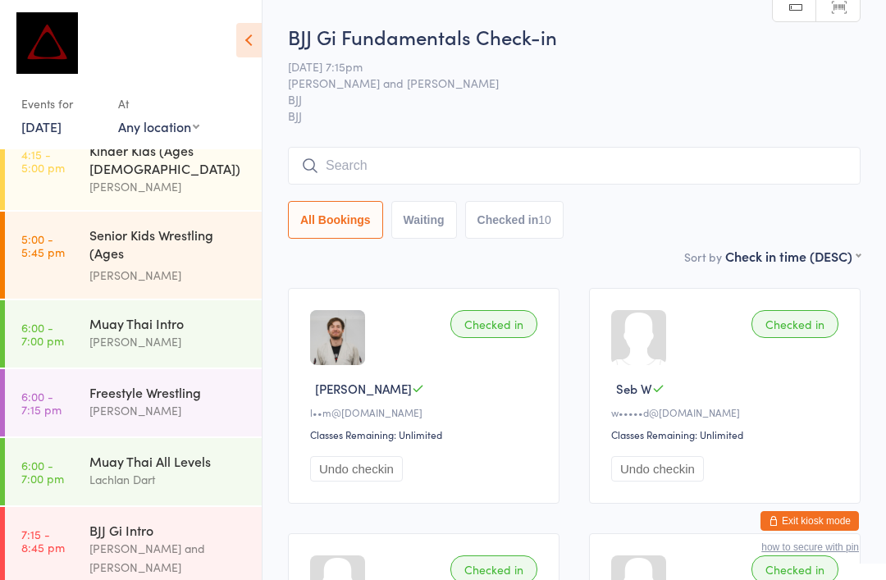
click at [375, 157] on input "search" at bounding box center [574, 166] width 573 height 38
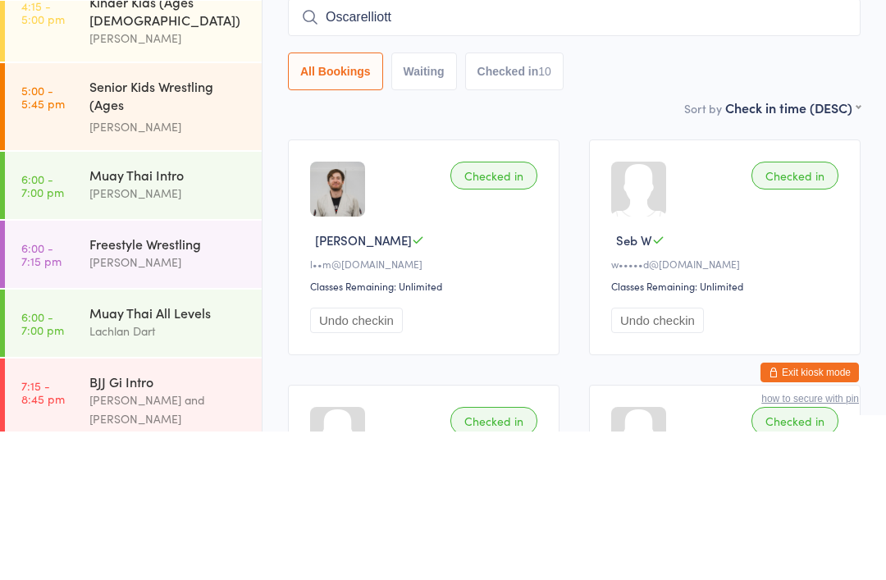
type input "Oscarelliott"
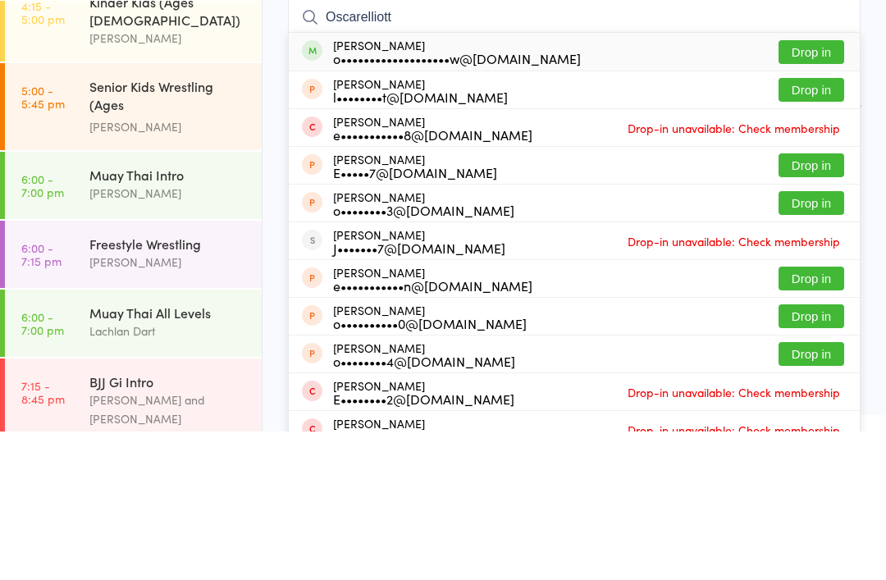
click at [804, 189] on button "Drop in" at bounding box center [812, 201] width 66 height 24
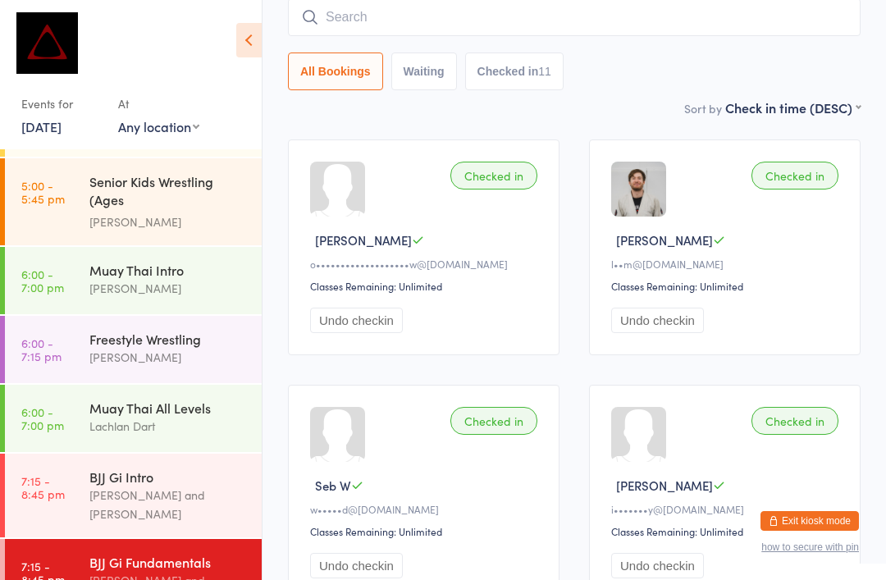
scroll to position [691, 0]
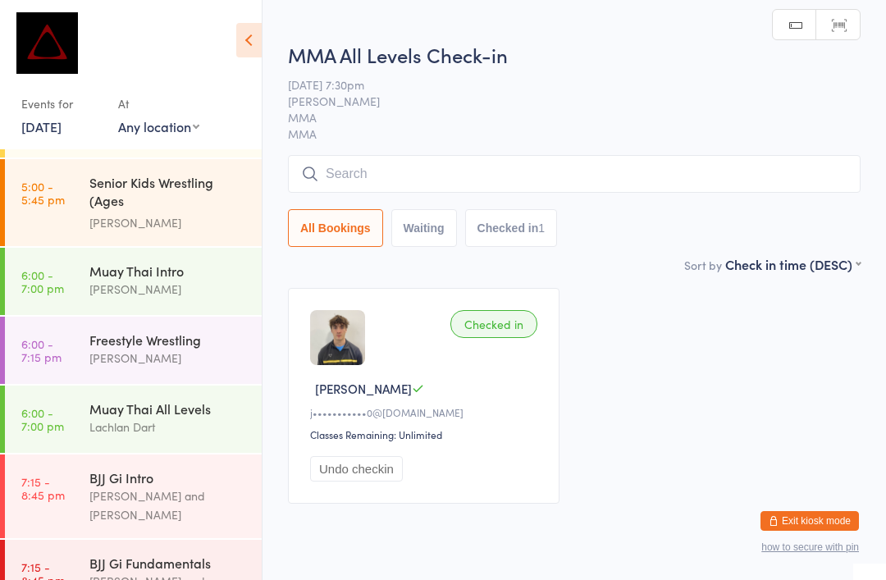
click at [405, 176] on input "search" at bounding box center [574, 174] width 573 height 38
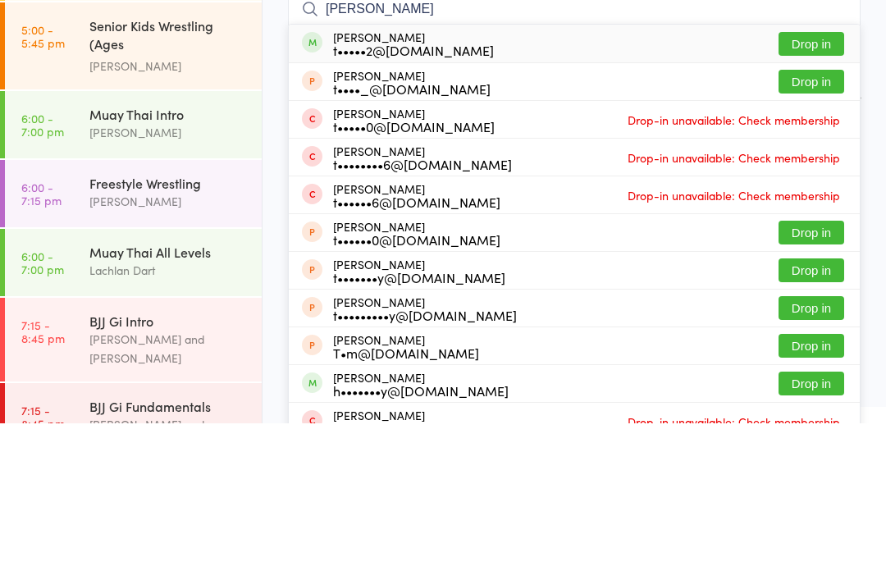
type input "Tom pi"
click at [813, 189] on button "Drop in" at bounding box center [812, 201] width 66 height 24
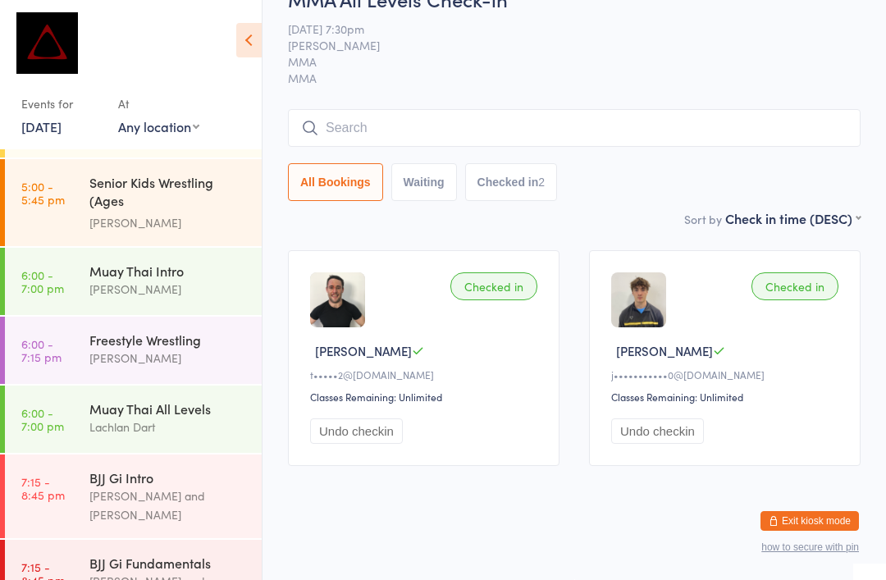
click at [189, 572] on div "Max Viney and David Hart" at bounding box center [168, 591] width 158 height 38
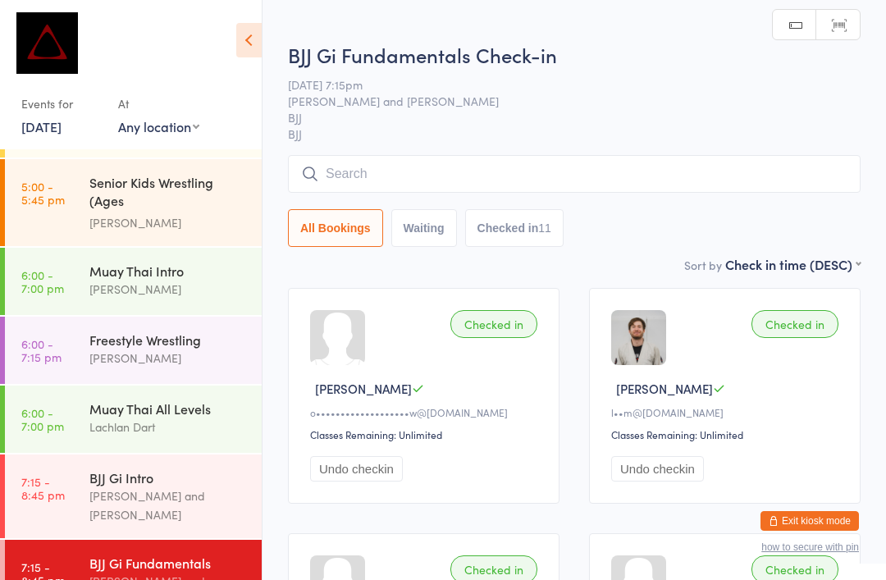
click at [483, 185] on input "search" at bounding box center [574, 174] width 573 height 38
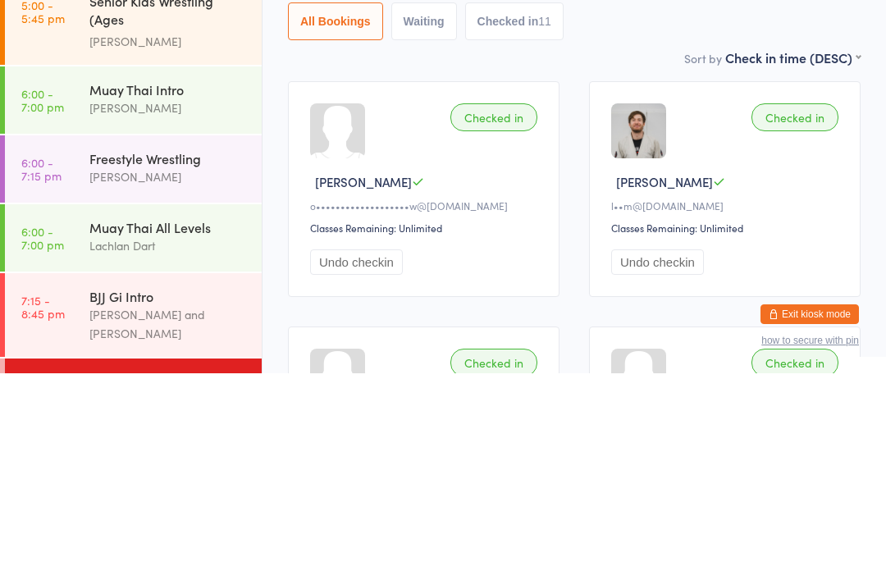
scroll to position [638, 0]
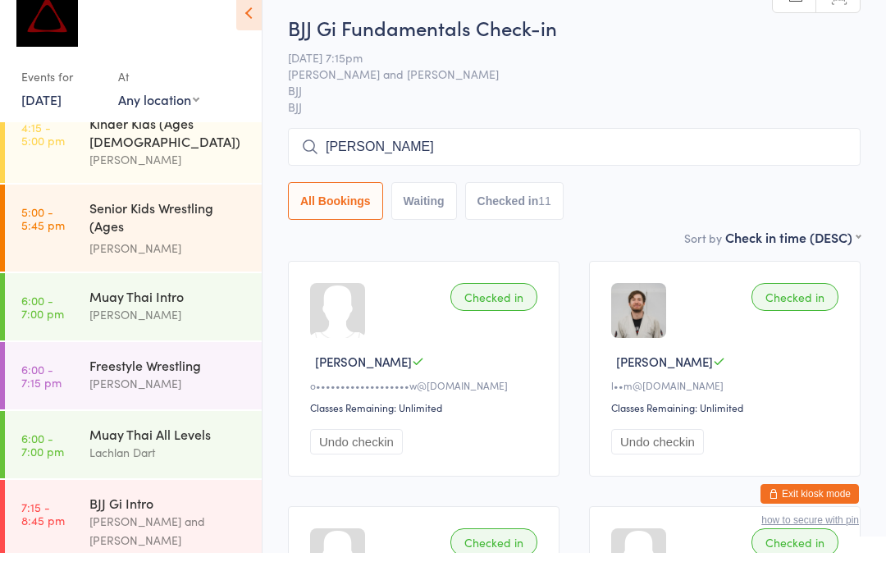
type input "Eric"
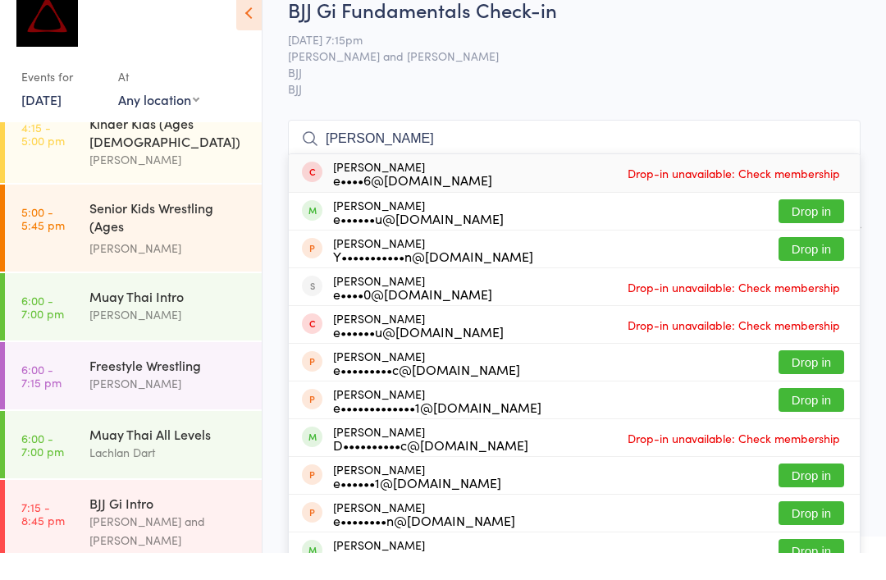
click at [811, 227] on button "Drop in" at bounding box center [812, 239] width 66 height 24
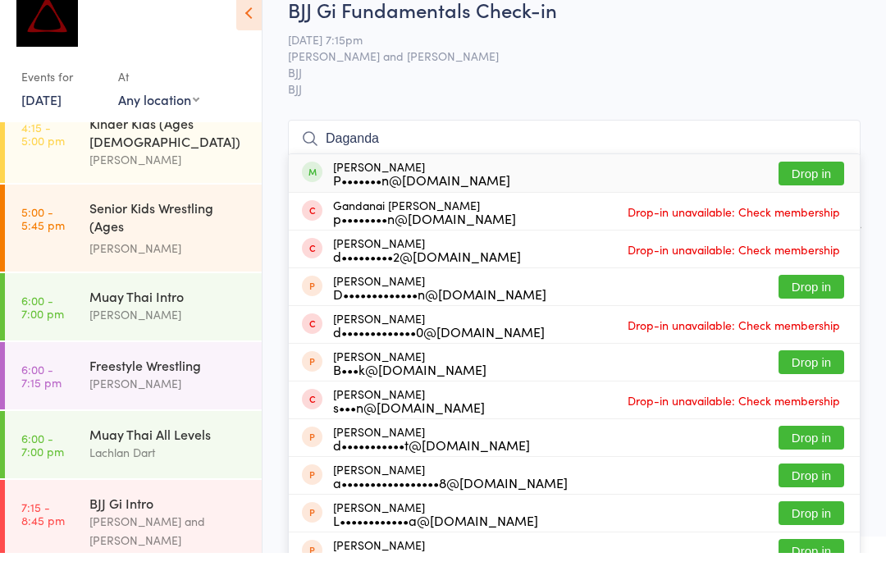
type input "Daganda"
click at [822, 189] on button "Drop in" at bounding box center [812, 201] width 66 height 24
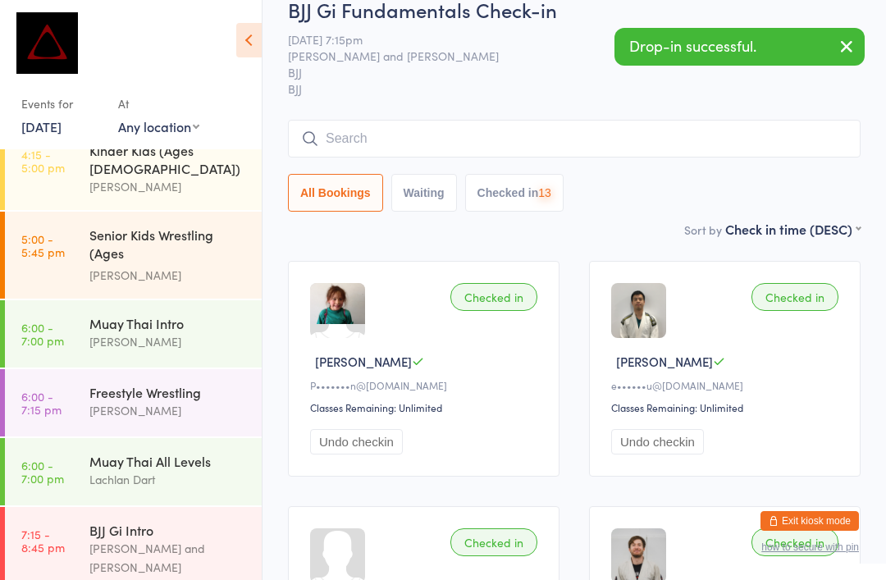
scroll to position [0, 0]
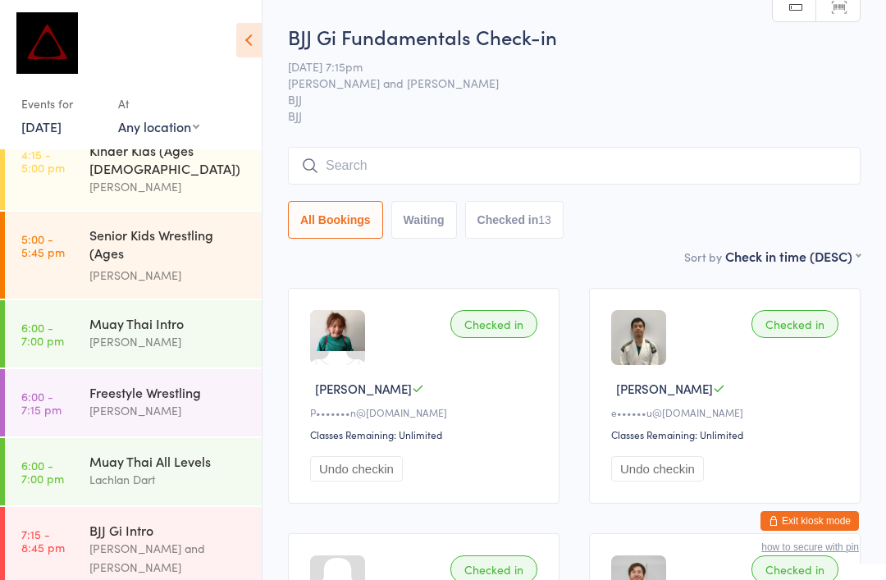
click at [482, 165] on input "search" at bounding box center [574, 166] width 573 height 38
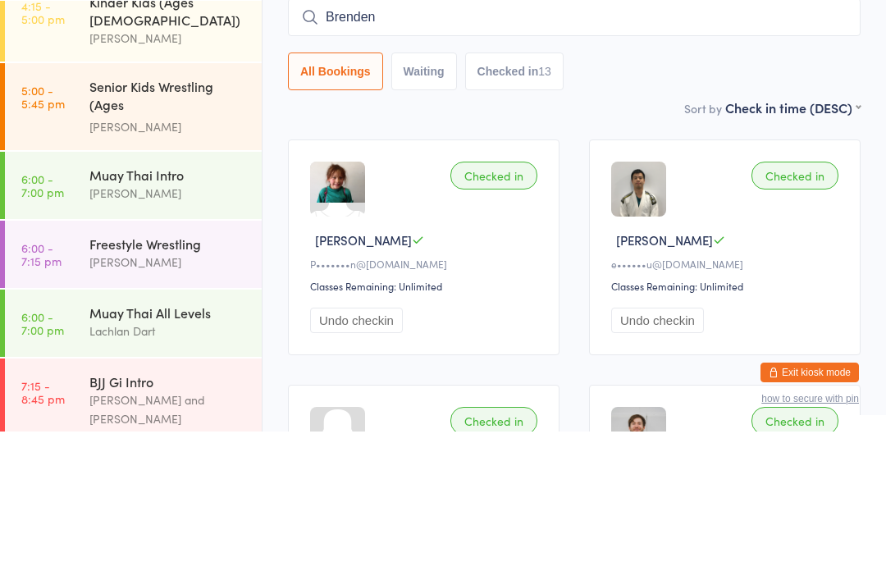
type input "Brenden"
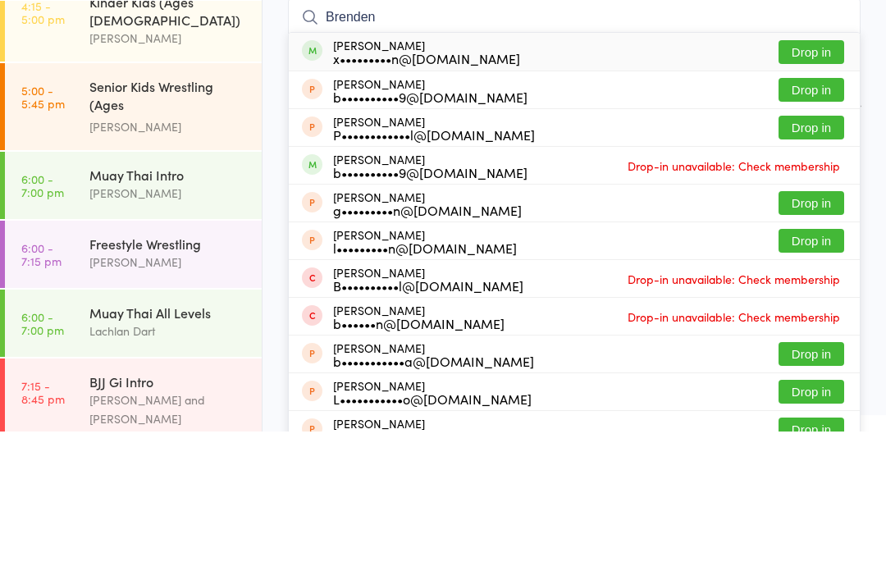
click at [812, 189] on button "Drop in" at bounding box center [812, 201] width 66 height 24
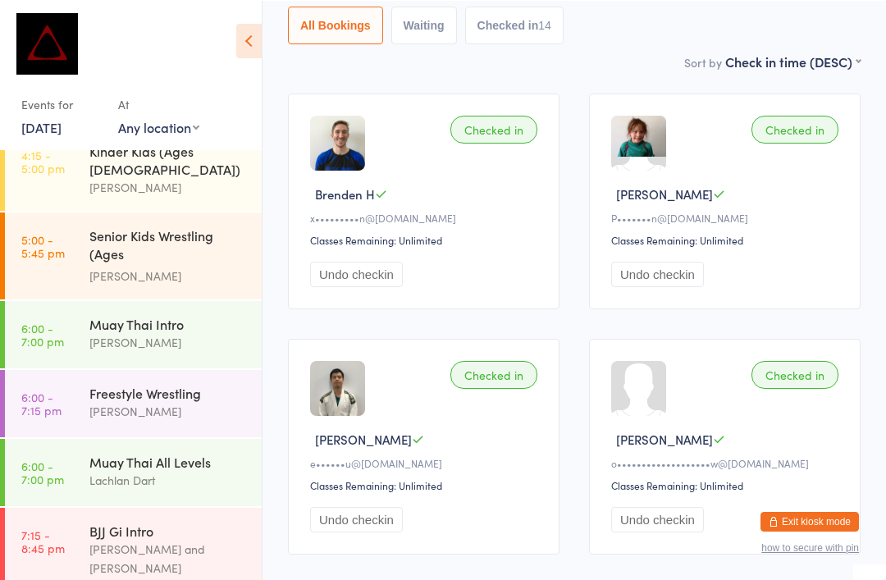
scroll to position [194, 0]
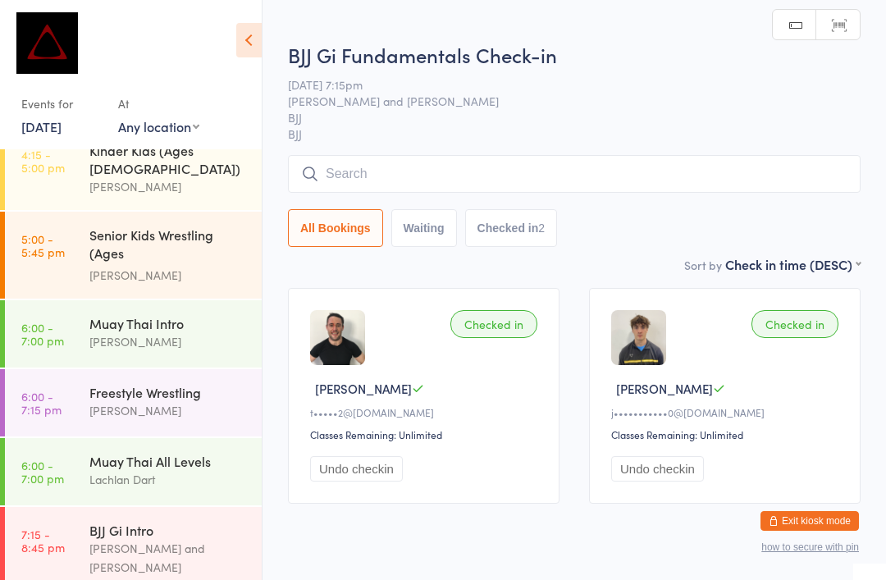
click at [568, 175] on input "search" at bounding box center [574, 174] width 573 height 38
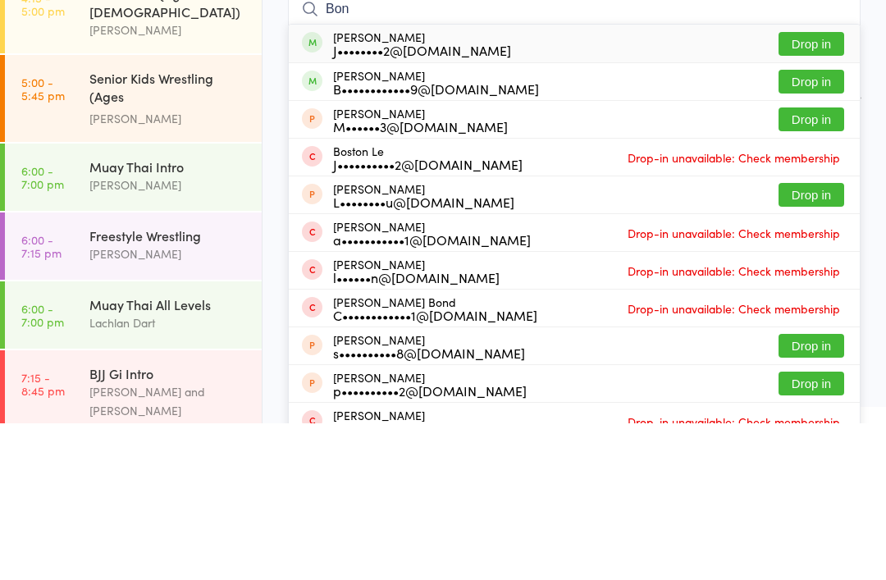
type input "Bon"
click at [814, 227] on button "Drop in" at bounding box center [812, 239] width 66 height 24
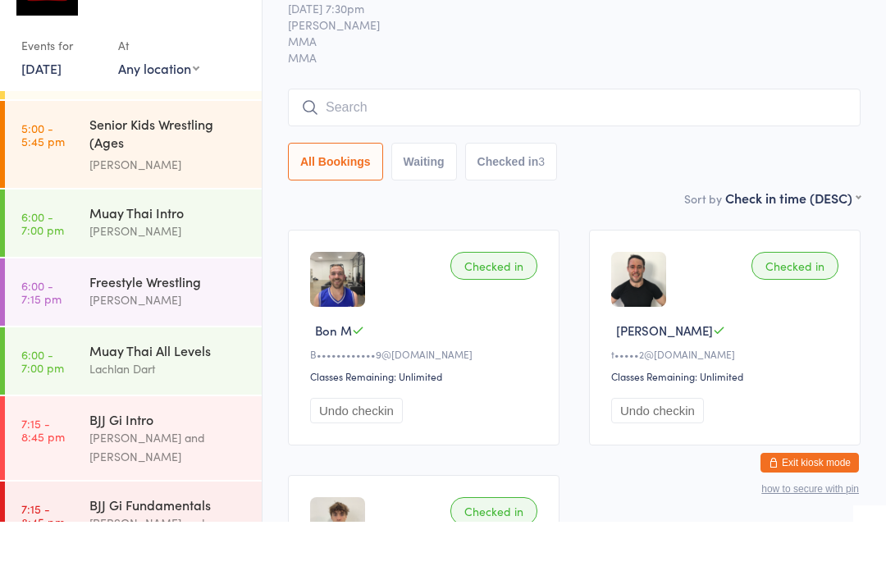
scroll to position [58, 0]
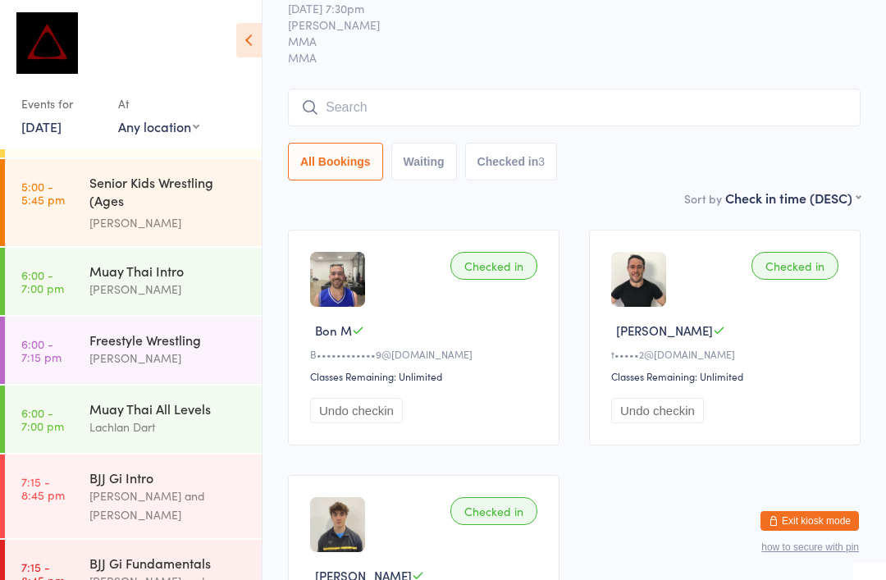
click at [620, 103] on input "search" at bounding box center [574, 108] width 573 height 38
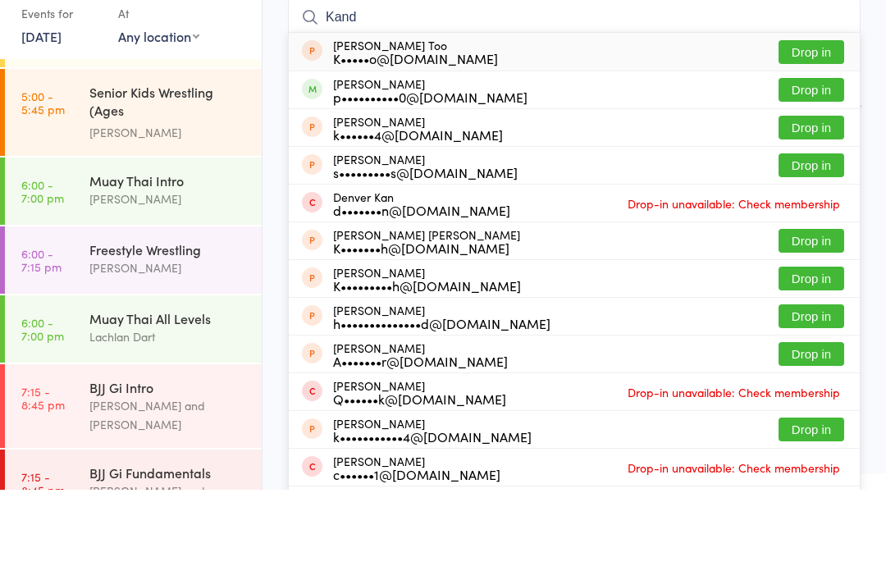
type input "Kand"
click at [819, 168] on button "Drop in" at bounding box center [812, 180] width 66 height 24
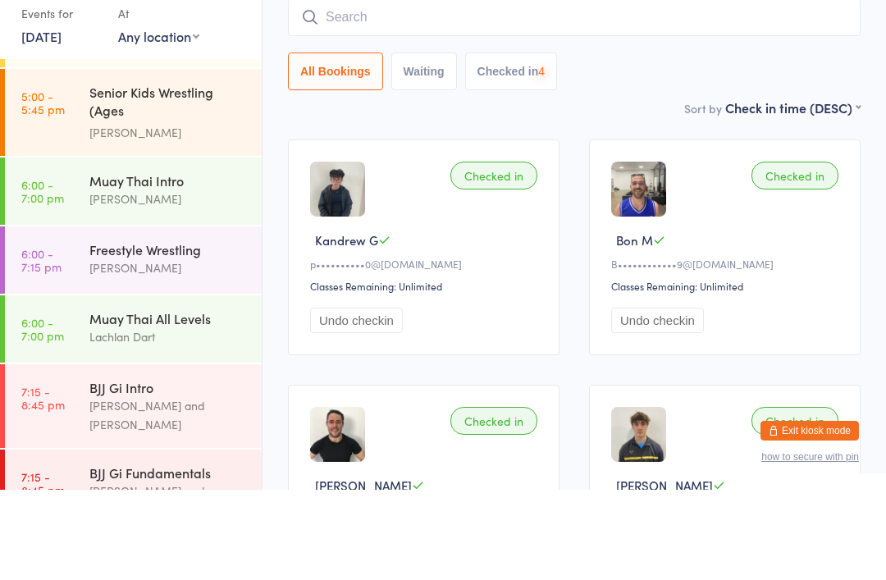
scroll to position [149, 0]
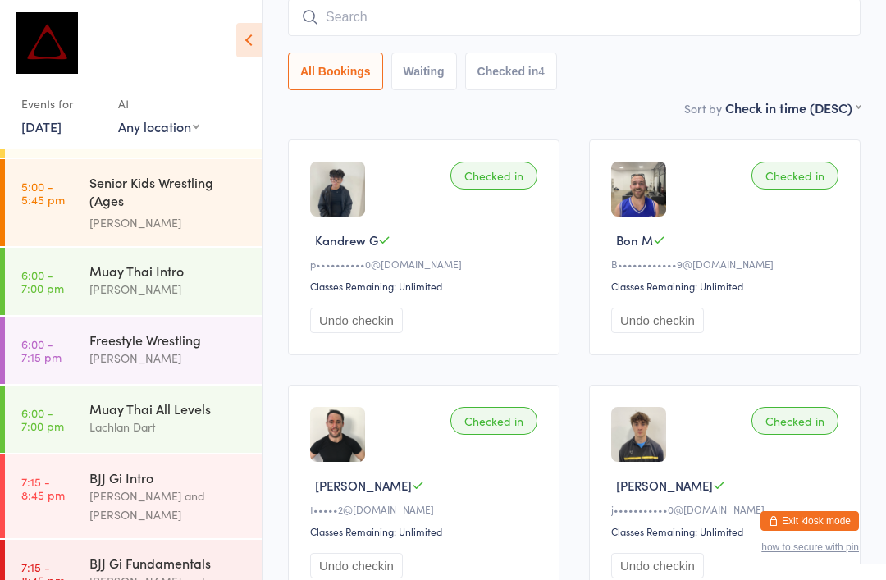
click at [505, 12] on input "search" at bounding box center [574, 17] width 573 height 38
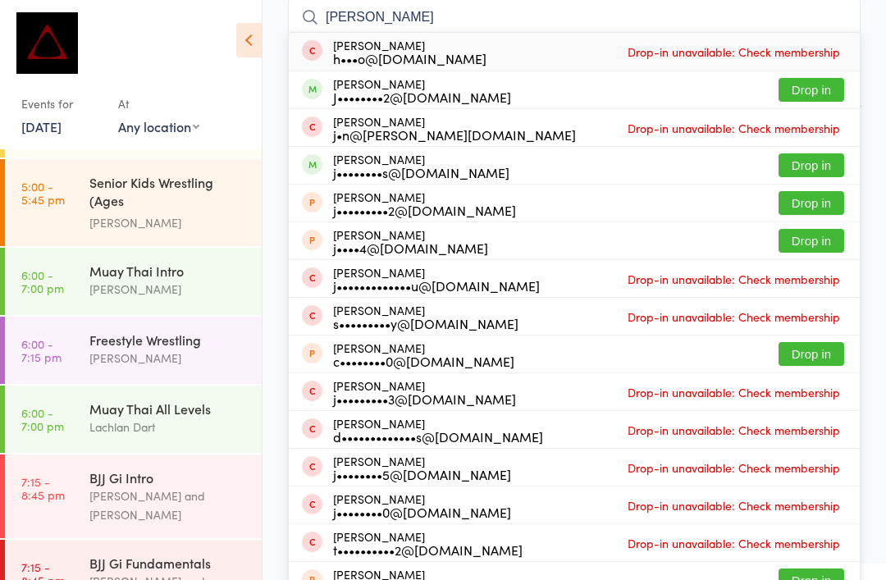
type input "Jon"
click at [817, 85] on button "Drop in" at bounding box center [812, 90] width 66 height 24
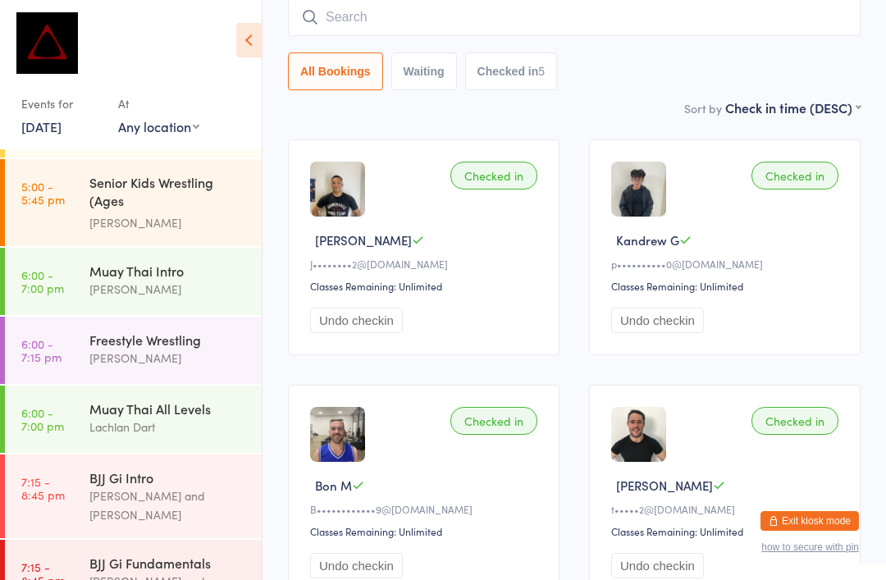
click at [126, 280] on div "[PERSON_NAME]" at bounding box center [168, 289] width 158 height 19
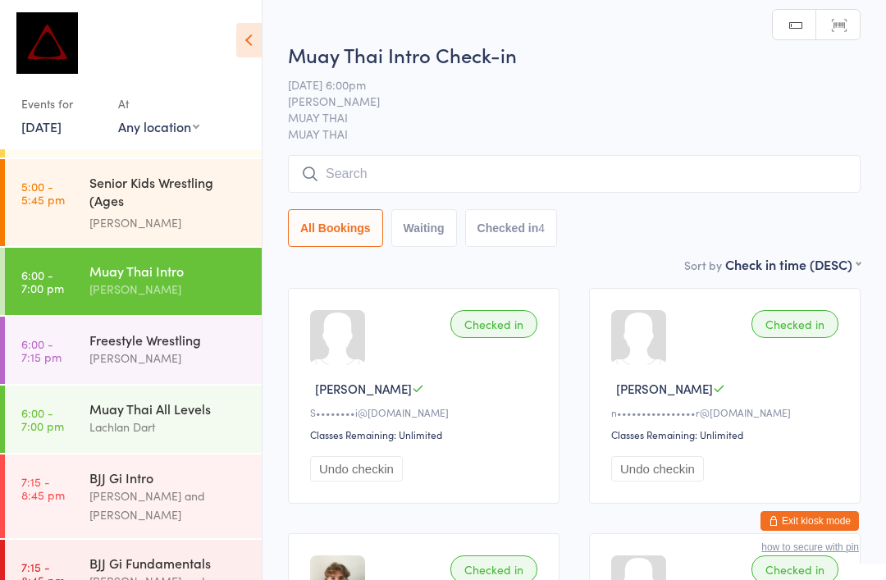
click at [387, 192] on input "search" at bounding box center [574, 174] width 573 height 38
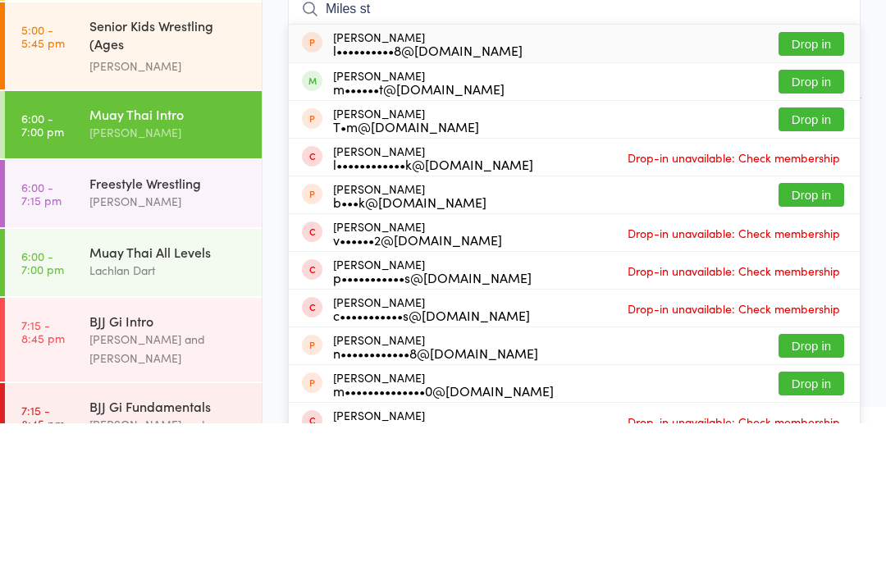
type input "Miles st"
click at [794, 227] on button "Drop in" at bounding box center [812, 239] width 66 height 24
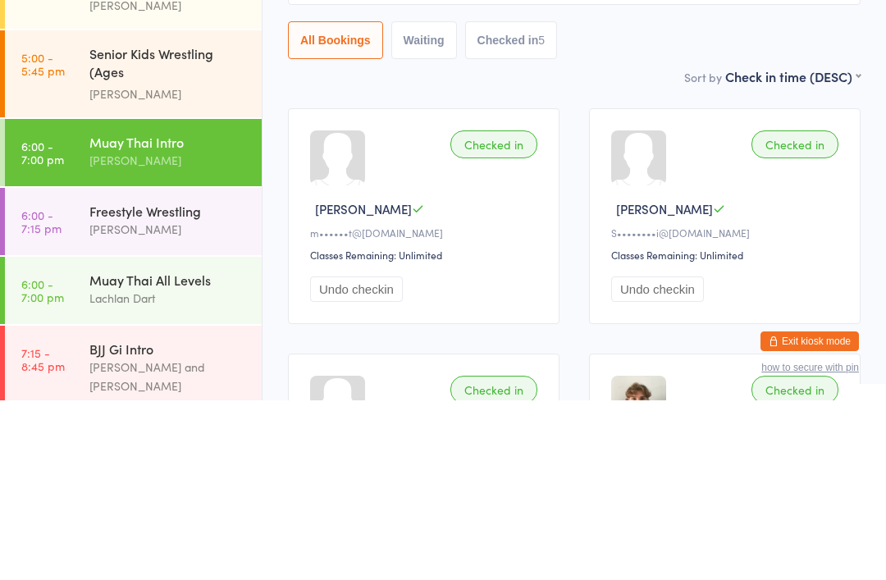
scroll to position [638, 0]
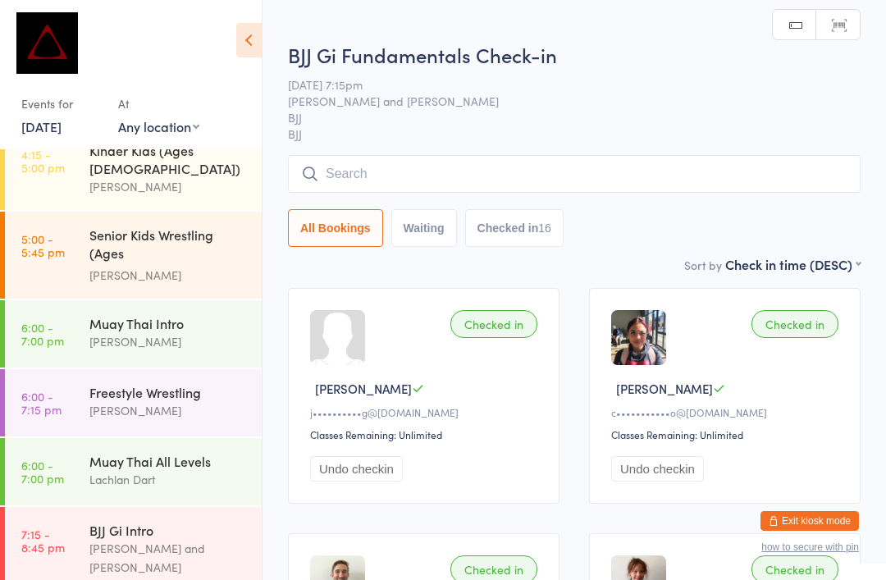
click at [742, 147] on div "BJJ Gi Fundamentals Check-in 16 Sep 7:15pm Max Viney and David Hart BJJ BJJ Man…" at bounding box center [574, 148] width 573 height 214
click at [764, 191] on input "search" at bounding box center [574, 174] width 573 height 38
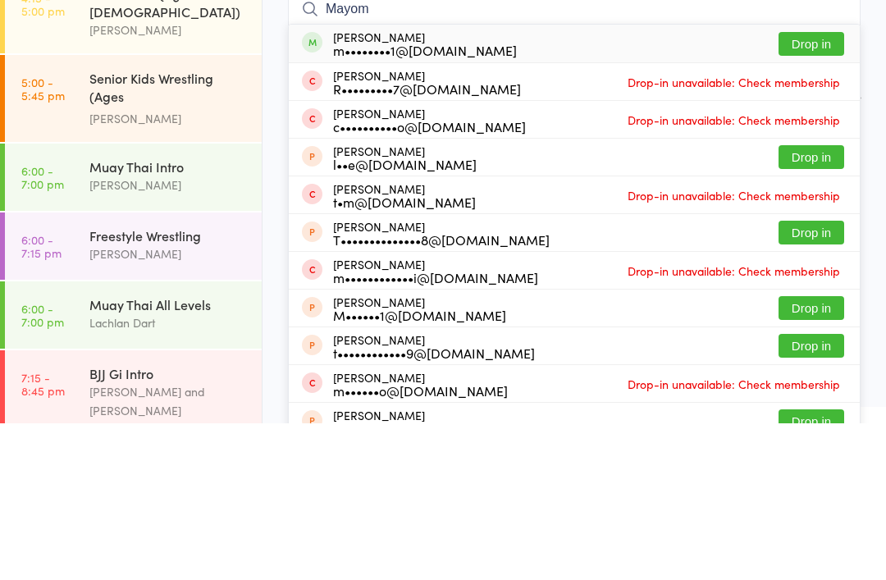
type input "Mayom"
click at [825, 189] on button "Drop in" at bounding box center [812, 201] width 66 height 24
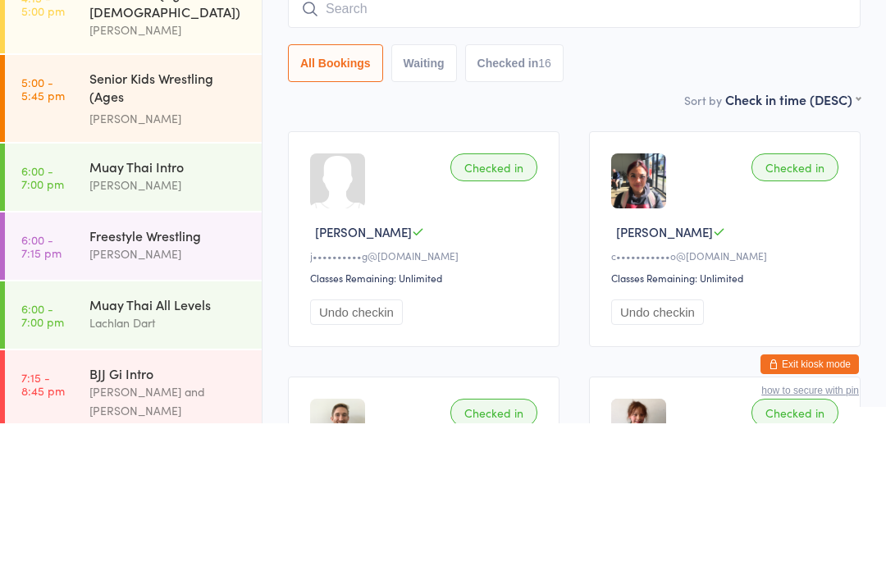
scroll to position [157, 0]
